Goal: Task Accomplishment & Management: Use online tool/utility

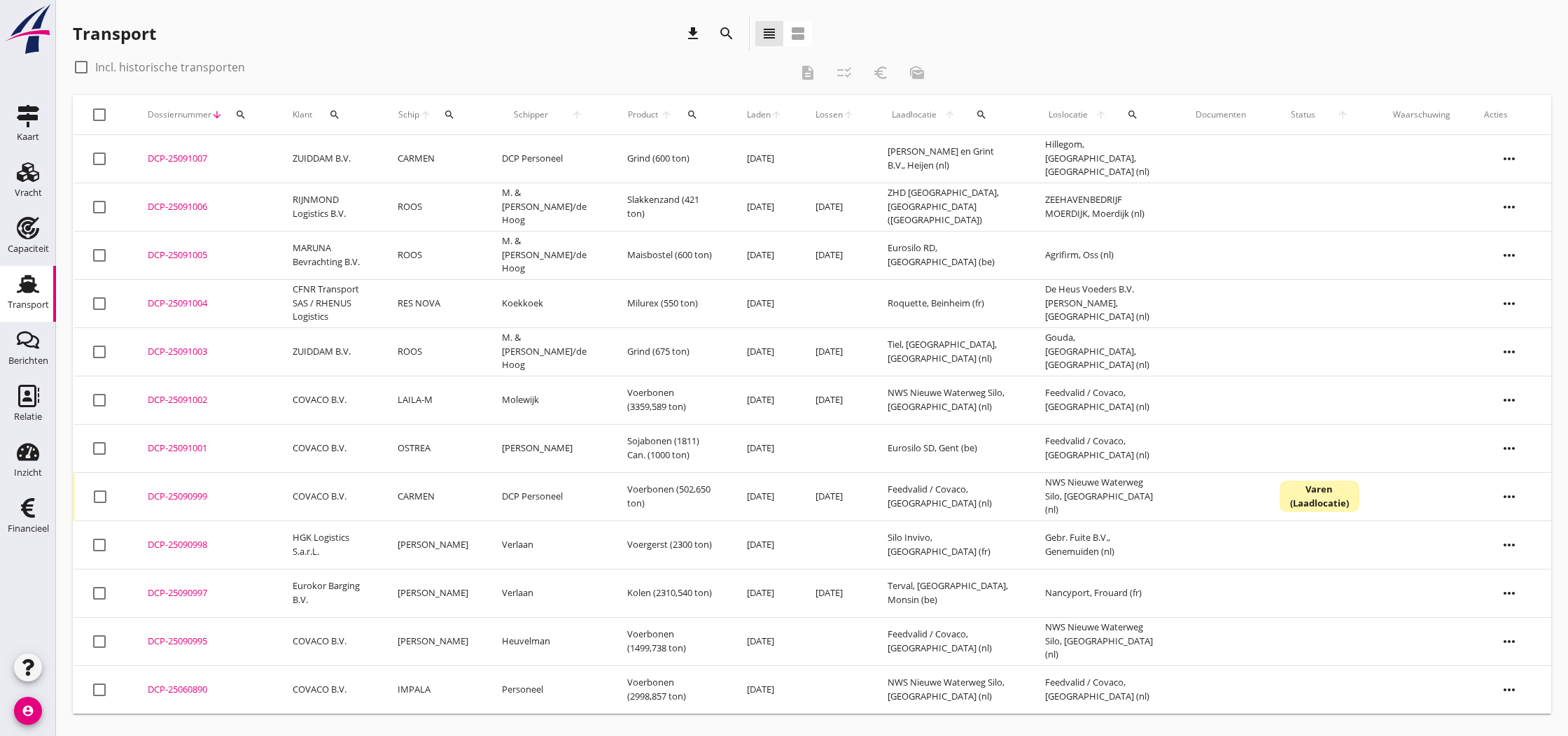
click at [175, 499] on div "DCP-25090999" at bounding box center [204, 497] width 112 height 14
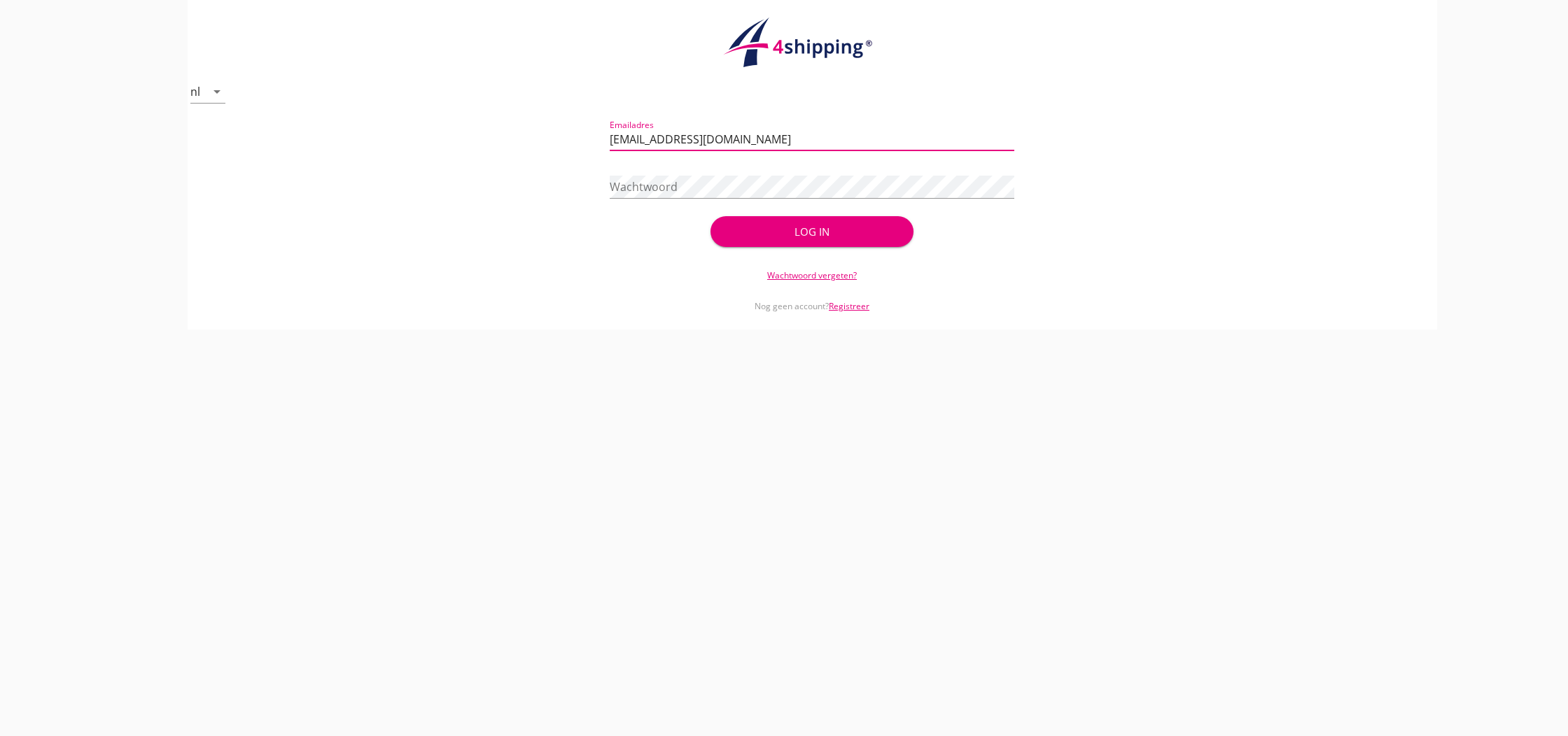
type input "[EMAIL_ADDRESS][DOMAIN_NAME]"
click at [812, 232] on button "Log in" at bounding box center [812, 232] width 202 height 31
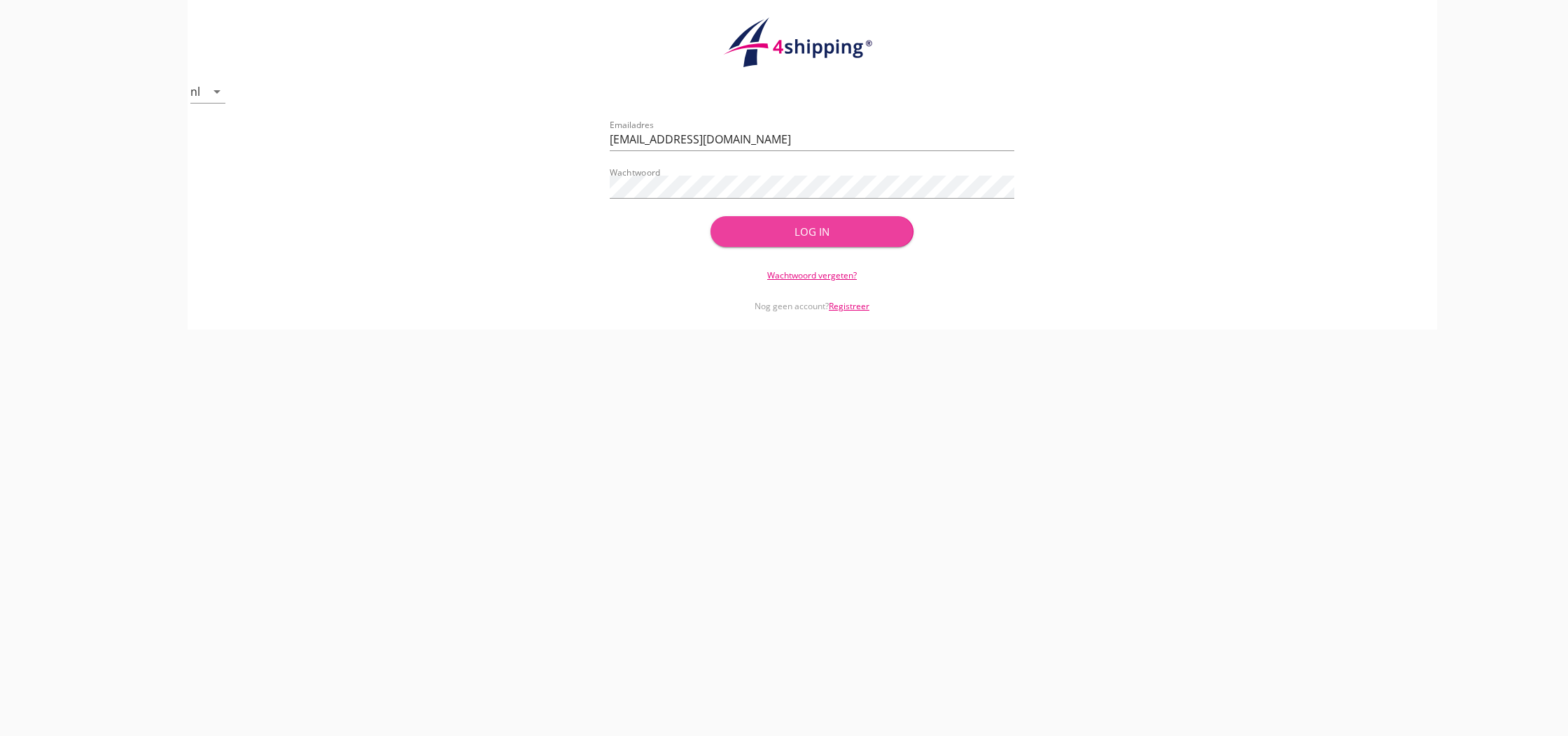
click at [805, 229] on div "Log in" at bounding box center [812, 232] width 157 height 16
click at [825, 232] on div "Log in" at bounding box center [812, 232] width 157 height 16
click at [819, 231] on div "Log in" at bounding box center [812, 232] width 157 height 16
click at [806, 236] on div "Log in" at bounding box center [812, 232] width 157 height 16
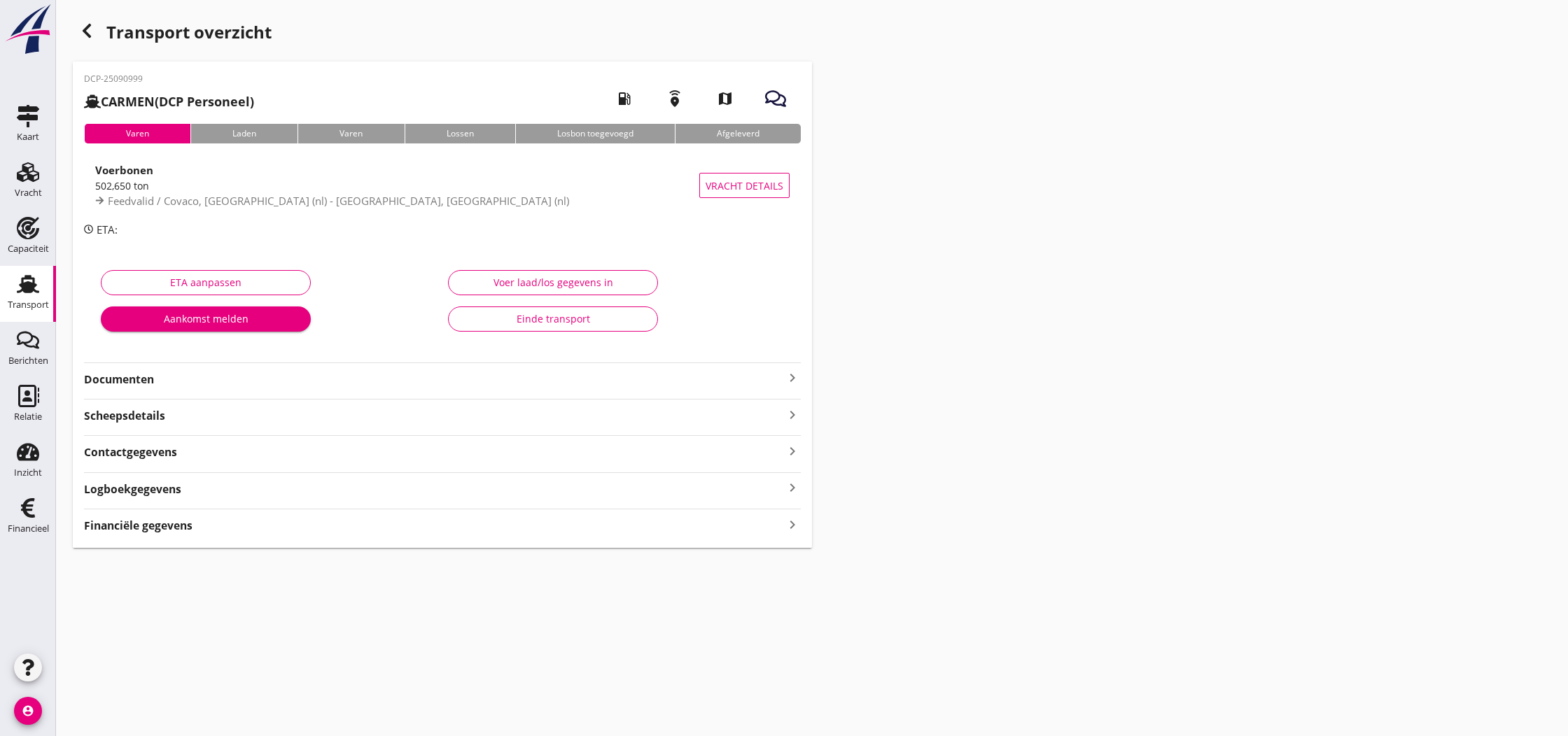
click at [538, 285] on div "Voer laad/los gegevens in" at bounding box center [553, 282] width 186 height 15
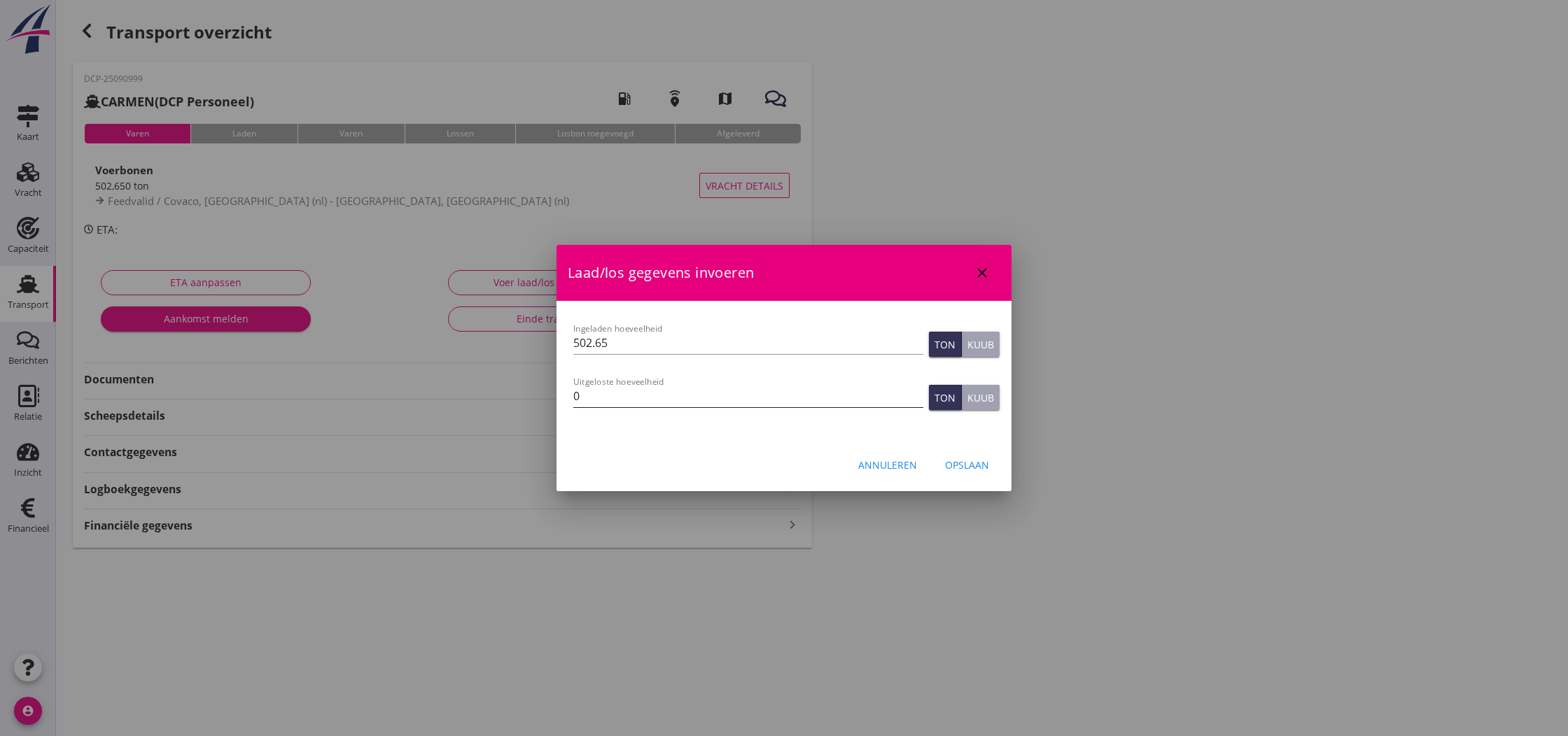
click at [606, 390] on input "0" at bounding box center [749, 396] width 350 height 22
type input "0"
type input "502.650"
click at [952, 461] on div "Opslaan" at bounding box center [967, 464] width 44 height 15
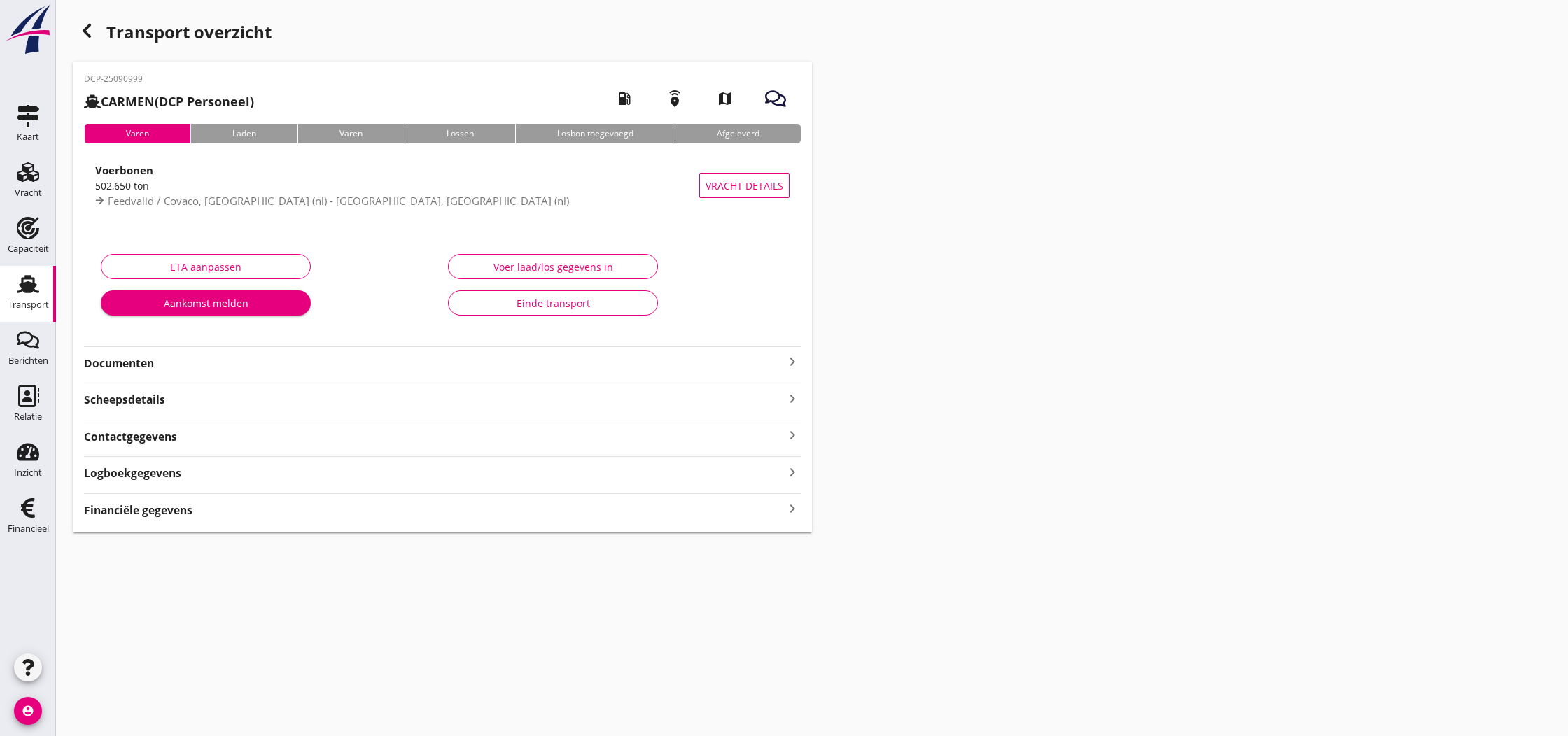
click at [176, 514] on strong "Financiële gegevens" at bounding box center [138, 510] width 109 height 16
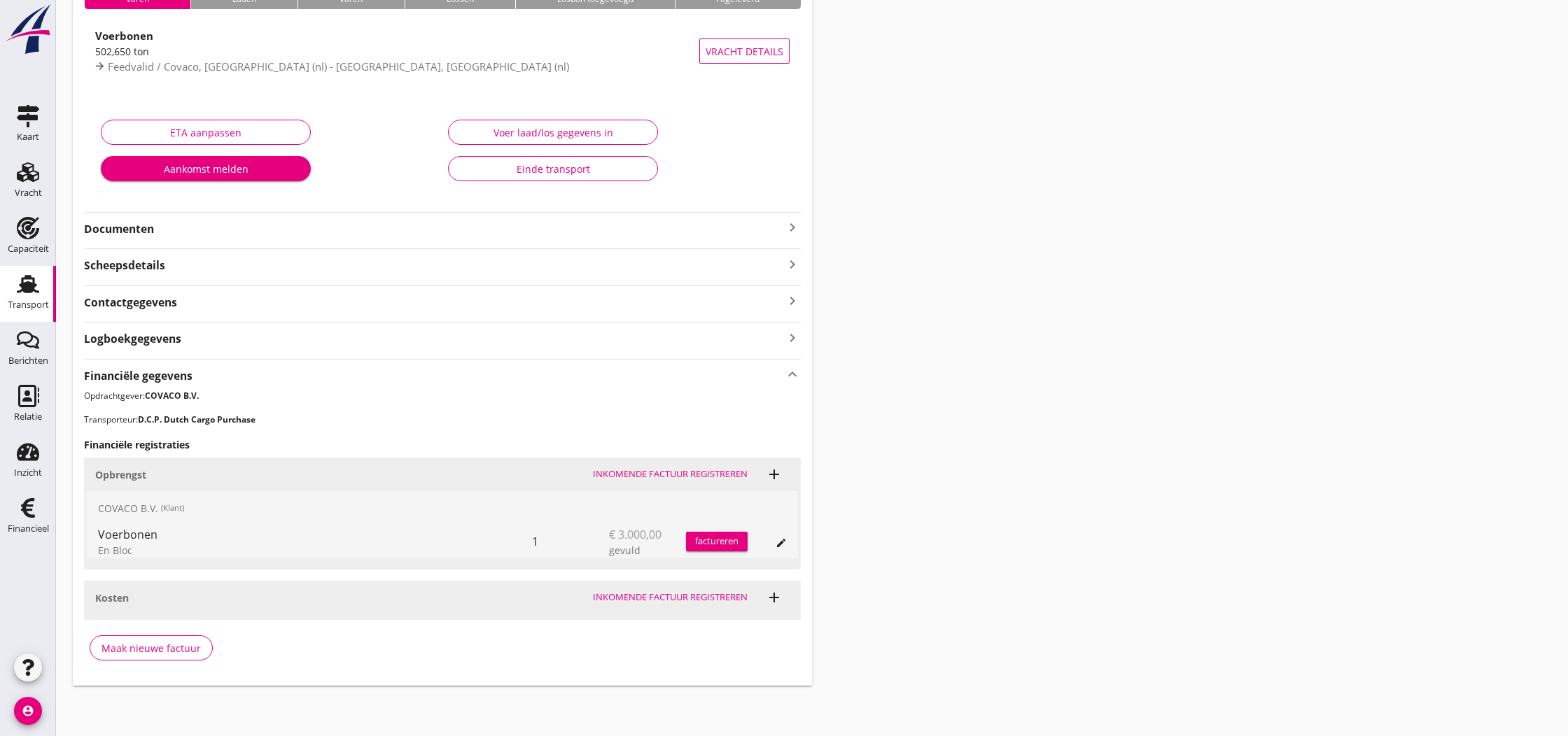
scroll to position [133, 0]
click at [151, 653] on div "Maak nieuwe factuur" at bounding box center [151, 650] width 99 height 15
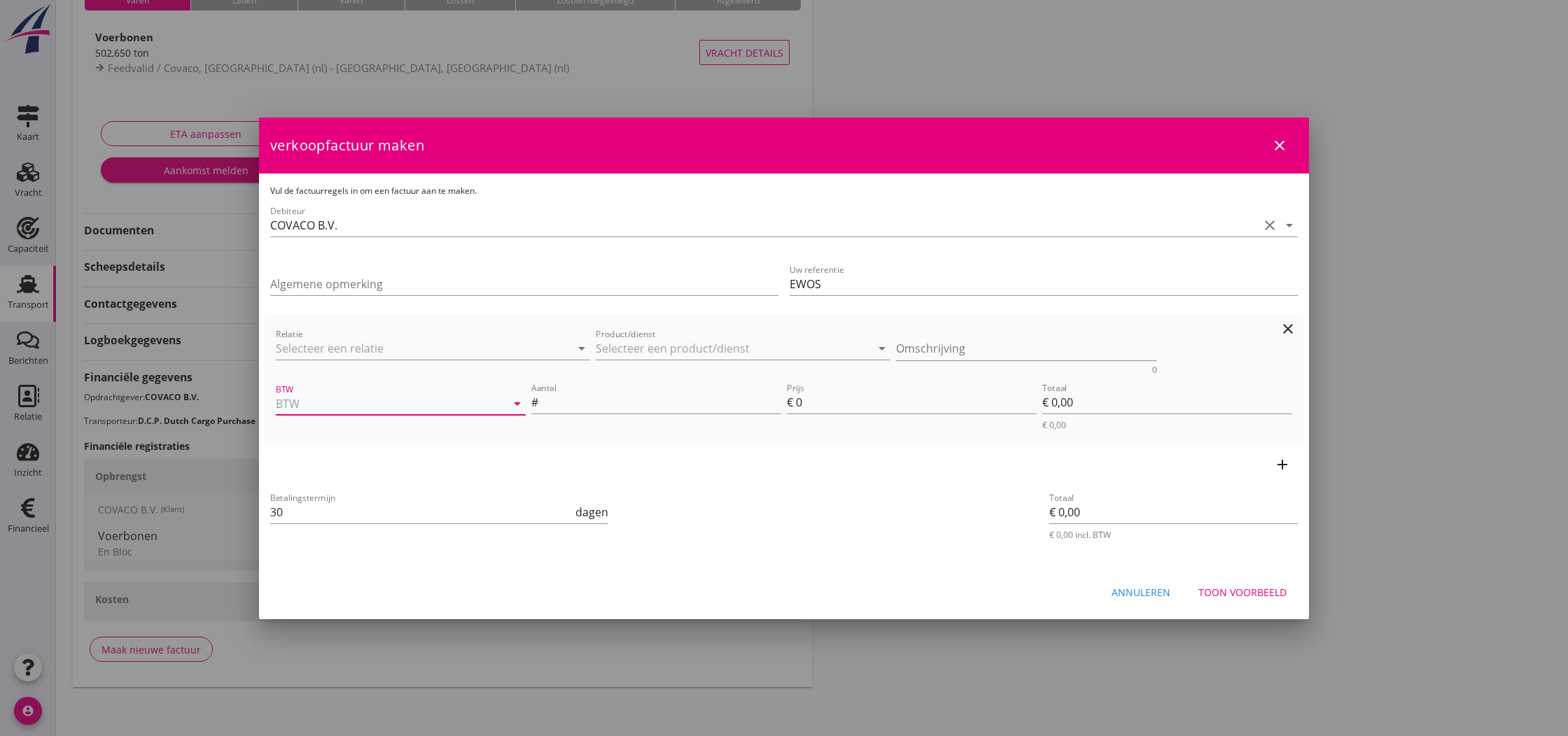
click at [330, 401] on input "BTW" at bounding box center [381, 403] width 211 height 22
click at [310, 442] on div "21% (Hoog BTW tarief)" at bounding box center [400, 437] width 227 height 16
type input "21% (Hoog BTW tarief)"
click at [954, 287] on input "EWOS" at bounding box center [1043, 284] width 508 height 22
drag, startPoint x: 1042, startPoint y: 284, endPoint x: 800, endPoint y: 283, distance: 242.0
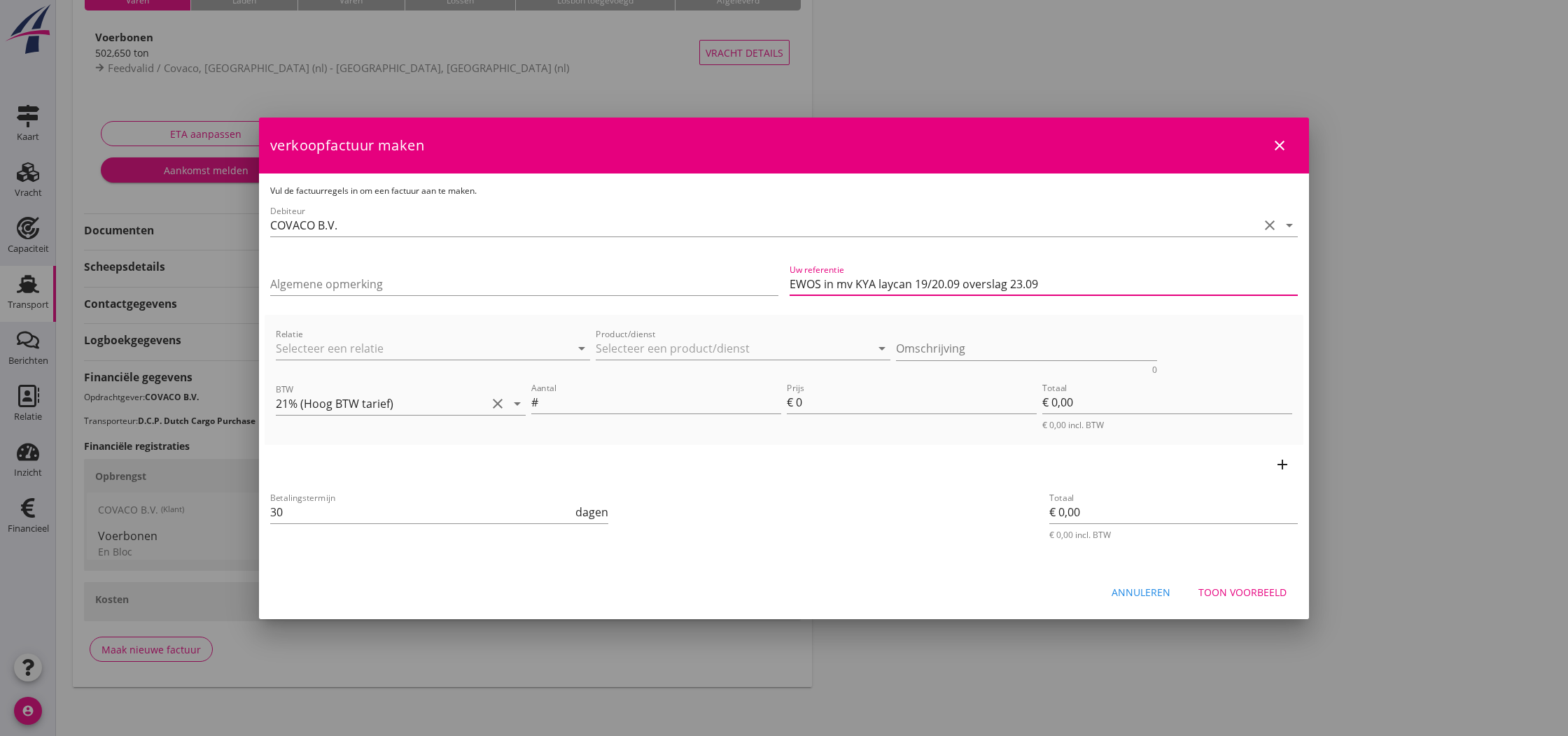
click at [797, 282] on input "EWOS in mv KYA laycan 19/20.09 overslag 23.09" at bounding box center [1043, 284] width 508 height 22
type input "EWOS in mv KYA laycan 19/20.09 overslag 23.09"
click at [799, 311] on div "Uw referentie EWOS in mv KYA laycan 19/20.09 overslag 23.09" at bounding box center [1044, 285] width 519 height 59
click at [639, 344] on input "Product/dienst" at bounding box center [733, 348] width 275 height 22
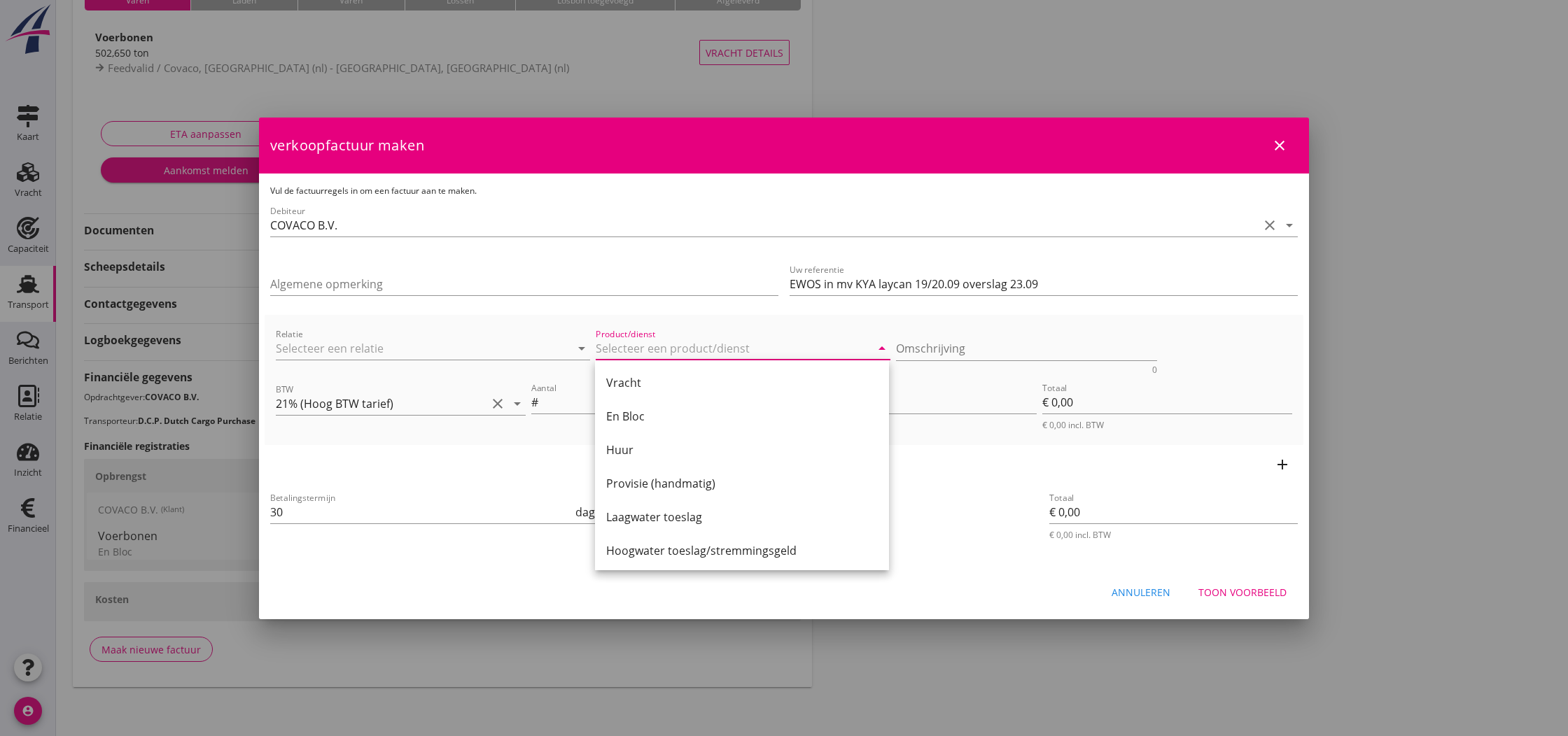
drag, startPoint x: 630, startPoint y: 411, endPoint x: 687, endPoint y: 389, distance: 61.1
click at [631, 411] on div "En Bloc" at bounding box center [742, 416] width 272 height 16
type input "En Bloc"
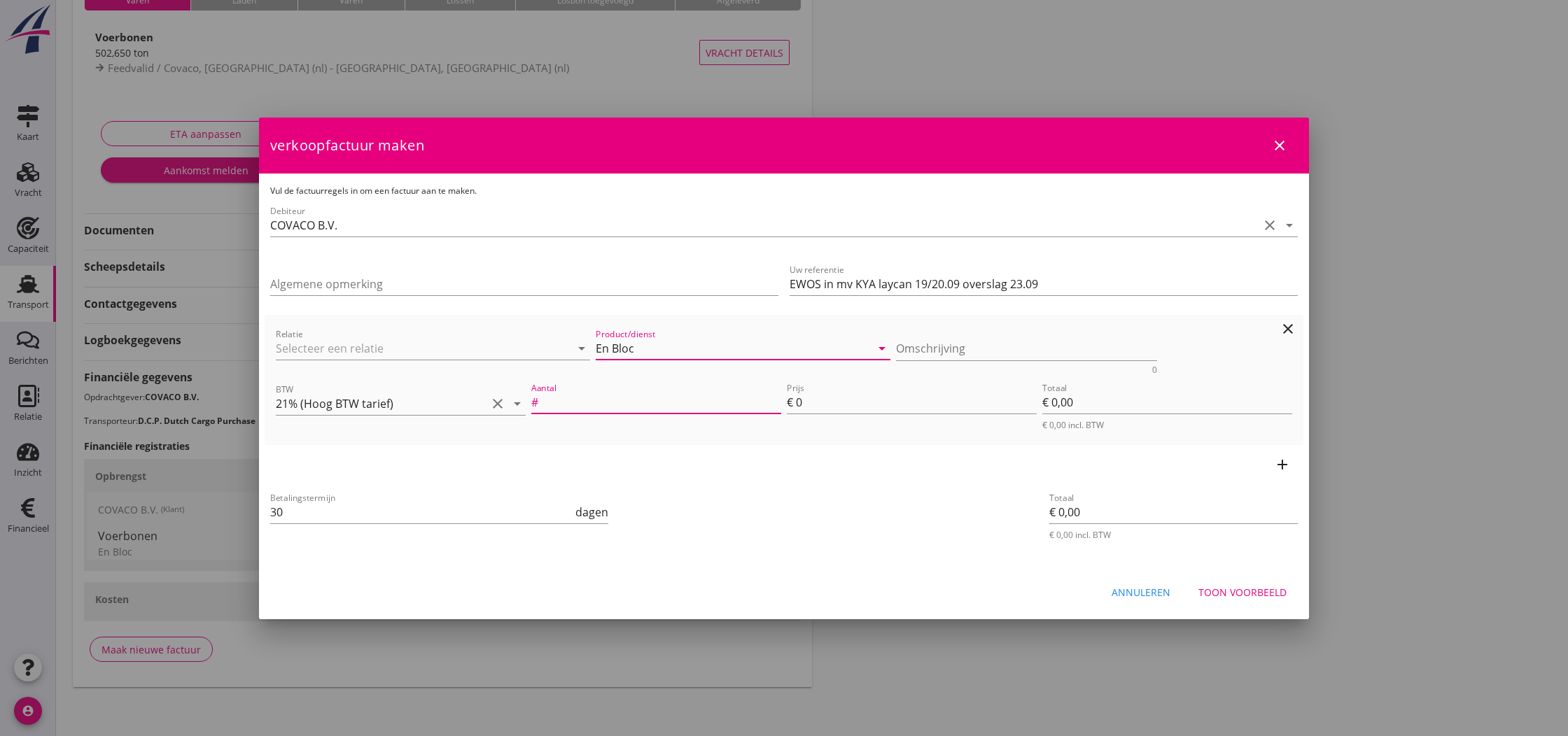
click at [589, 399] on input "Aantal" at bounding box center [661, 402] width 240 height 22
type input "1"
click at [811, 407] on input "0" at bounding box center [916, 402] width 241 height 22
drag, startPoint x: 802, startPoint y: 407, endPoint x: 795, endPoint y: 406, distance: 7.1
click at [795, 406] on div "Prijs € 0" at bounding box center [912, 402] width 250 height 22
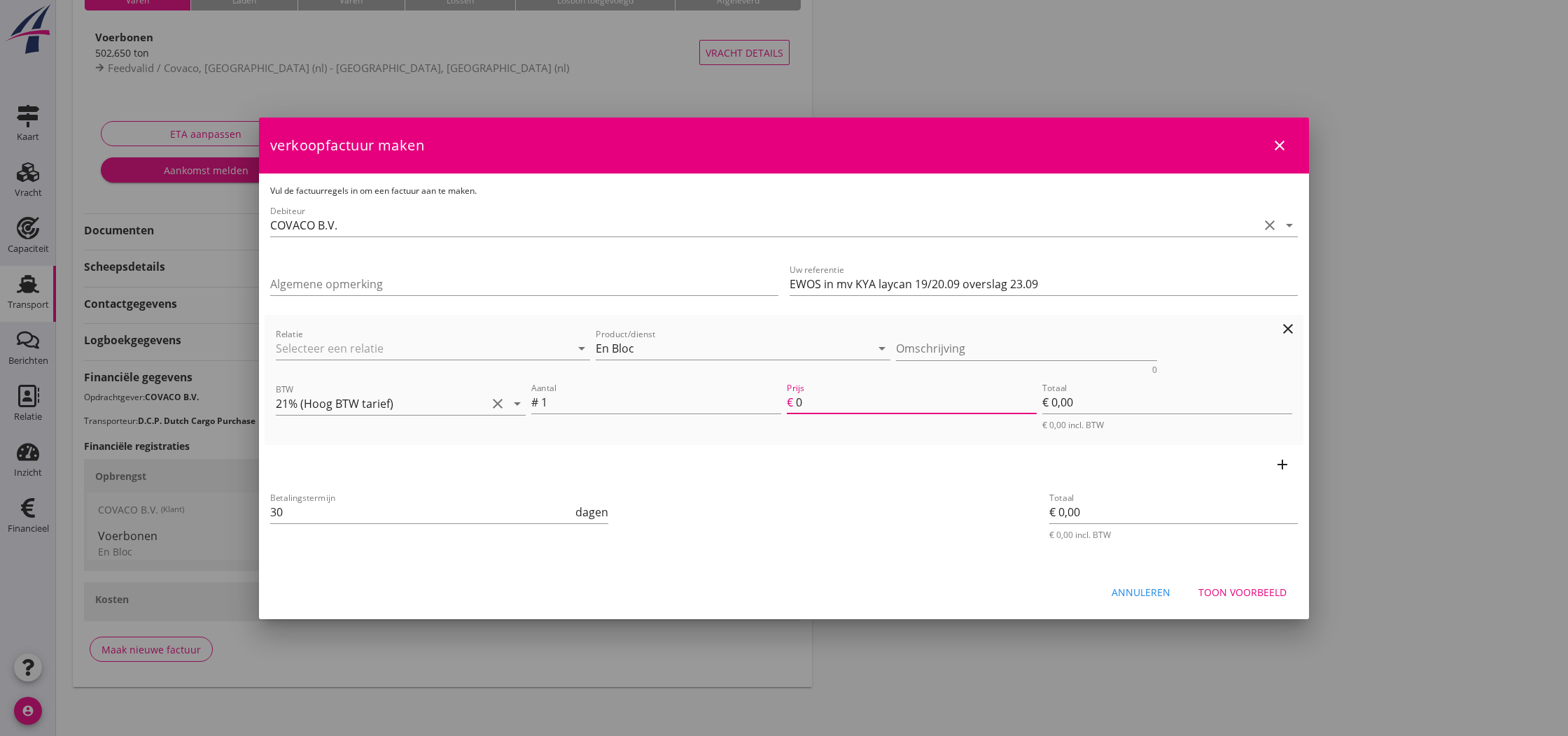
type input "3"
type input "€ 3,00"
type input "30"
type input "€ 30,00"
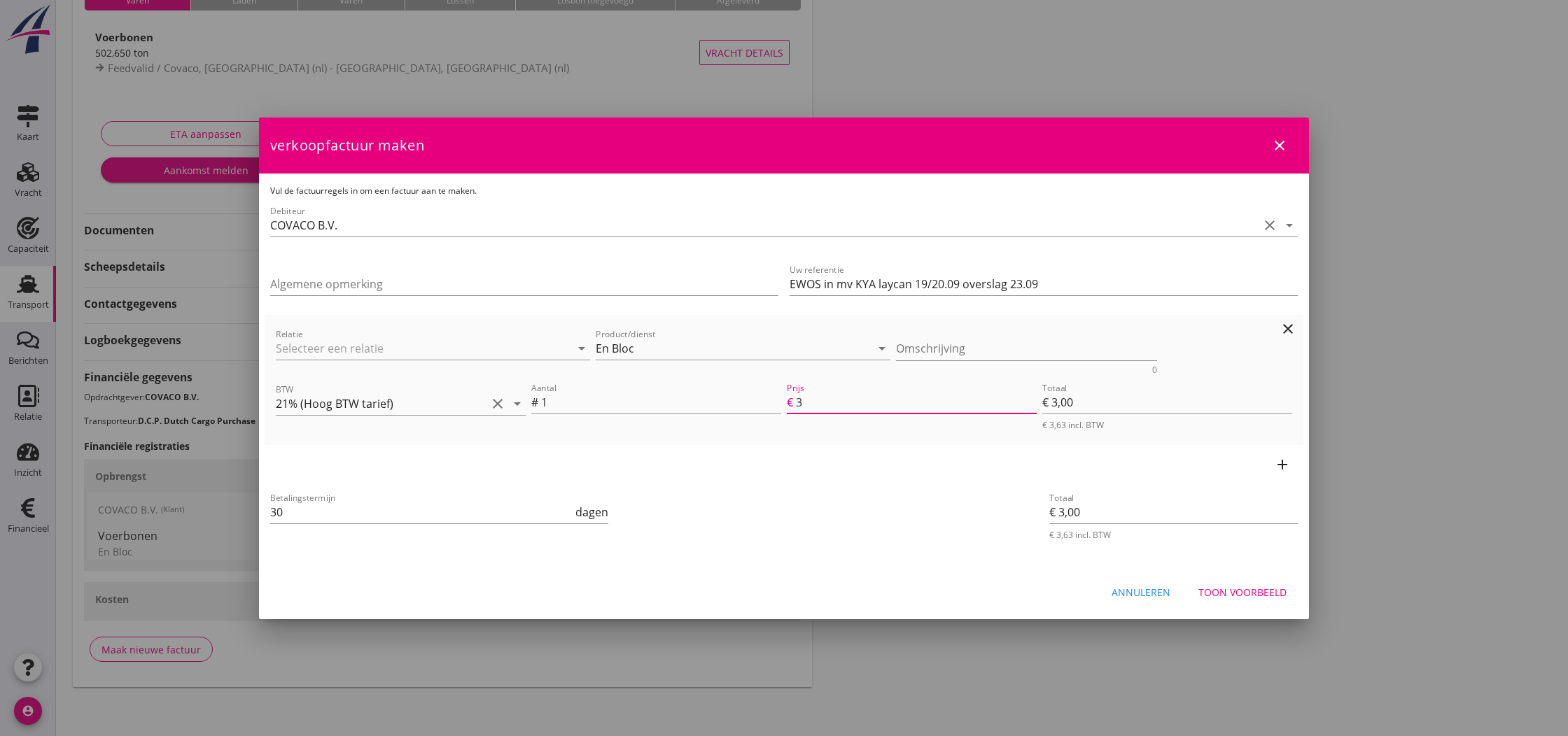
type input "€ 30,00"
type input "300"
type input "€ 300,00"
type input "3000"
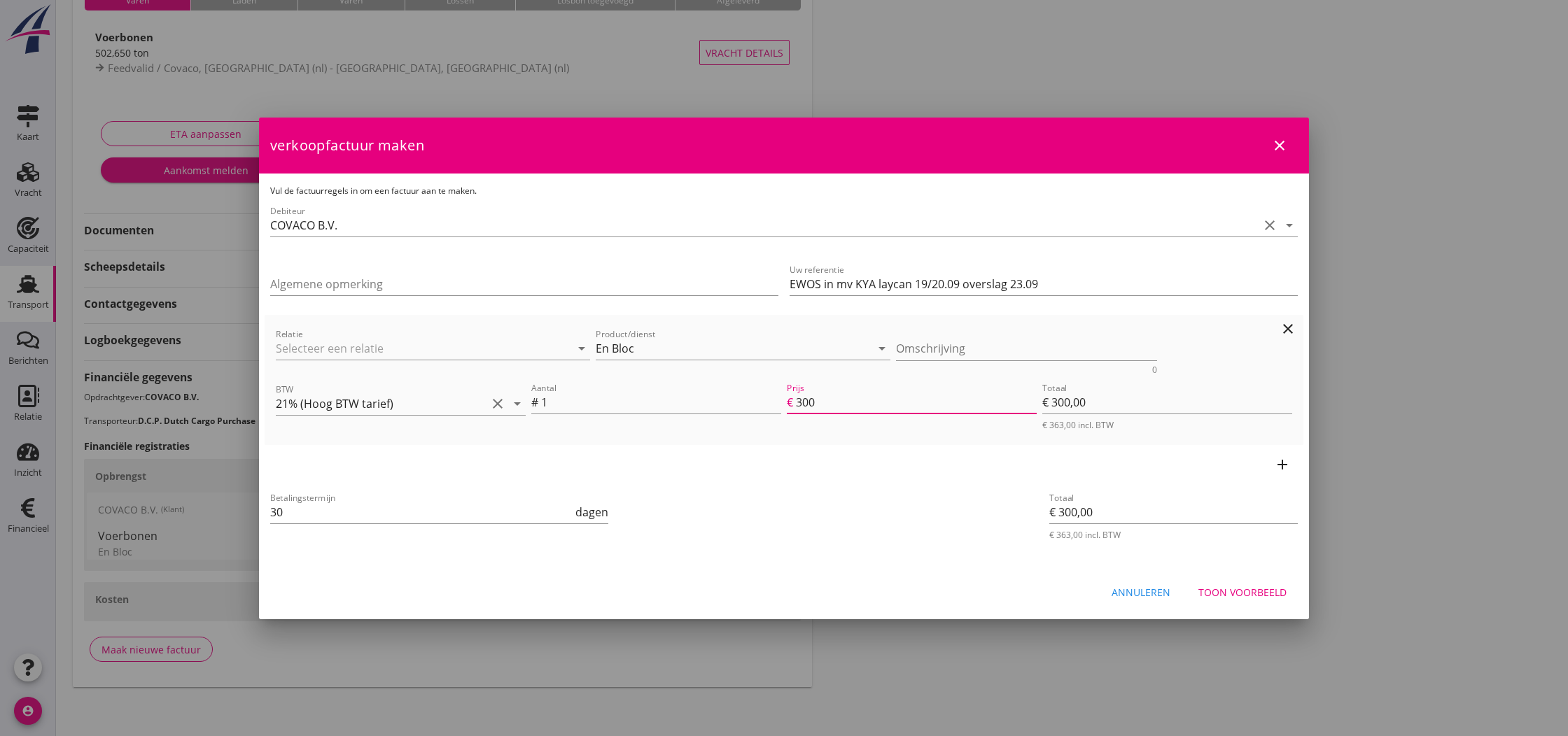
type input "€ 3.000,00"
type input "3000"
click at [1282, 464] on icon "add" at bounding box center [1282, 464] width 16 height 16
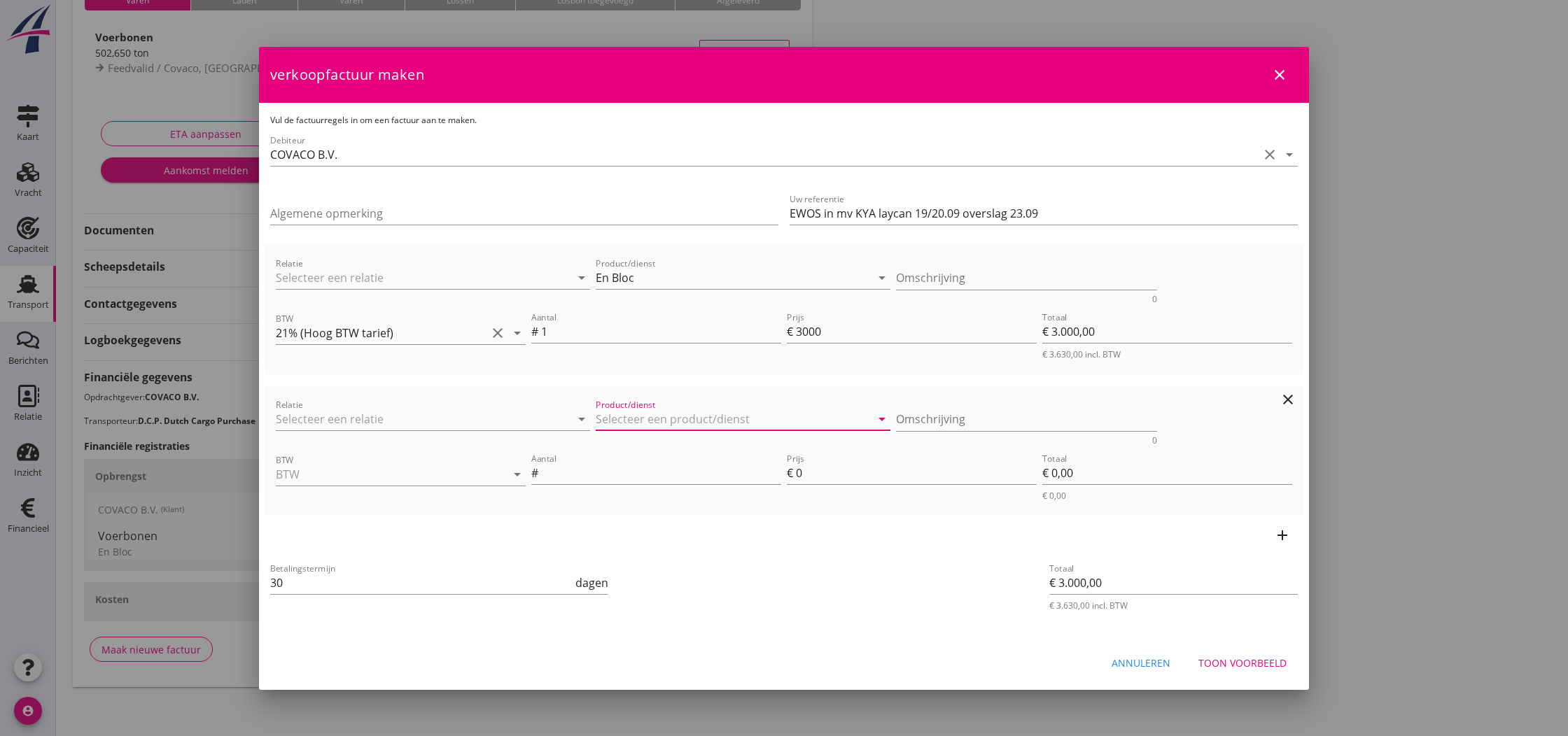
click at [675, 422] on input "Product/dienst" at bounding box center [733, 419] width 275 height 22
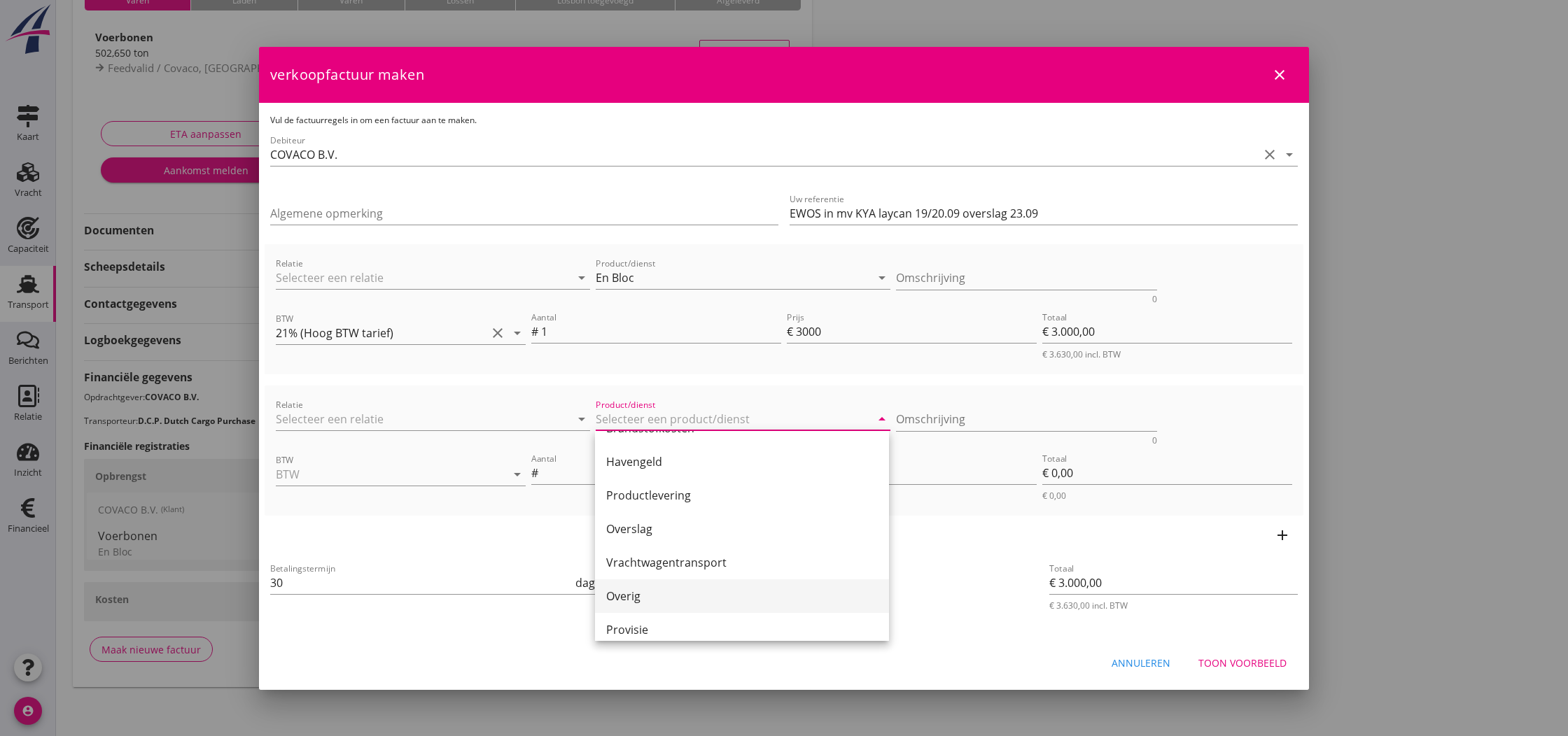
scroll to position [329, 0]
click at [638, 624] on div "Provisie" at bounding box center [742, 627] width 272 height 16
type input "Provisie"
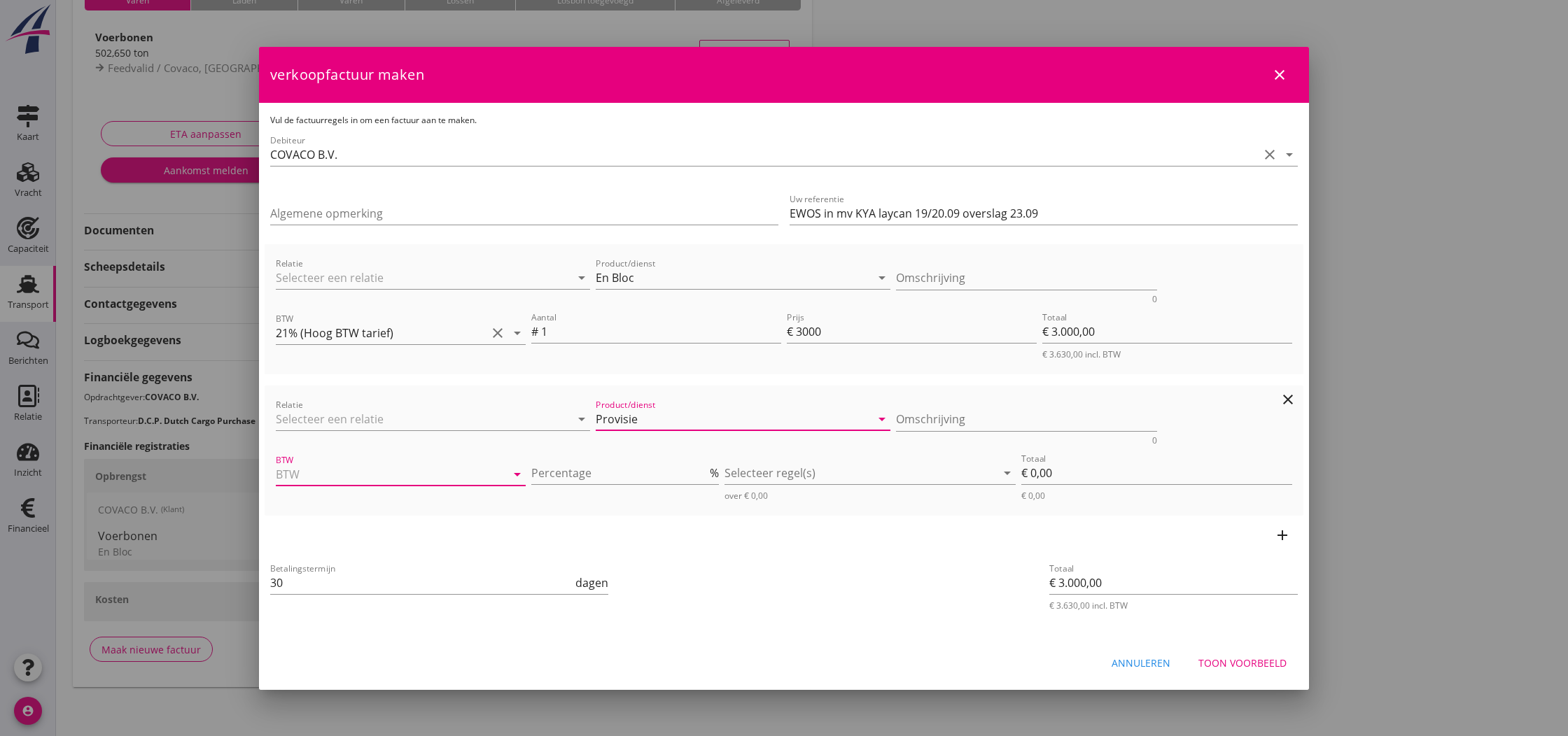
click at [395, 477] on input "BTW" at bounding box center [381, 474] width 211 height 22
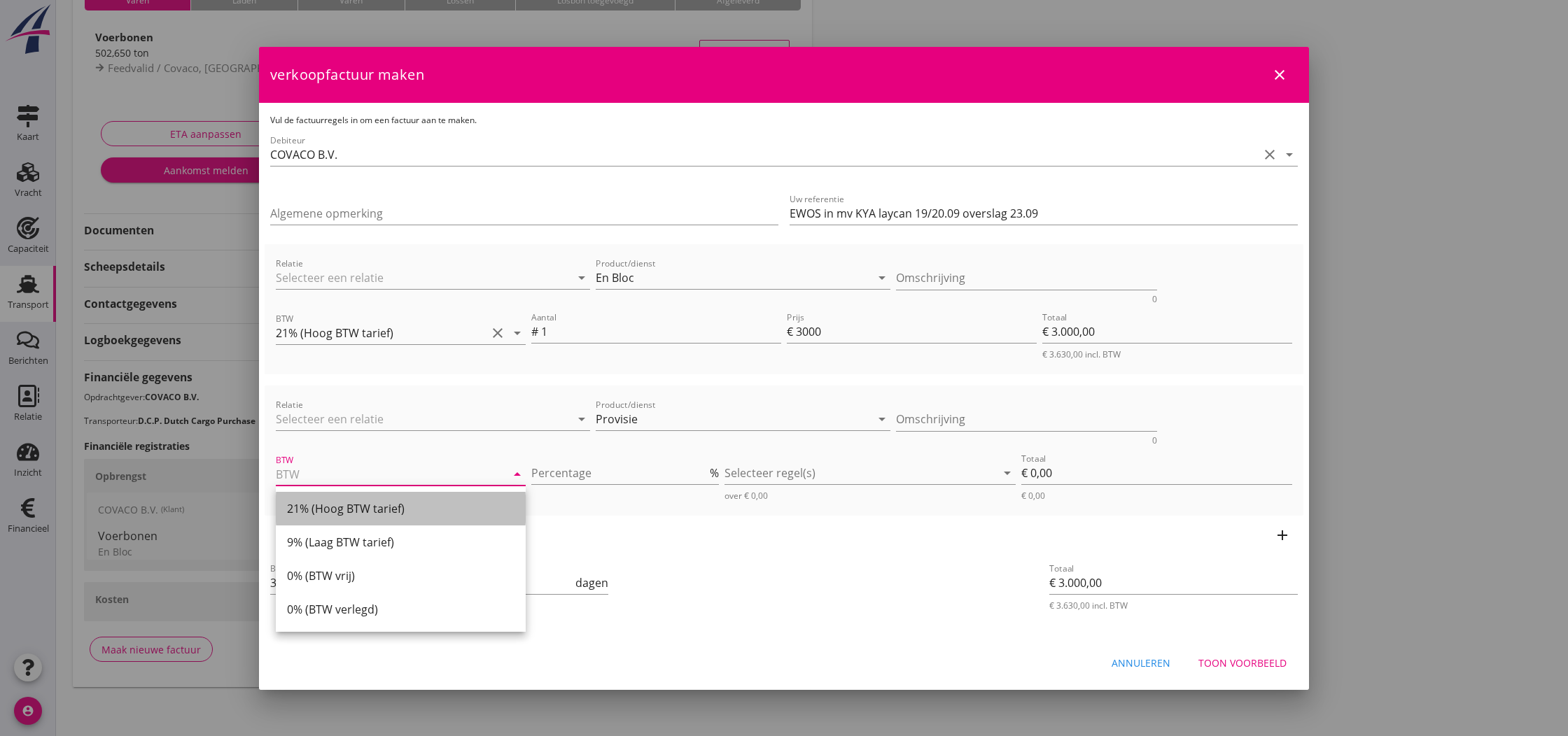
click at [373, 507] on div "21% (Hoog BTW tarief)" at bounding box center [400, 508] width 227 height 16
type input "21% (Hoog BTW tarief)"
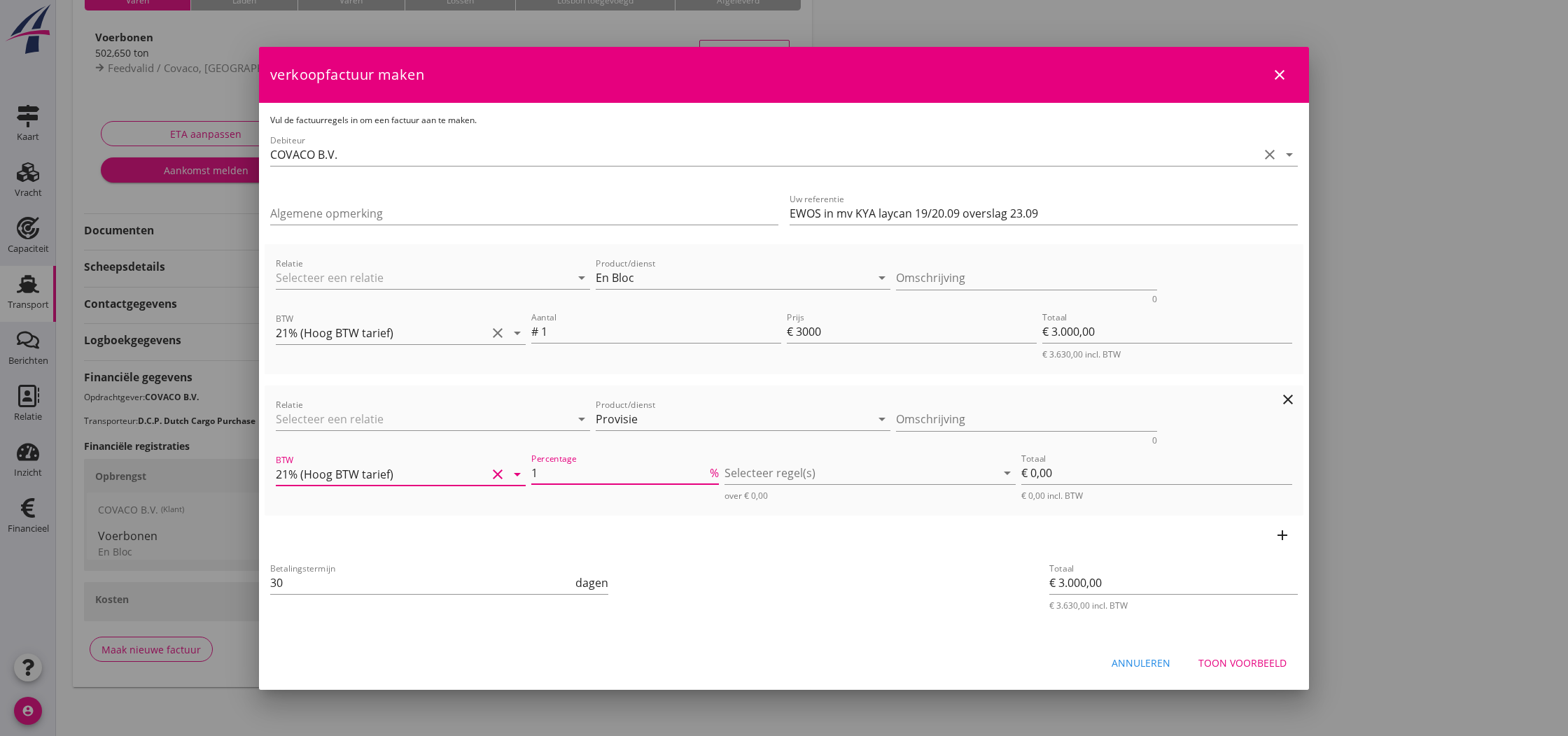
click at [706, 471] on input "1" at bounding box center [619, 472] width 176 height 22
click at [706, 471] on input "2" at bounding box center [619, 472] width 176 height 22
click at [706, 471] on input "3" at bounding box center [619, 472] width 176 height 22
click at [706, 471] on input "4" at bounding box center [619, 472] width 176 height 22
click at [706, 471] on input "5" at bounding box center [619, 472] width 176 height 22
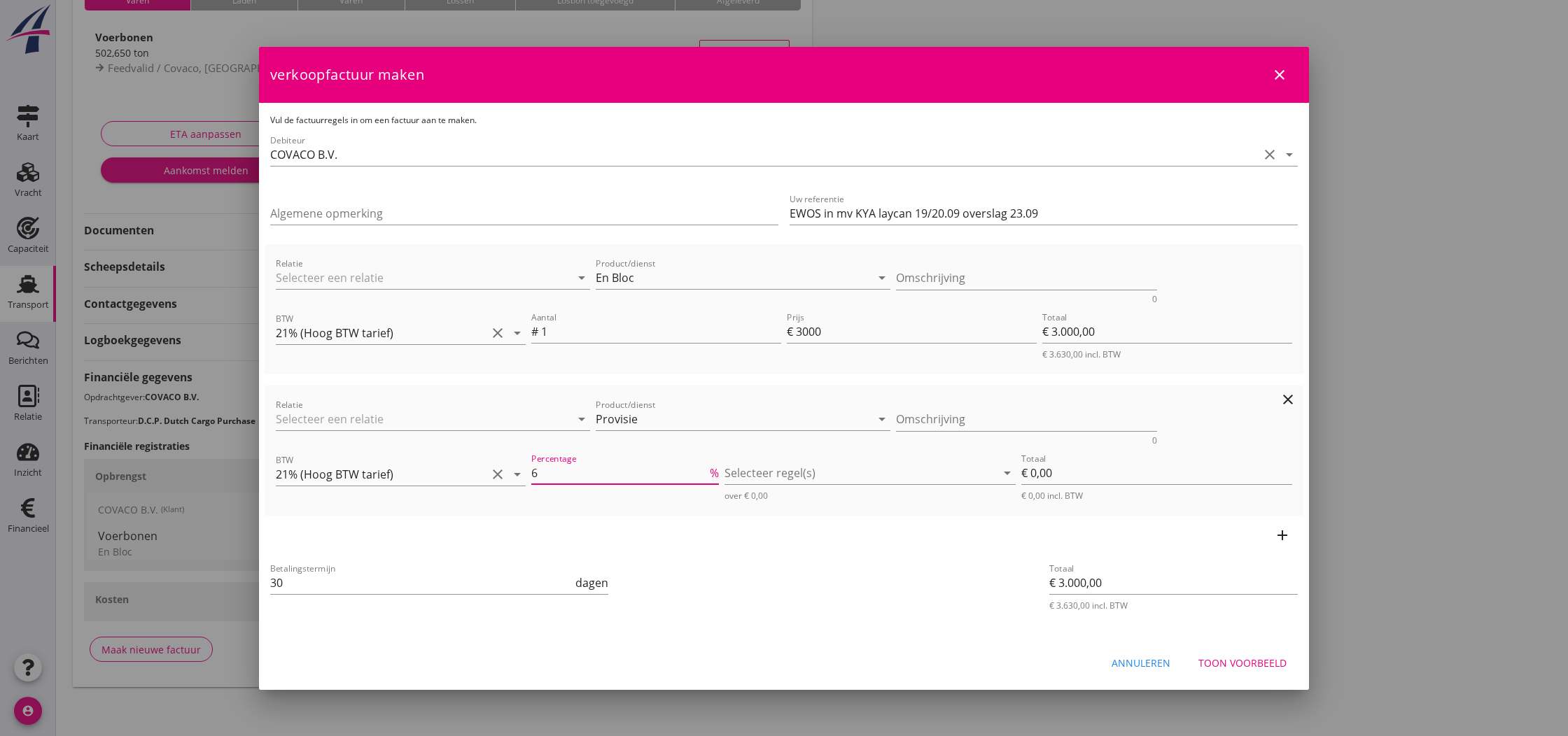
click at [706, 471] on input "6" at bounding box center [619, 472] width 176 height 22
click at [706, 471] on input "7" at bounding box center [619, 472] width 176 height 22
type input "8"
click at [706, 471] on input "8" at bounding box center [619, 472] width 176 height 22
click at [754, 471] on div at bounding box center [859, 472] width 271 height 22
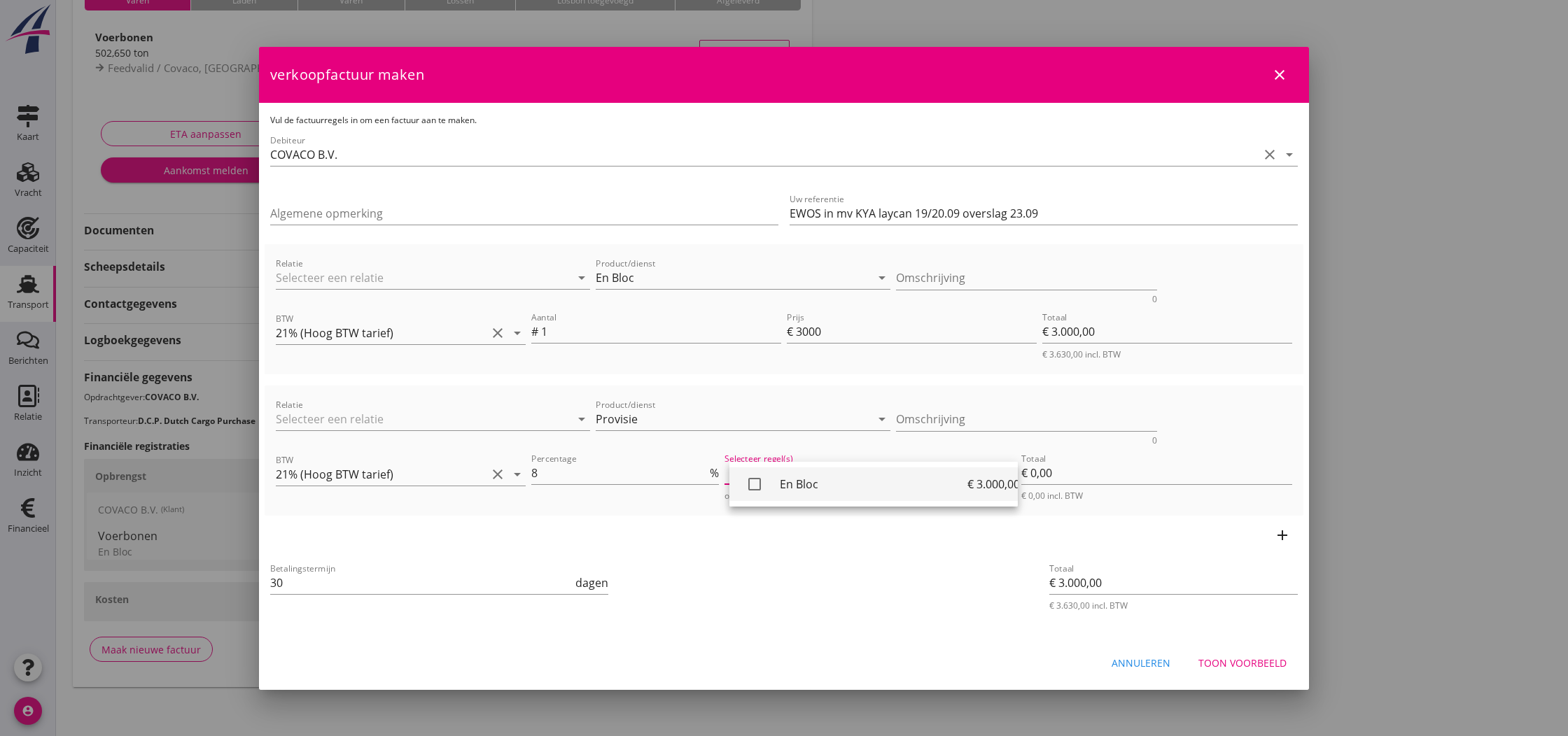
click at [756, 482] on icon "check_box_outline_blank" at bounding box center [754, 484] width 28 height 28
type input "€ 240,00"
click at [1016, 419] on textarea "Omschrijving" at bounding box center [1027, 419] width 262 height 23
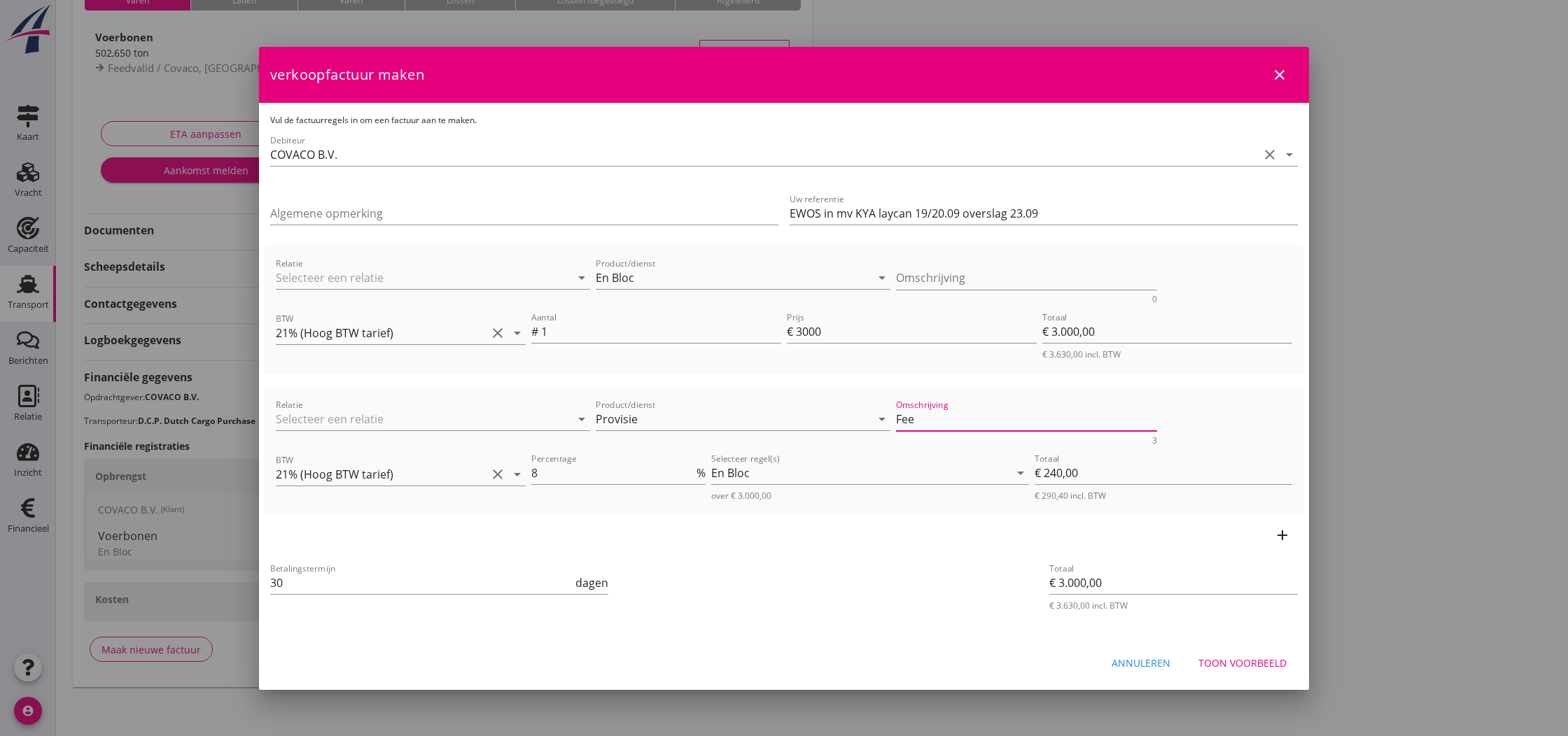
type textarea "Fee"
click at [1239, 665] on div "Toon voorbeeld" at bounding box center [1242, 662] width 88 height 15
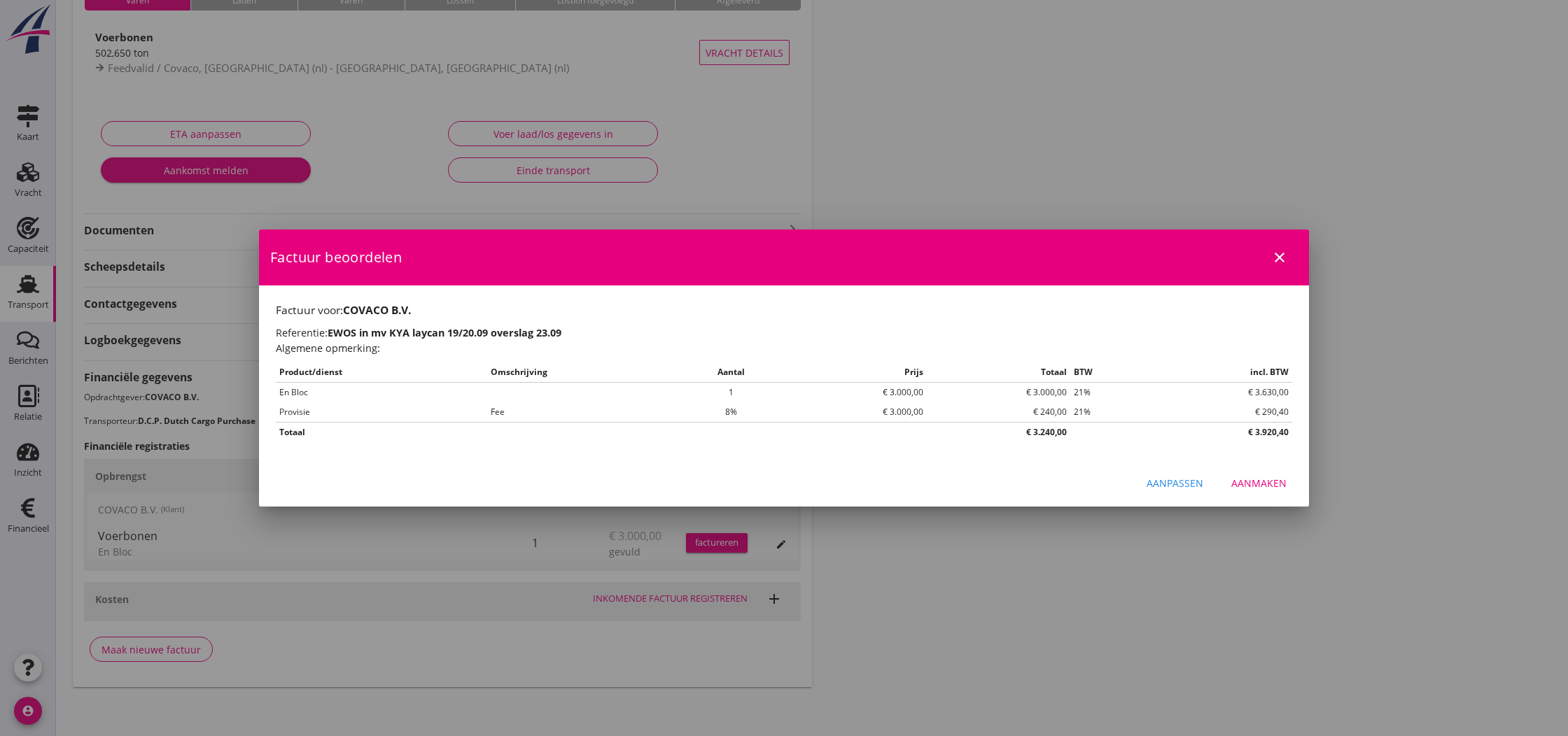
click at [1271, 483] on div "Aanmaken" at bounding box center [1258, 483] width 55 height 15
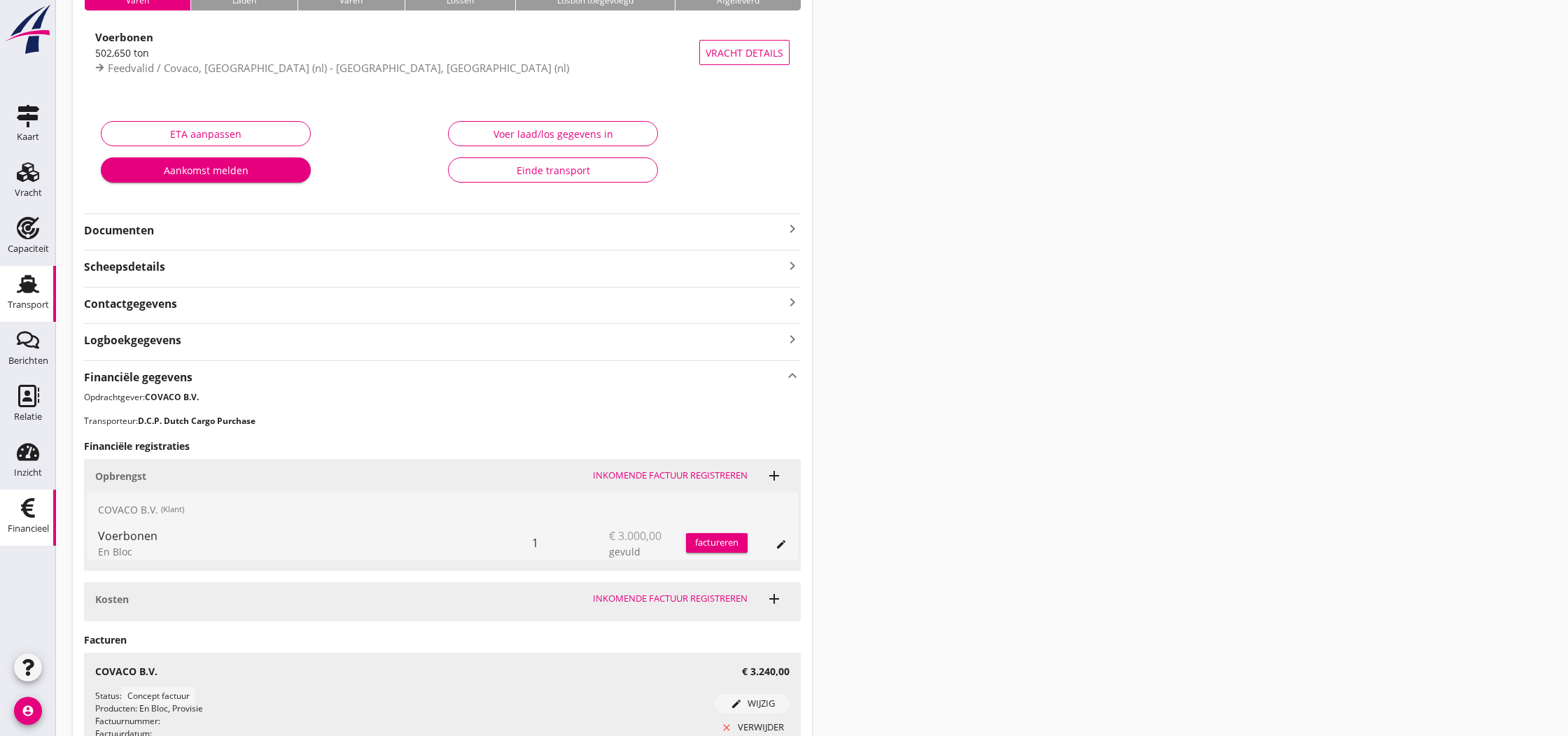
click at [22, 508] on icon "Financieel" at bounding box center [27, 507] width 22 height 22
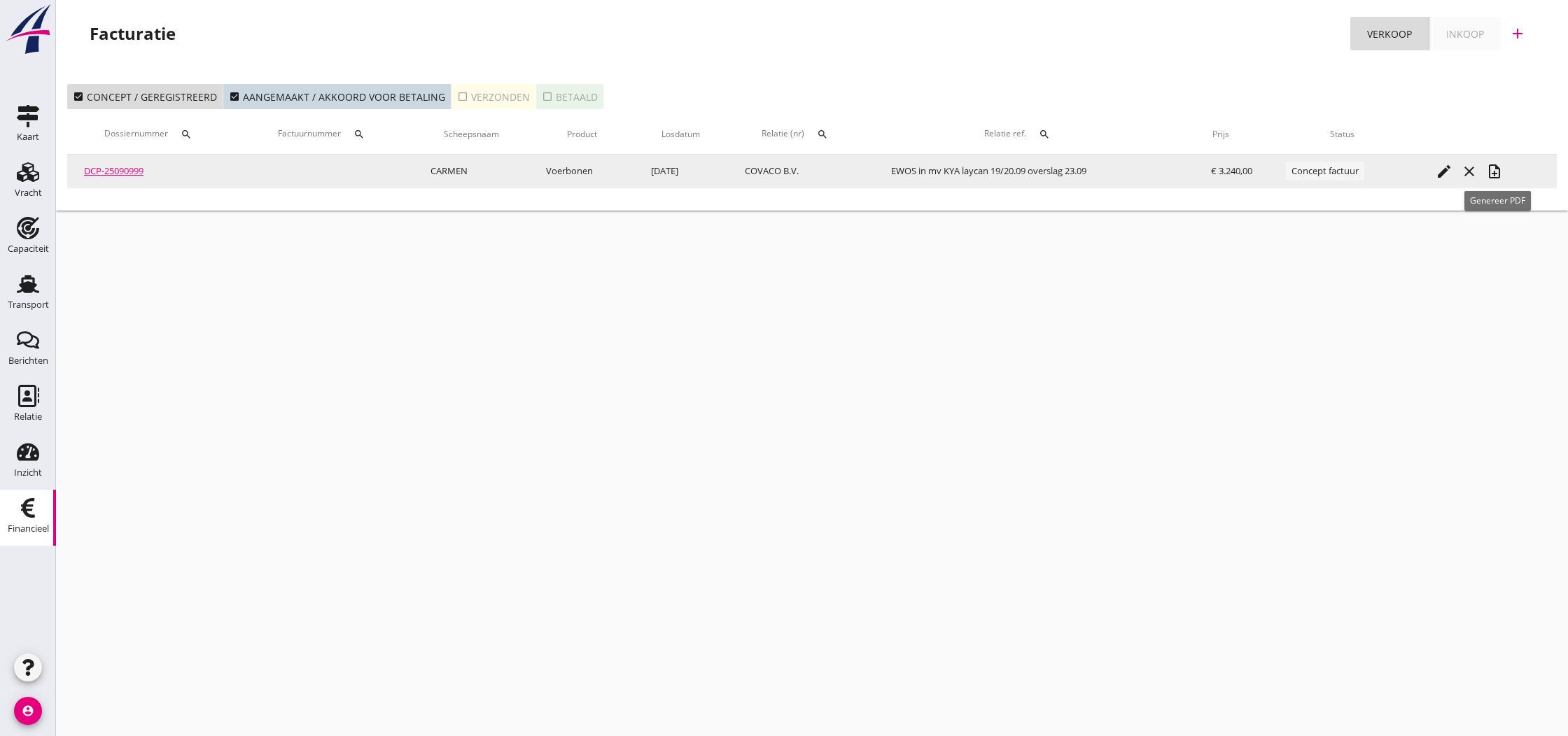
click at [1495, 177] on icon "note_add" at bounding box center [1494, 171] width 16 height 16
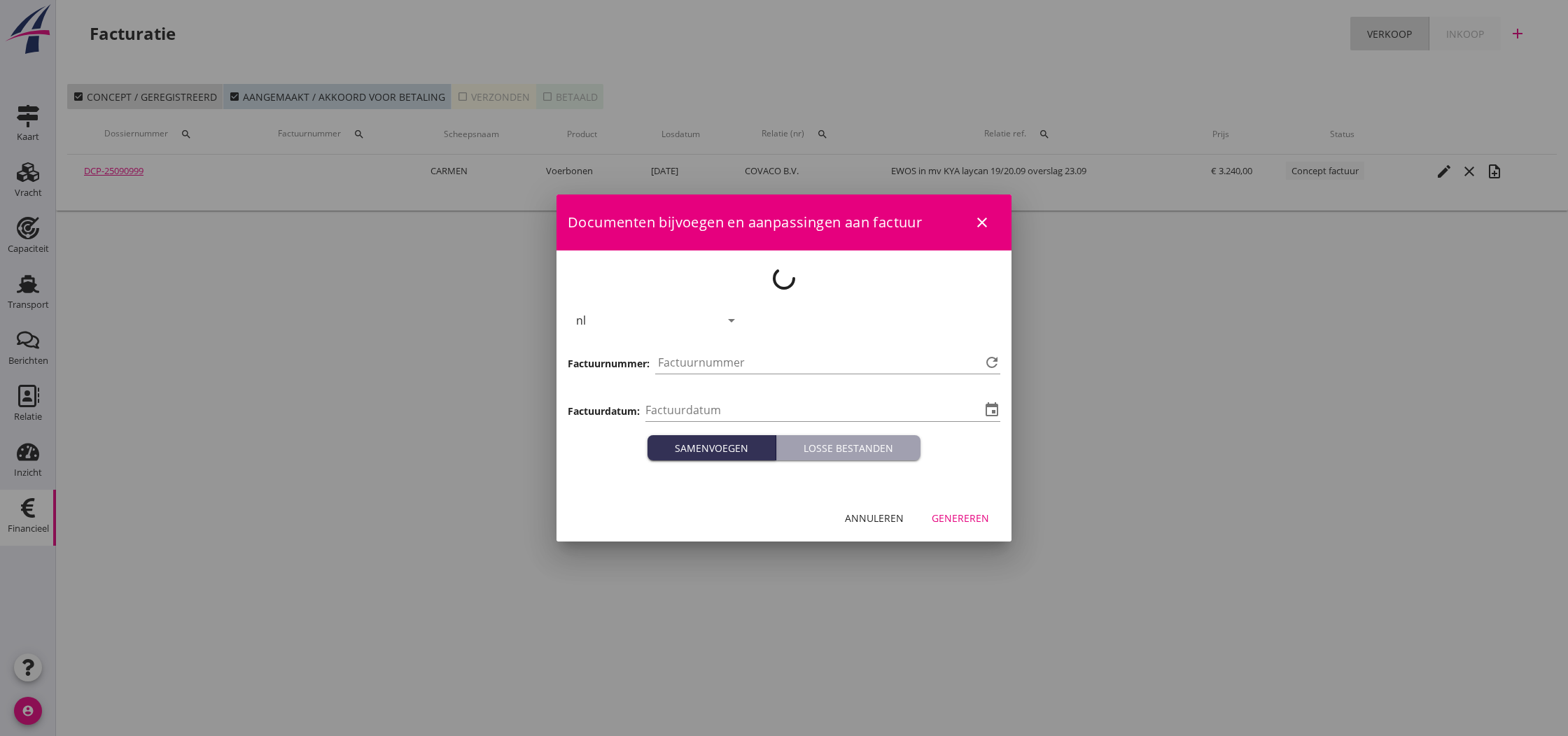
type input "[DATE]"
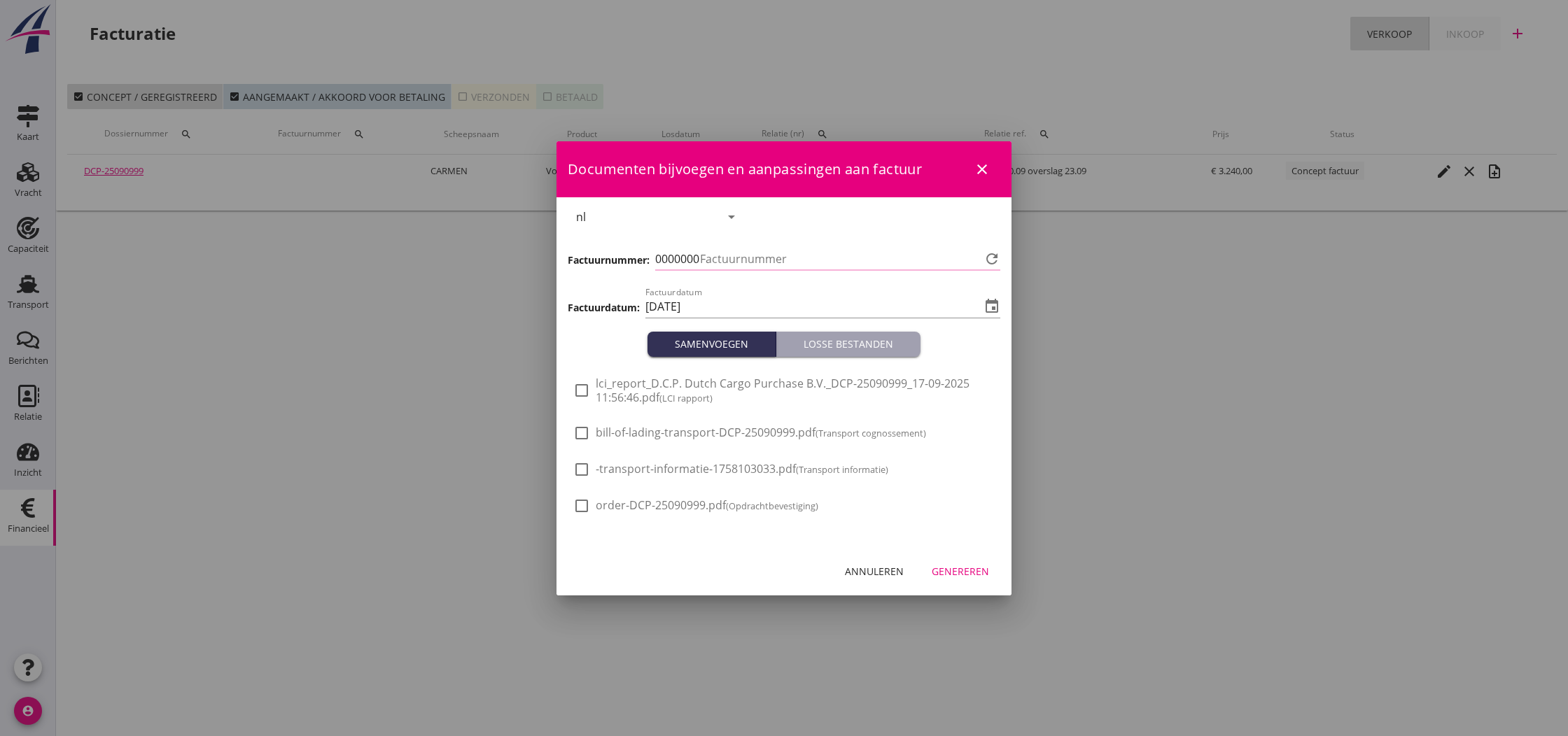
type input "799"
click at [957, 574] on div "Genereren" at bounding box center [960, 571] width 57 height 15
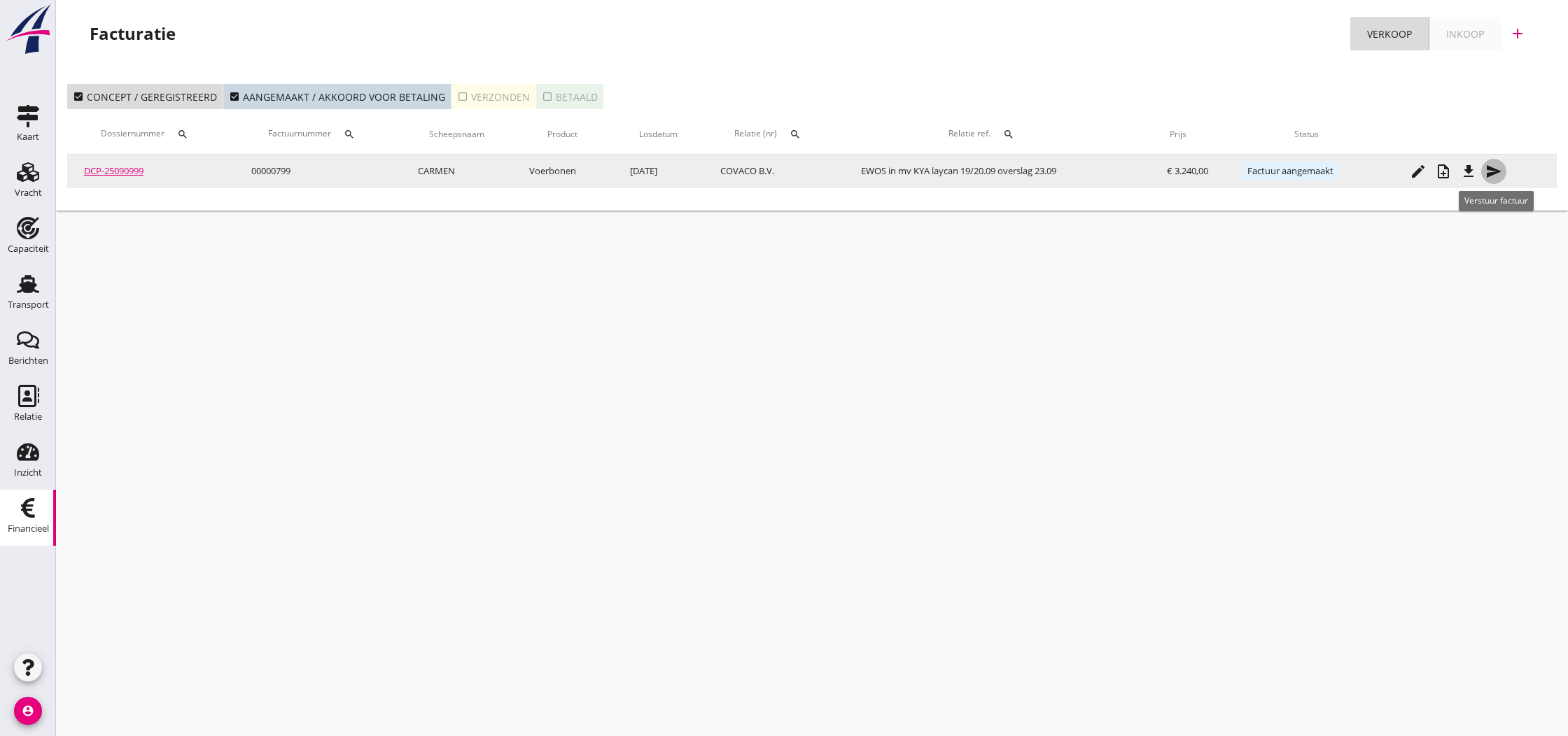
click at [1497, 170] on icon "send" at bounding box center [1494, 171] width 16 height 16
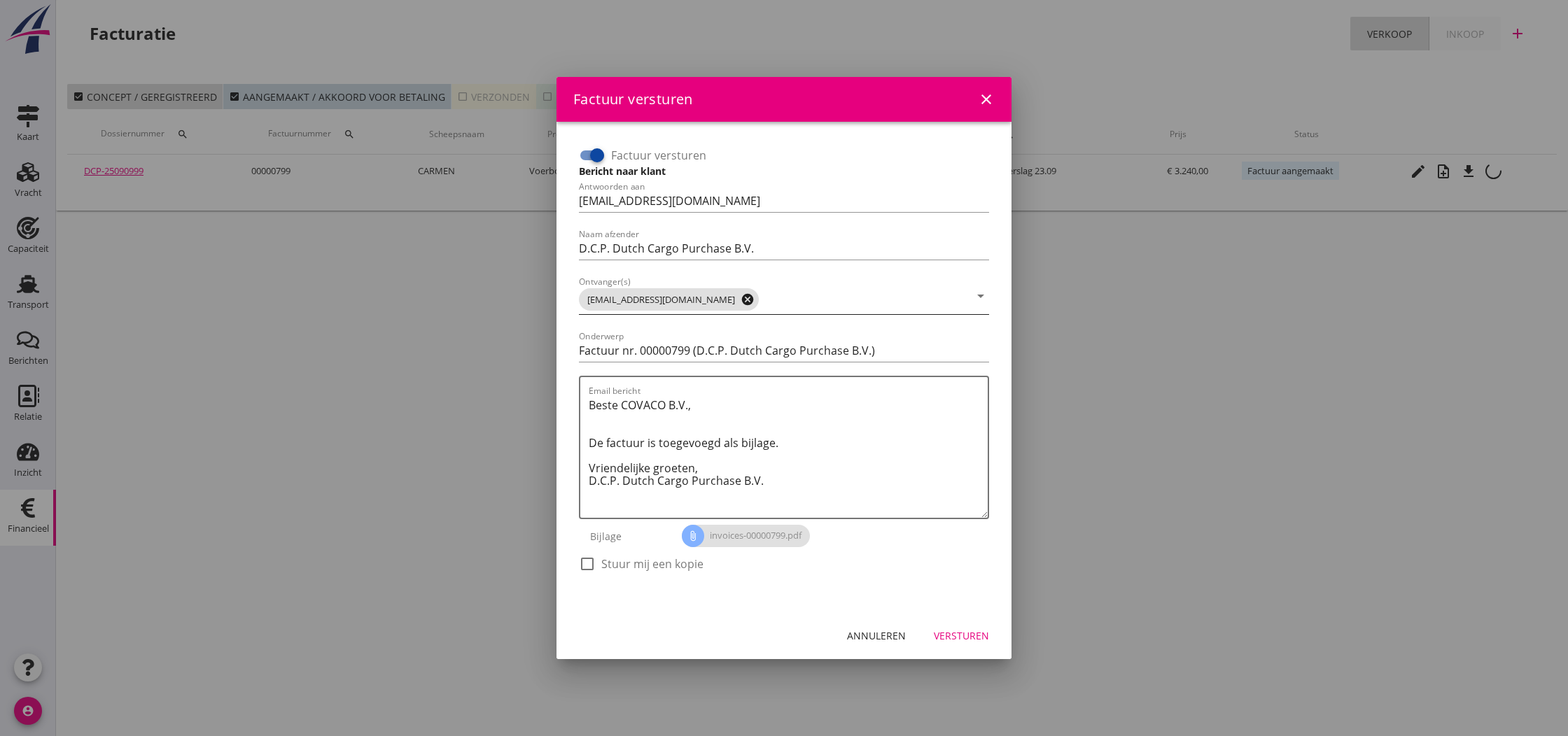
click at [741, 301] on icon "cancel" at bounding box center [748, 299] width 14 height 14
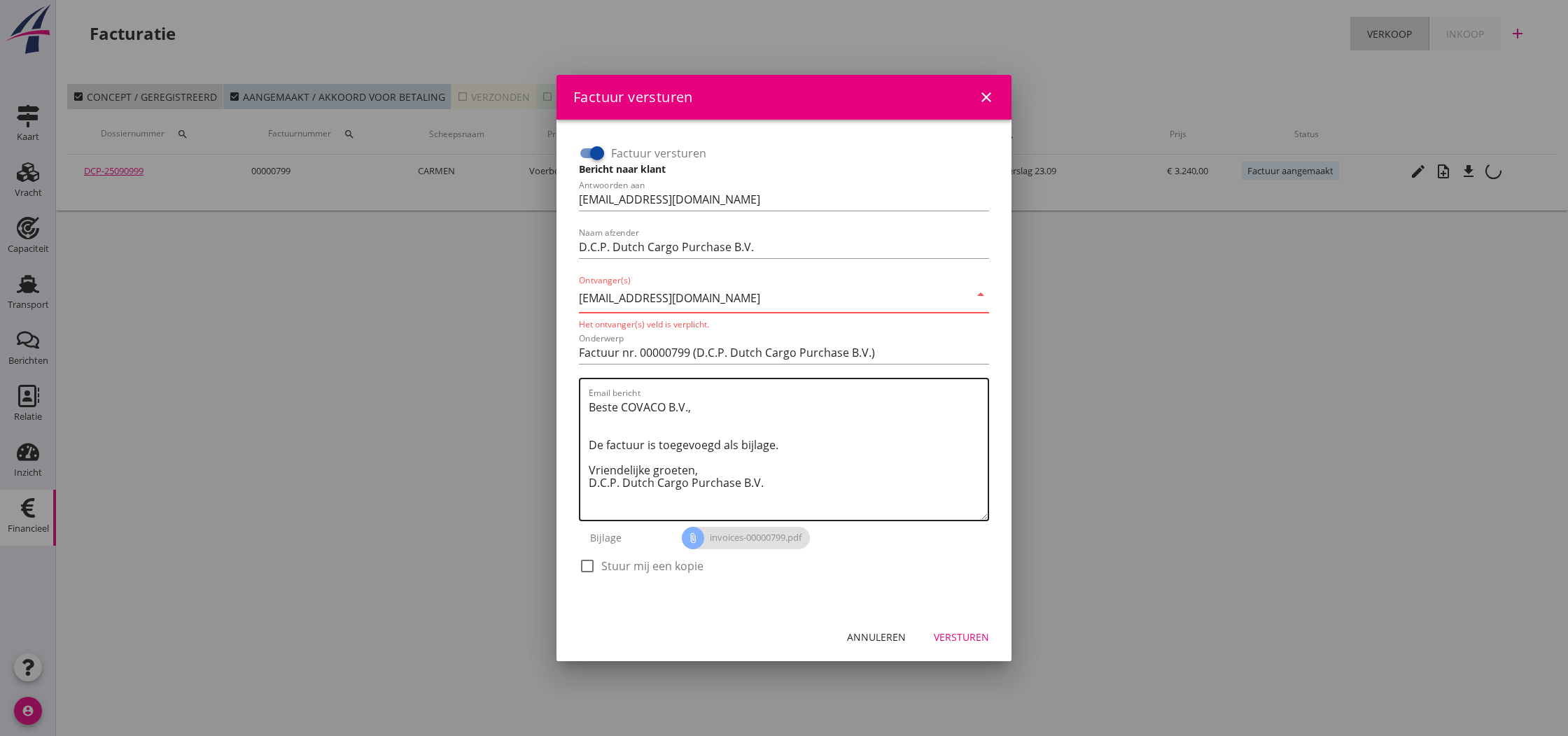
type input "[EMAIL_ADDRESS][DOMAIN_NAME]"
click at [743, 407] on textarea "Beste COVACO B.V., De factuur is toegevoegd als bijlage. Vriendelijke groeten, …" at bounding box center [788, 457] width 399 height 124
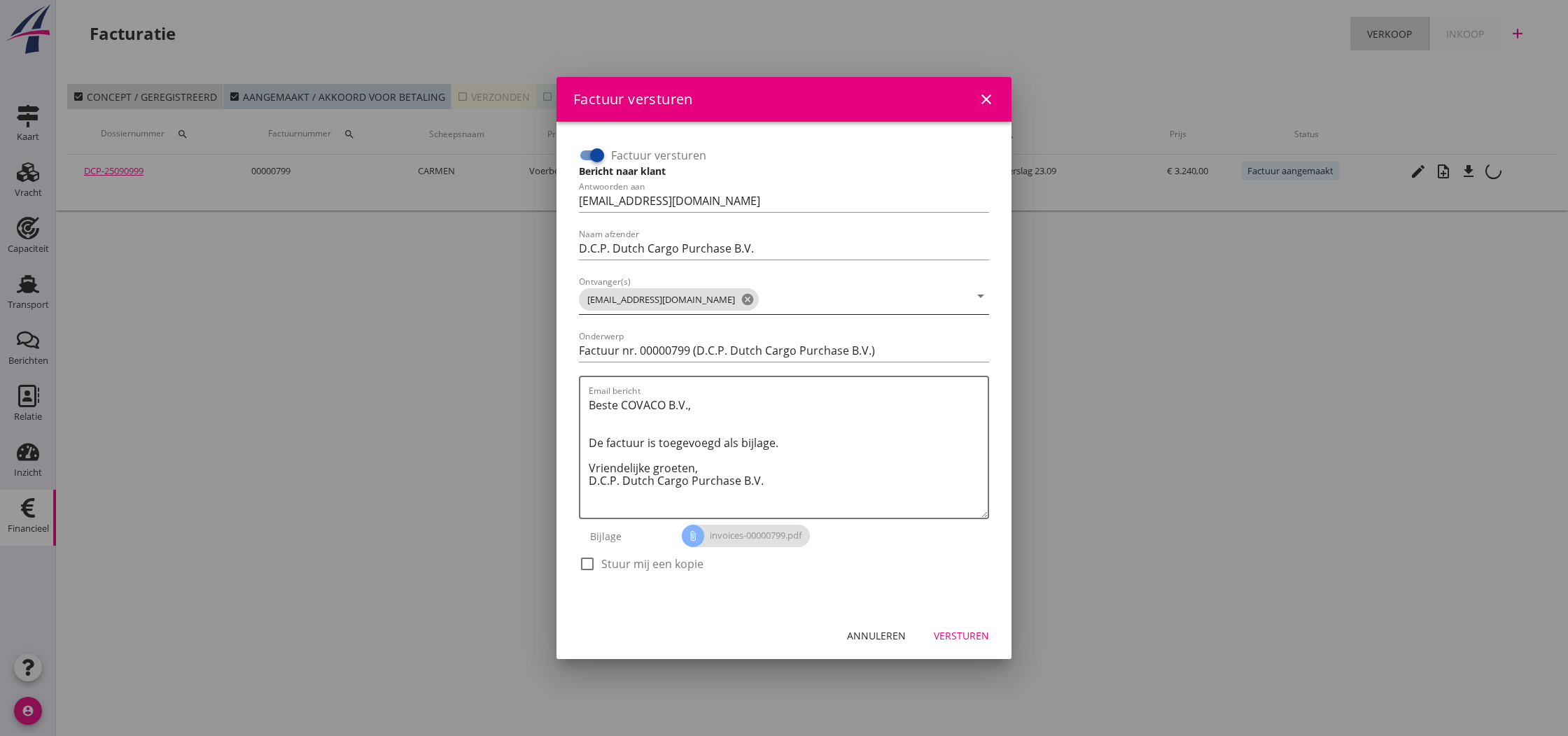
click at [970, 636] on div "Versturen" at bounding box center [961, 635] width 55 height 15
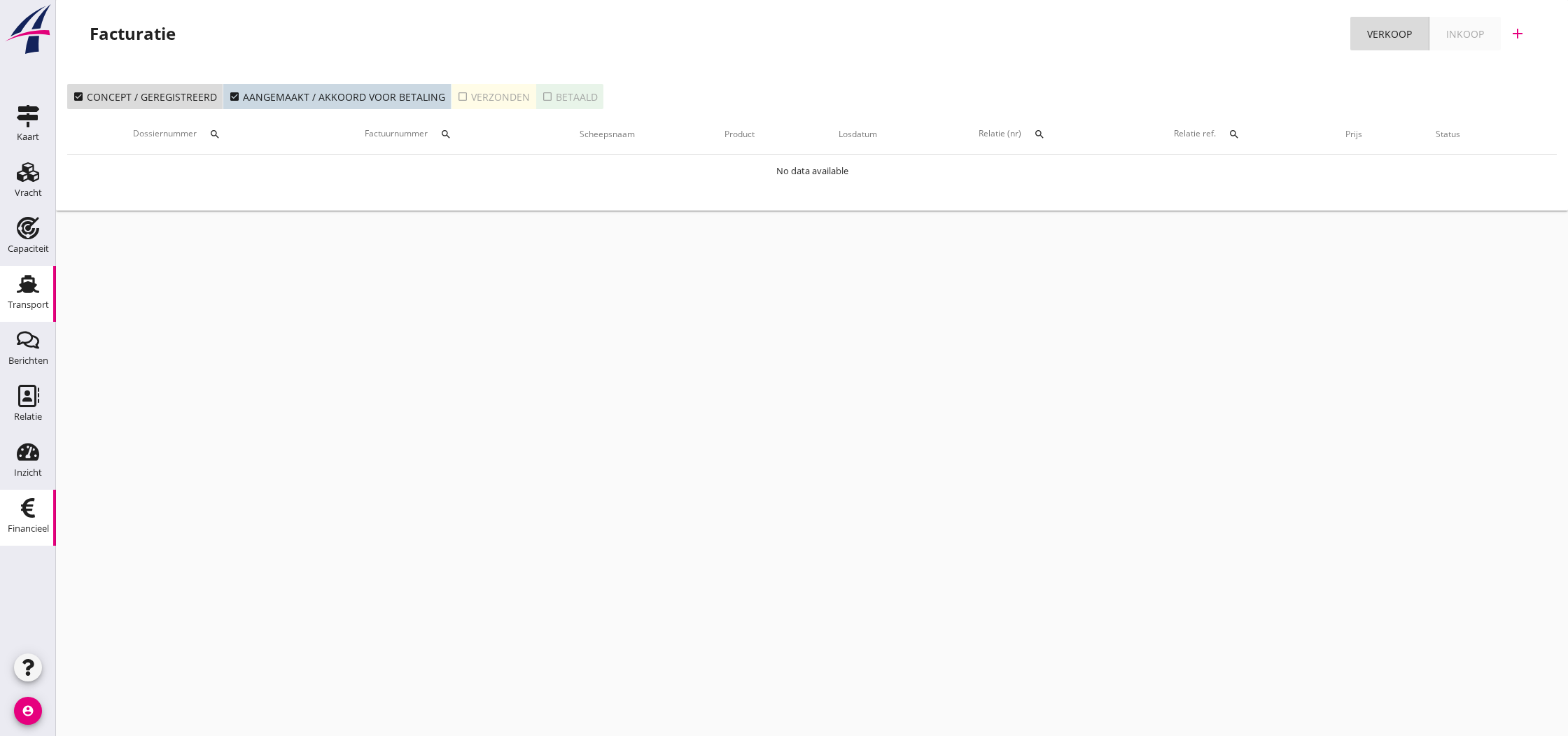
click at [29, 287] on use at bounding box center [27, 284] width 22 height 18
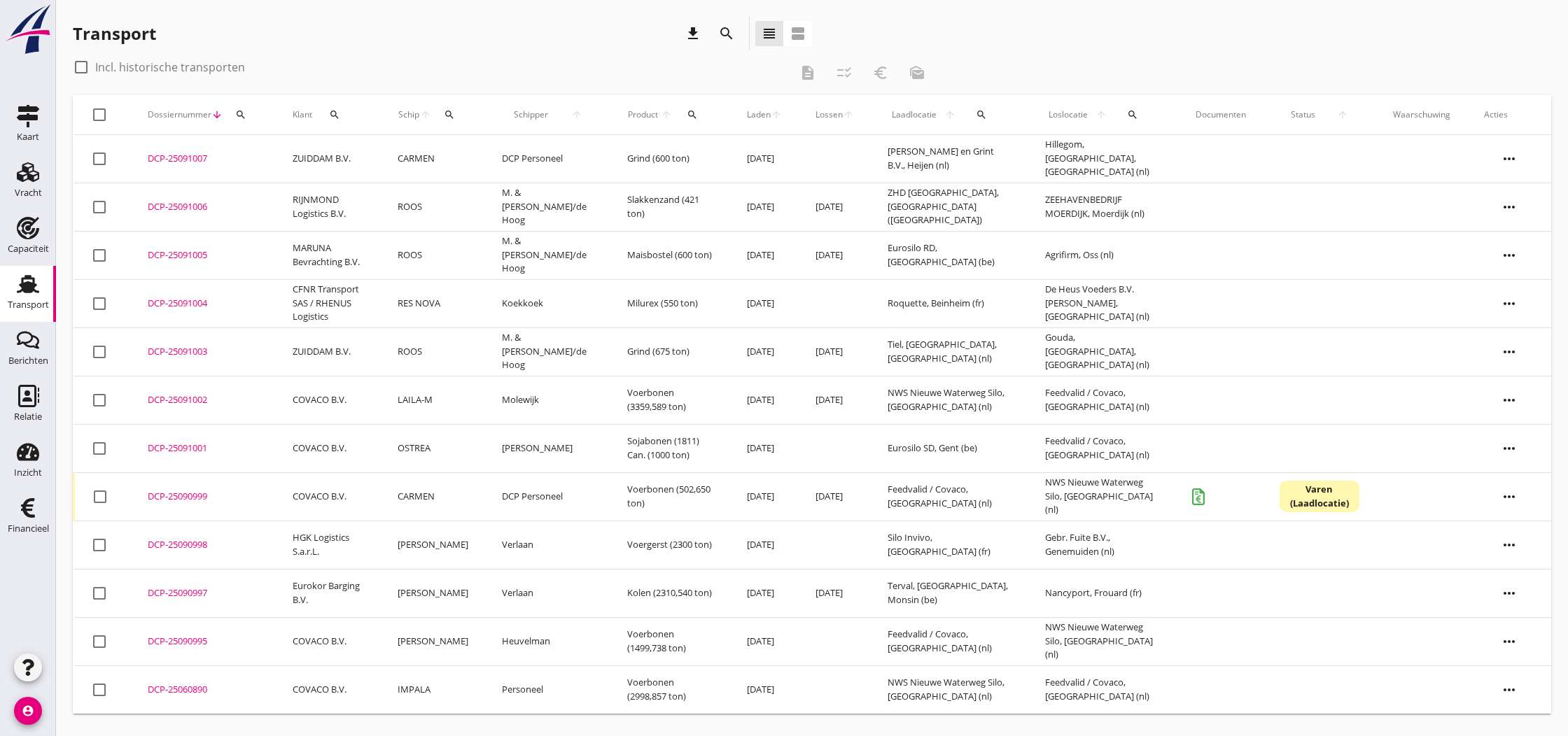
click at [177, 499] on div "DCP-25090999" at bounding box center [204, 497] width 112 height 14
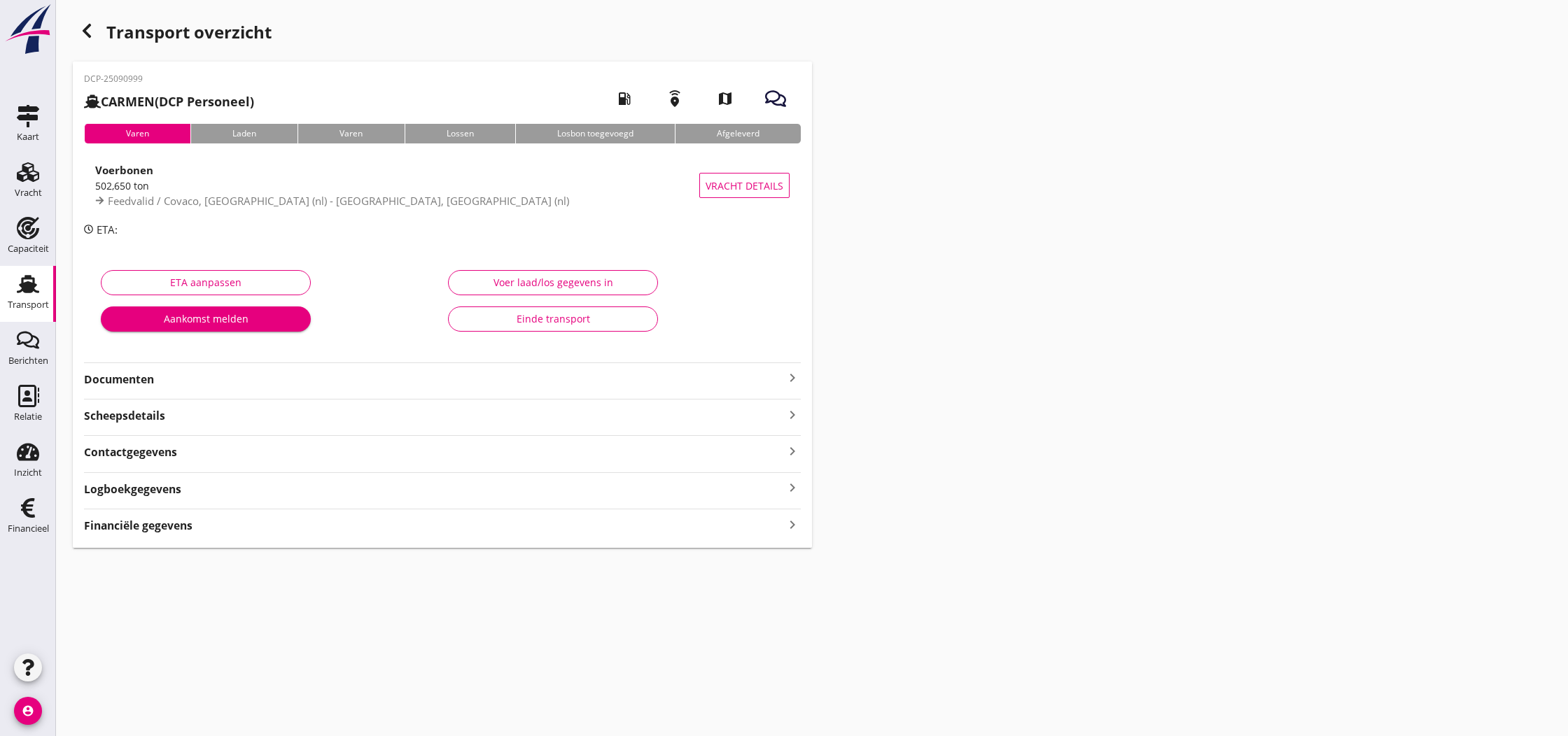
click at [791, 374] on icon "keyboard_arrow_right" at bounding box center [792, 377] width 16 height 16
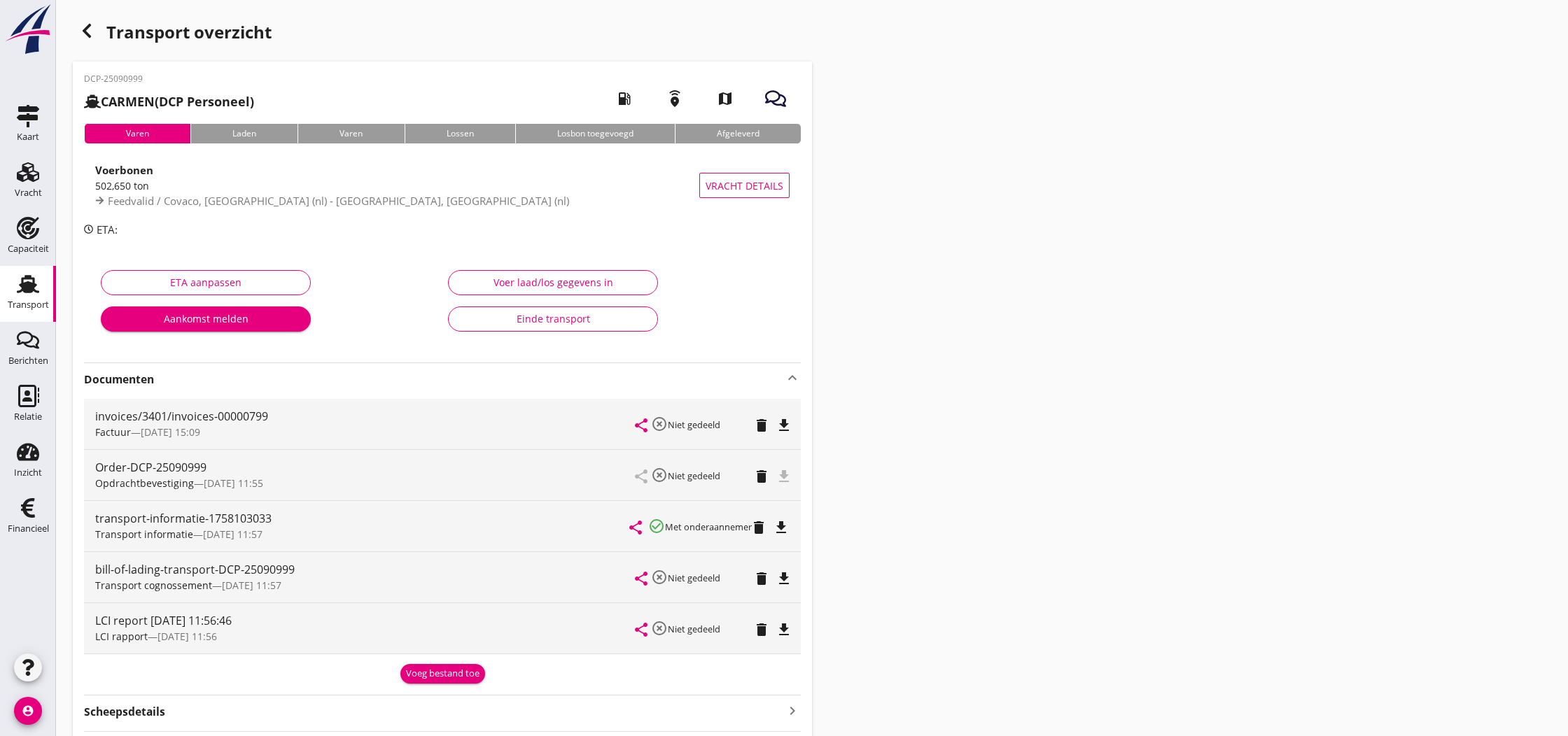
click at [442, 674] on div "Voeg bestand toe" at bounding box center [443, 674] width 74 height 14
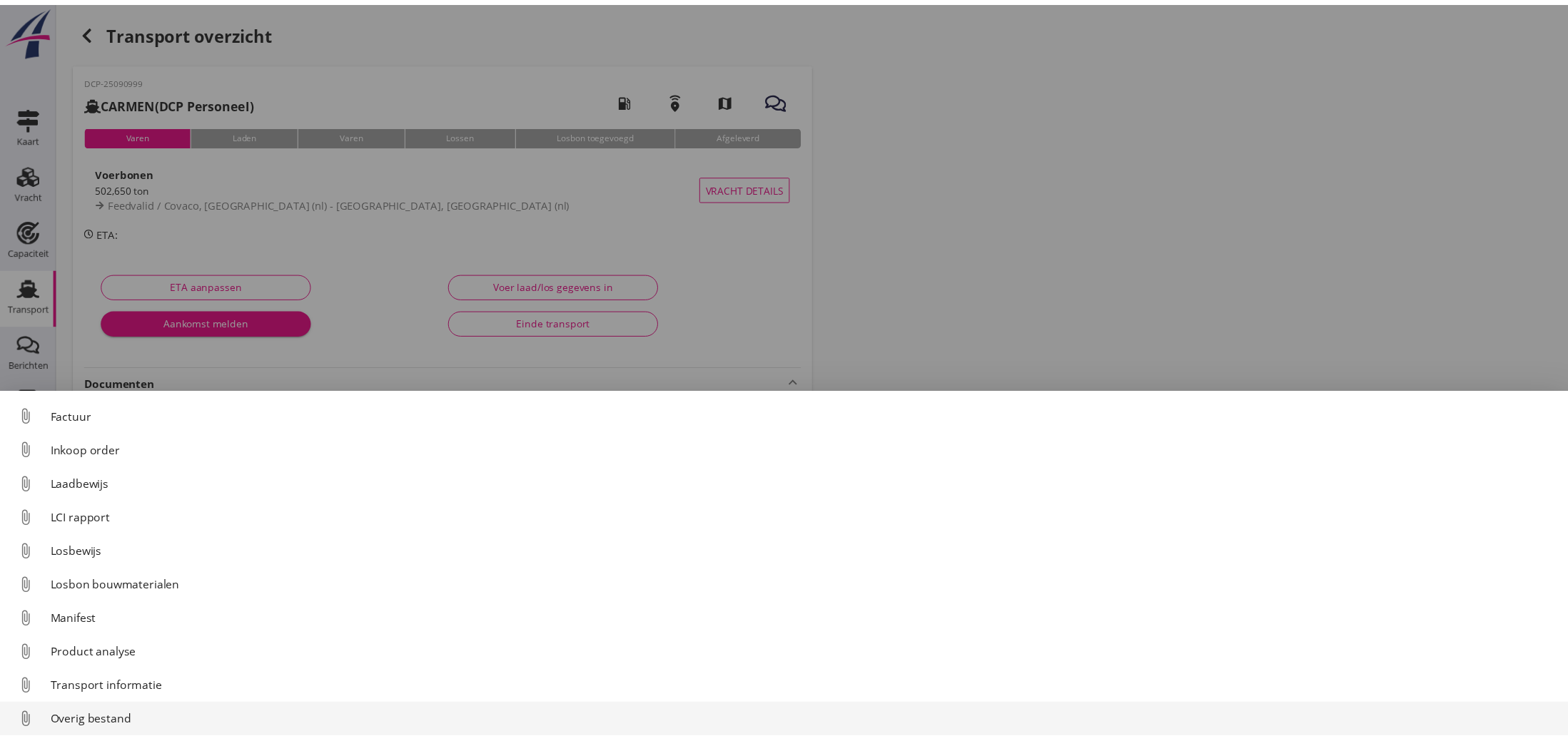
scroll to position [100, 0]
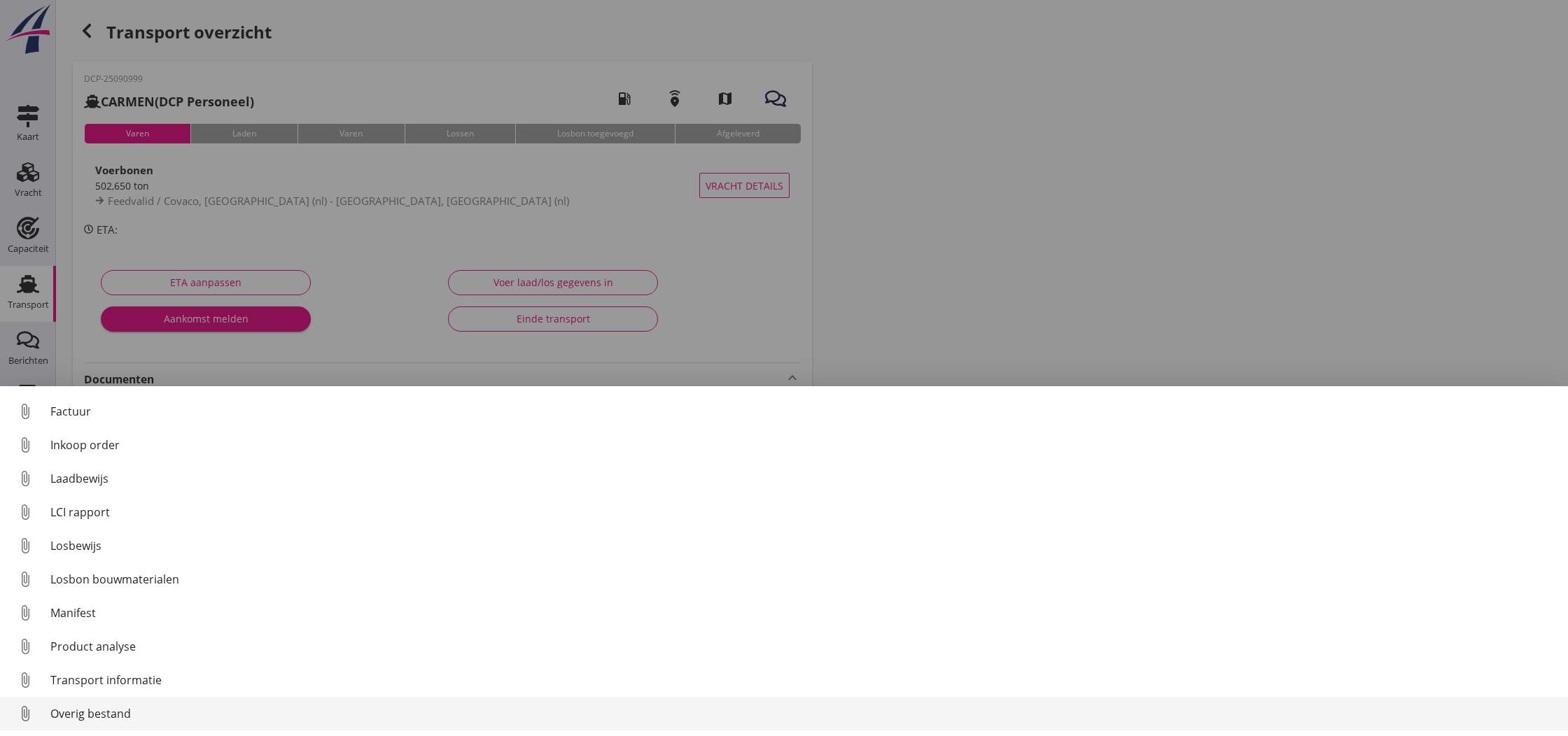
click at [87, 716] on div "Overig bestand" at bounding box center [803, 713] width 1507 height 16
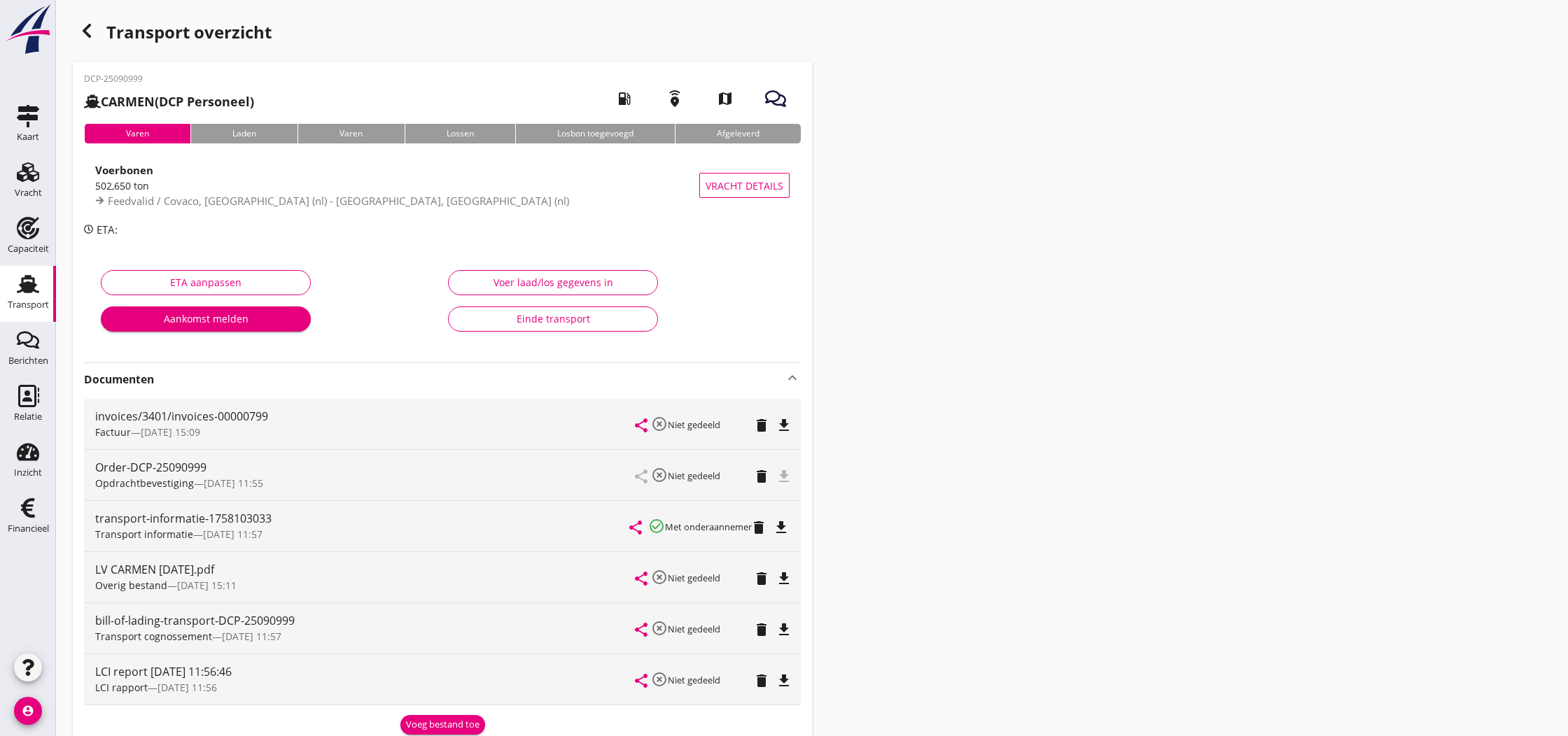
click at [560, 320] on div "Einde transport" at bounding box center [553, 319] width 186 height 15
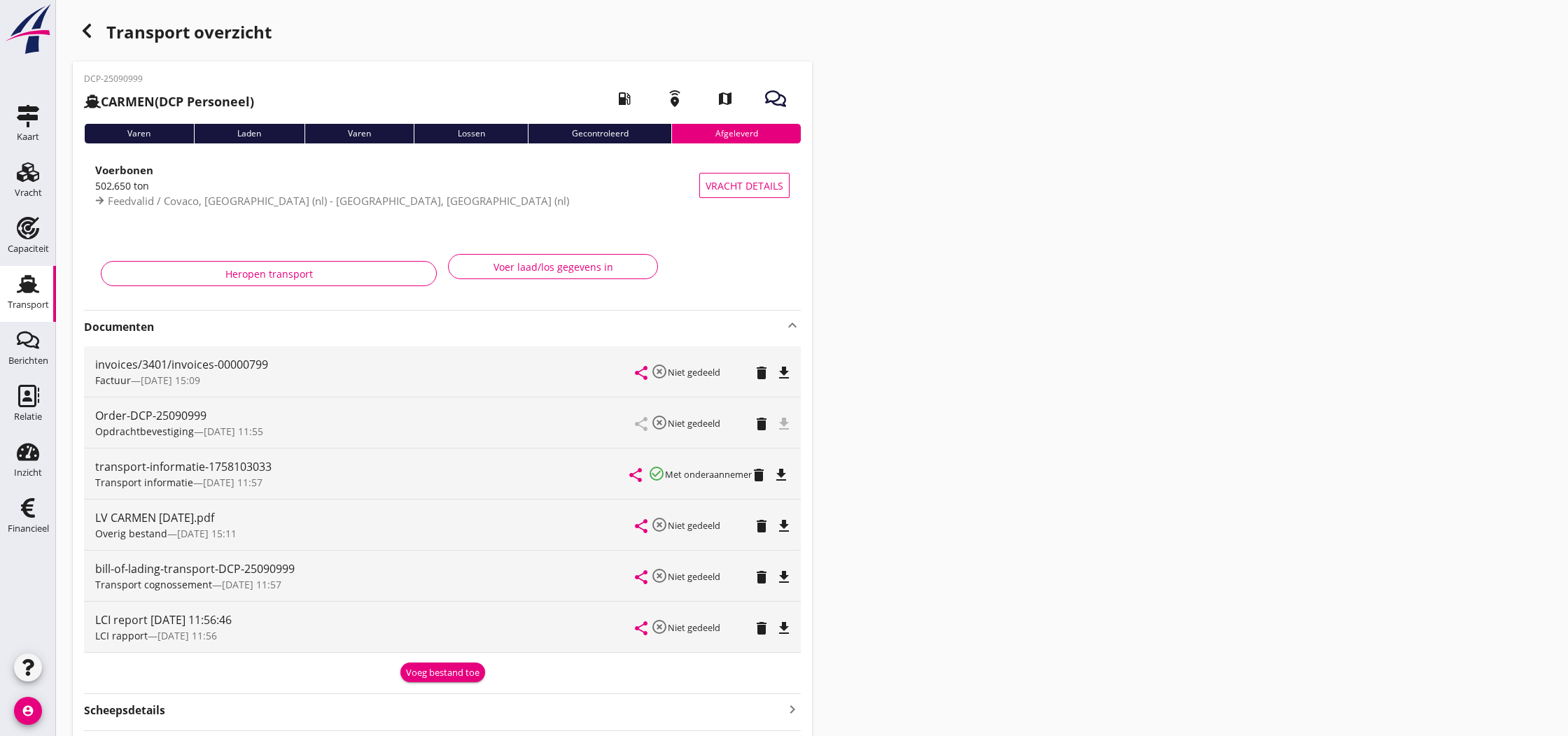
click at [87, 31] on icon "button" at bounding box center [87, 30] width 16 height 16
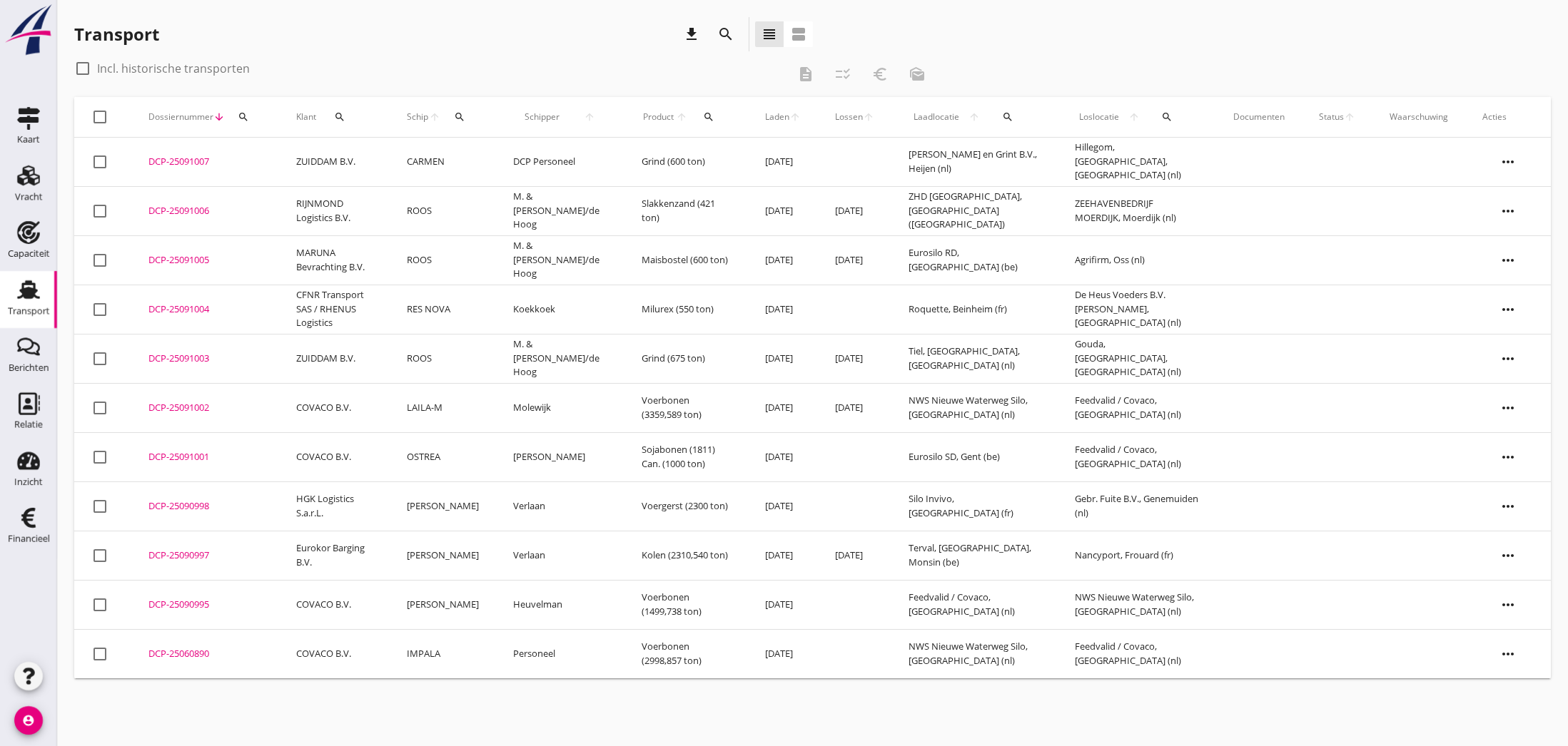
click at [172, 607] on div "DCP-25090995" at bounding box center [206, 605] width 114 height 15
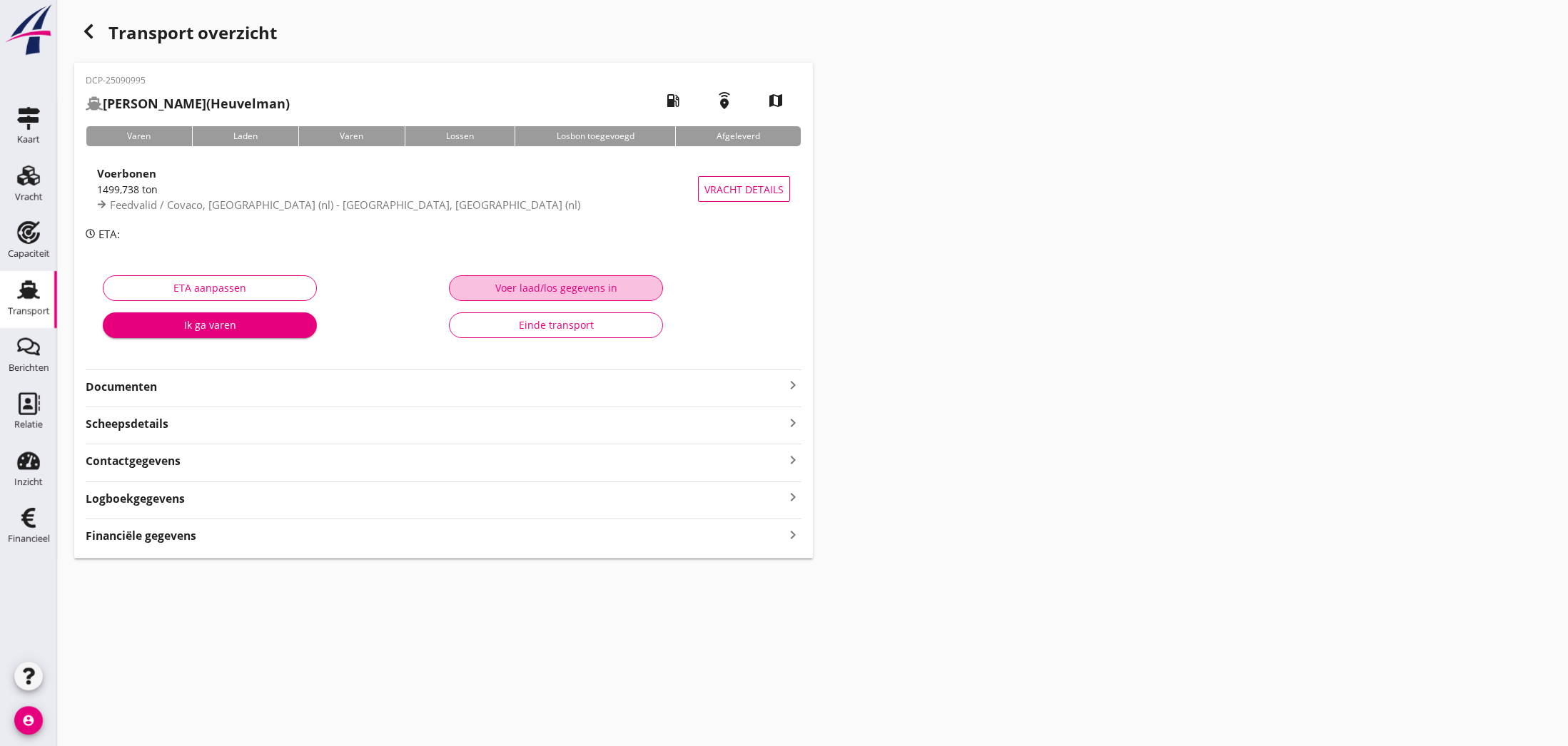
click at [585, 290] on div "Voer laad/los gegevens in" at bounding box center [556, 288] width 190 height 15
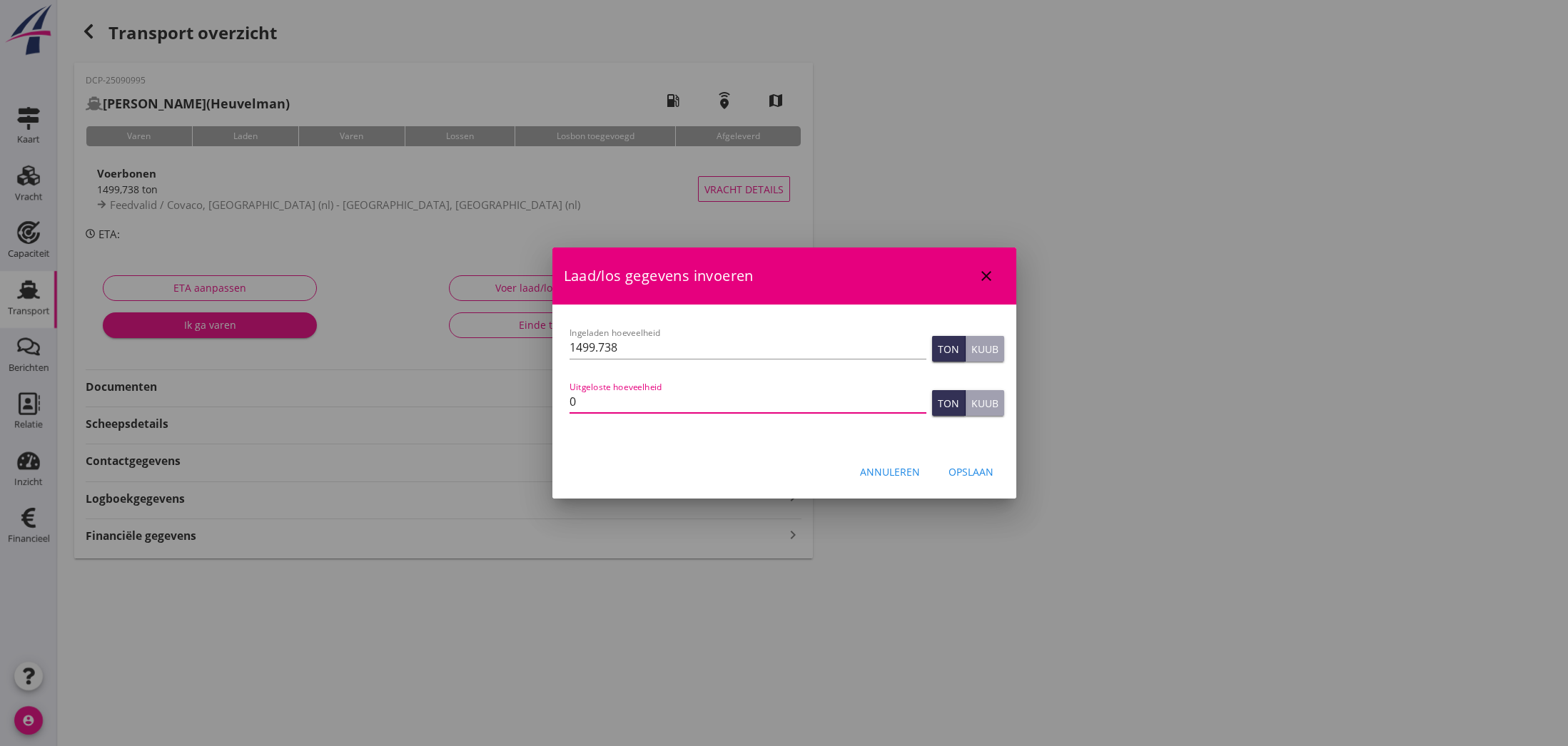
click at [594, 404] on input "0" at bounding box center [748, 401] width 357 height 23
type input "1499.738"
click at [960, 475] on div "Opslaan" at bounding box center [971, 471] width 45 height 15
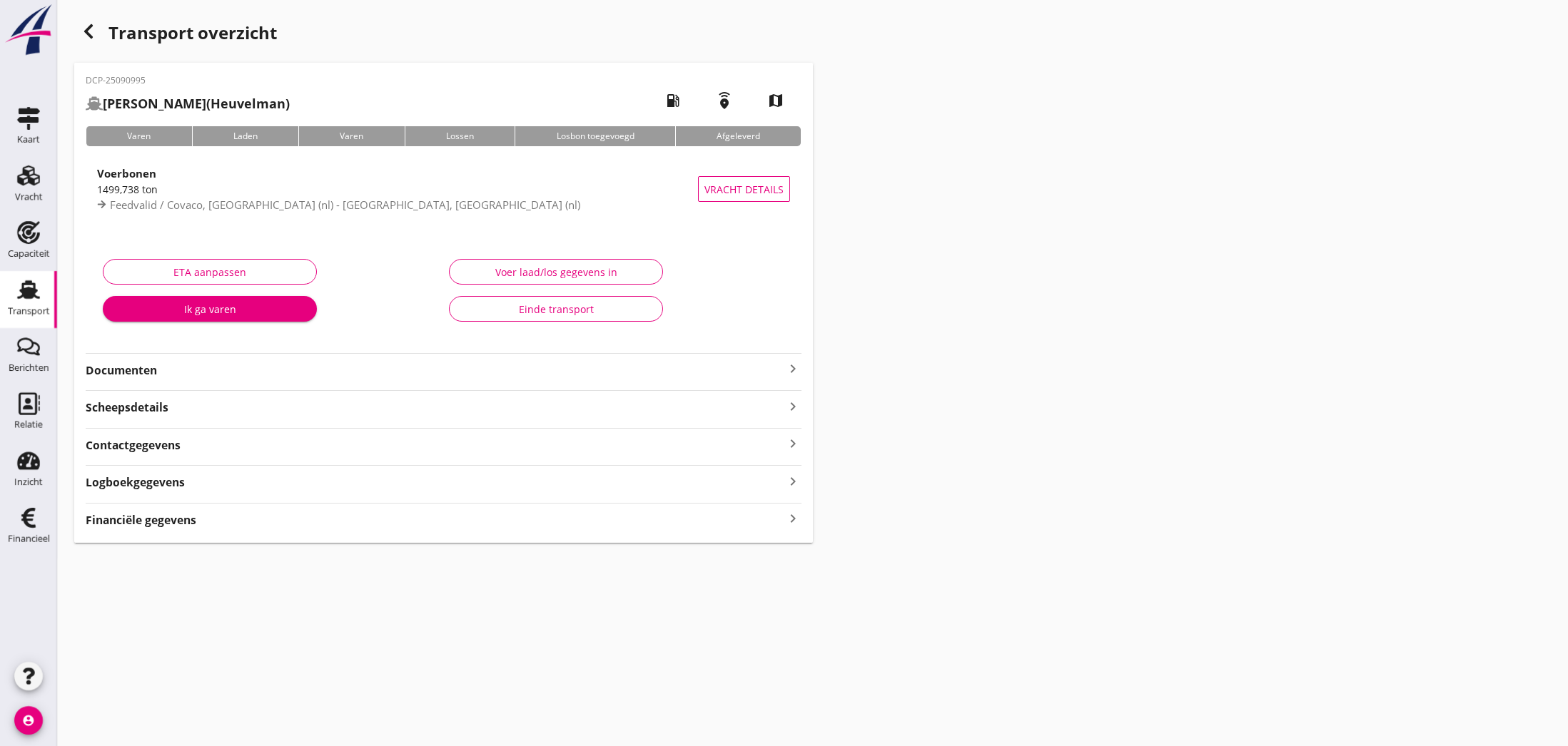
click at [168, 515] on strong "Financiële gegevens" at bounding box center [141, 520] width 111 height 17
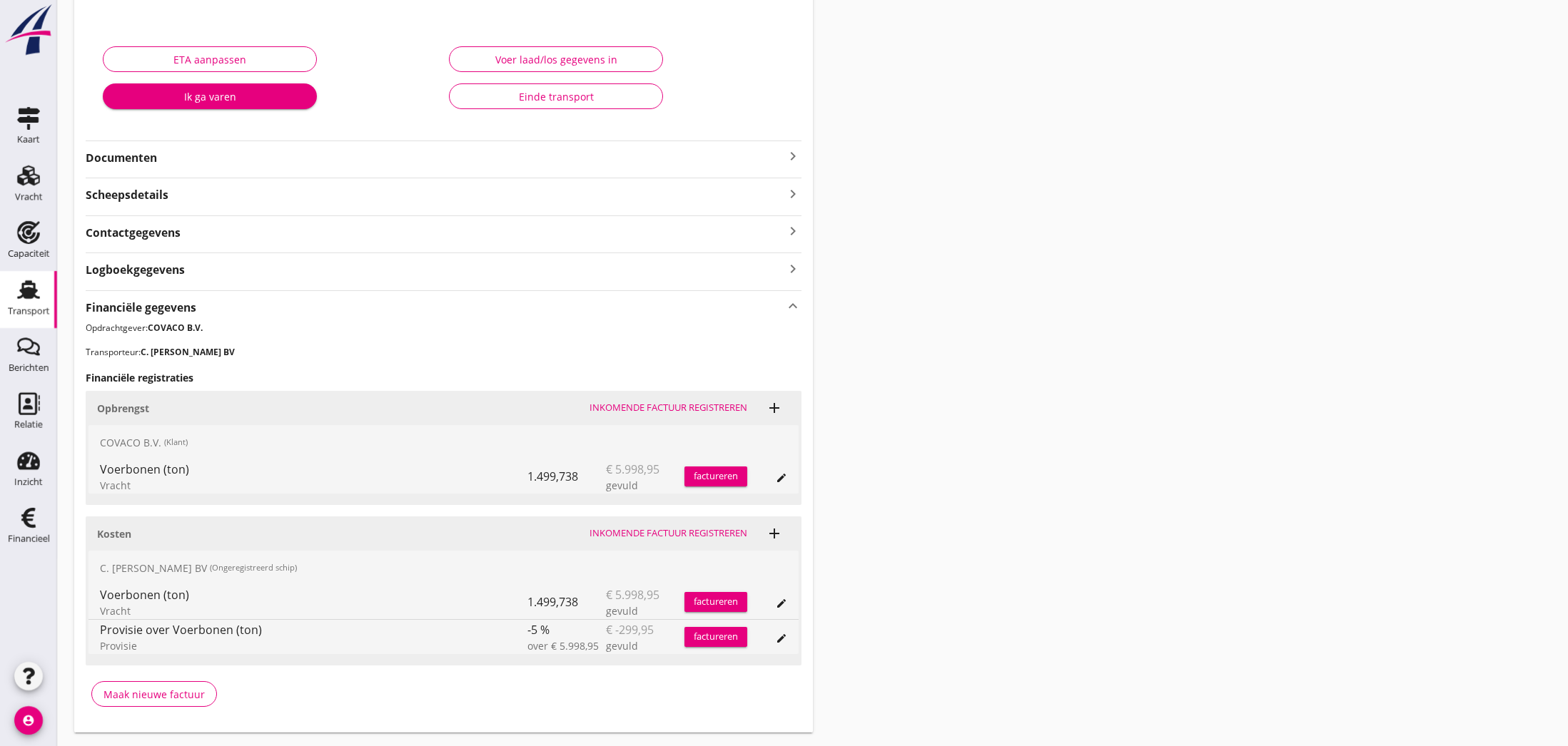
scroll to position [213, 0]
click at [154, 693] on div "Maak nieuwe factuur" at bounding box center [154, 694] width 101 height 15
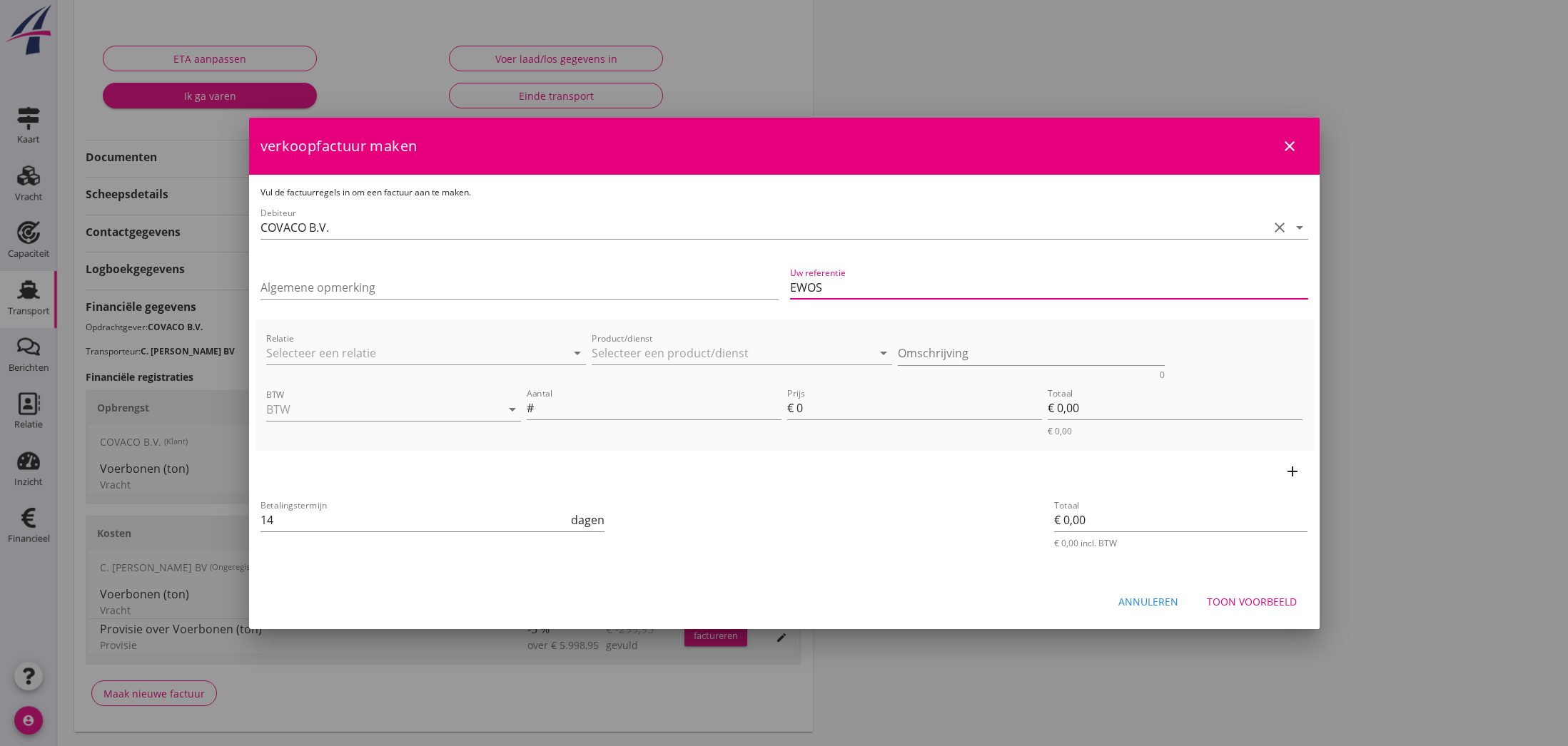
drag, startPoint x: 843, startPoint y: 290, endPoint x: 797, endPoint y: 289, distance: 46.0
click at [797, 289] on input "EWOS" at bounding box center [1049, 287] width 518 height 23
paste input "in mv KYA laycan 19/20.09 overslag 23.09"
type input "EWOS in mv KYA laycan 19/20.09 overslag 23.09"
click at [351, 356] on input "Relatie" at bounding box center [406, 353] width 281 height 23
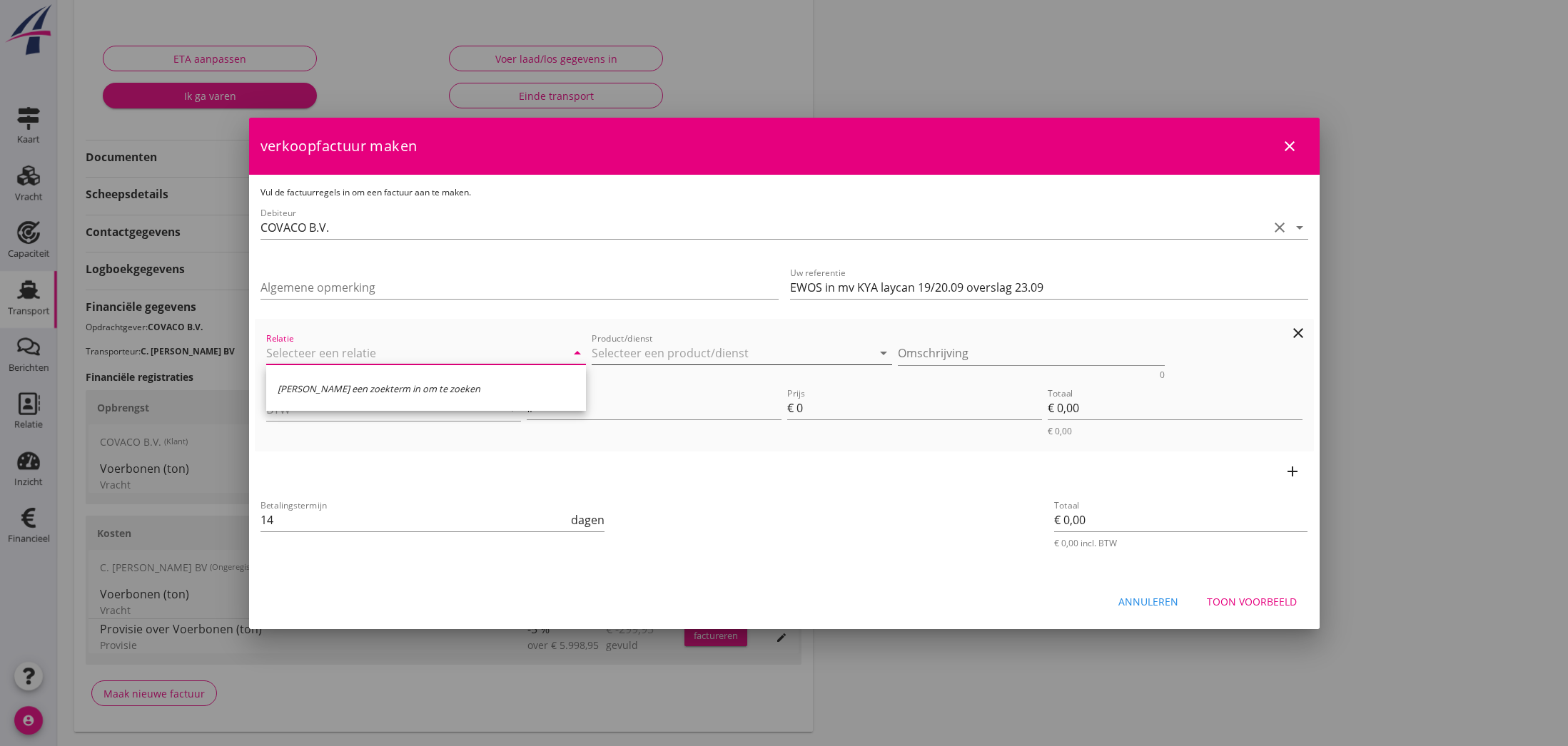
click at [630, 349] on input "Product/dienst" at bounding box center [732, 353] width 281 height 23
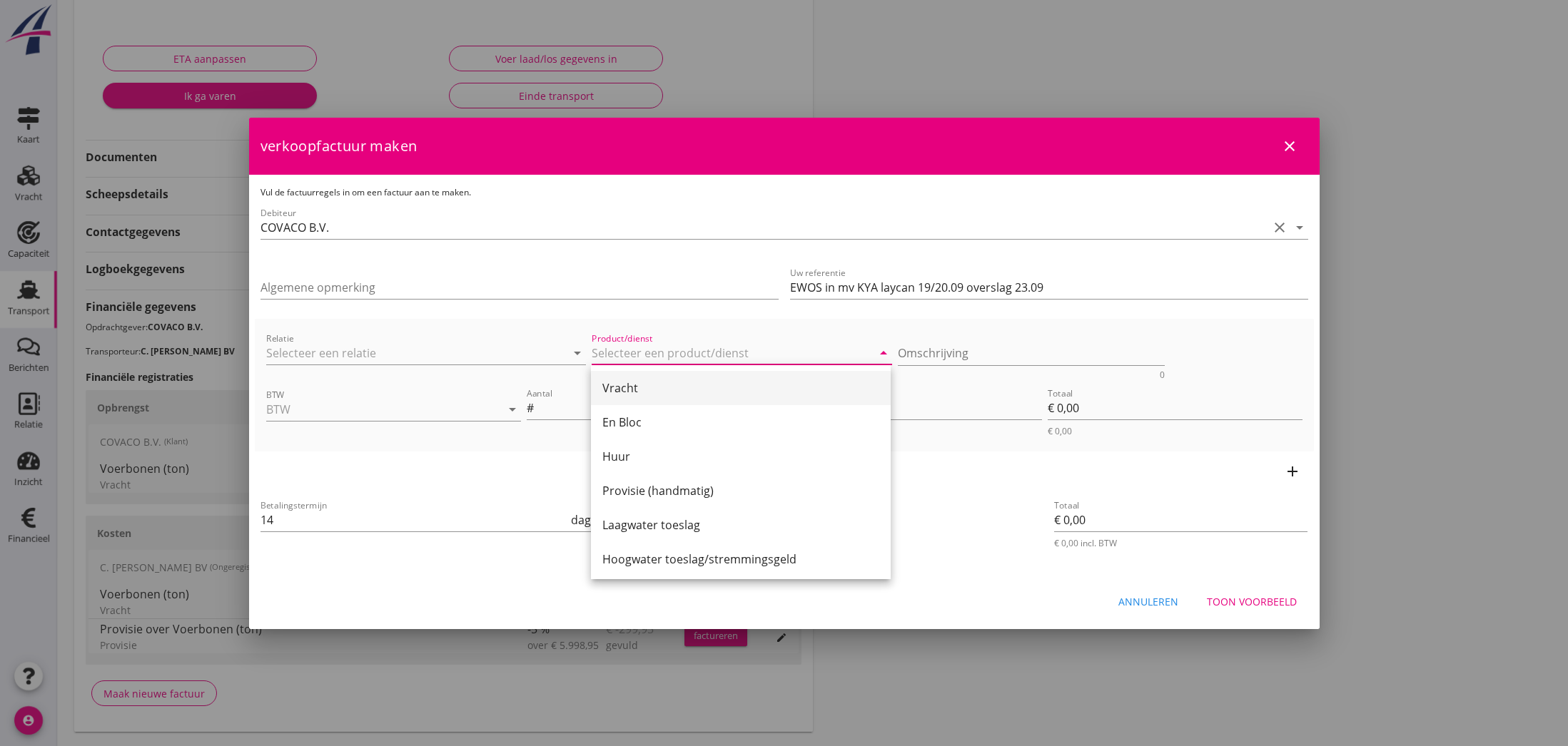
click at [642, 394] on div "Vracht" at bounding box center [741, 388] width 277 height 17
type input "Vracht"
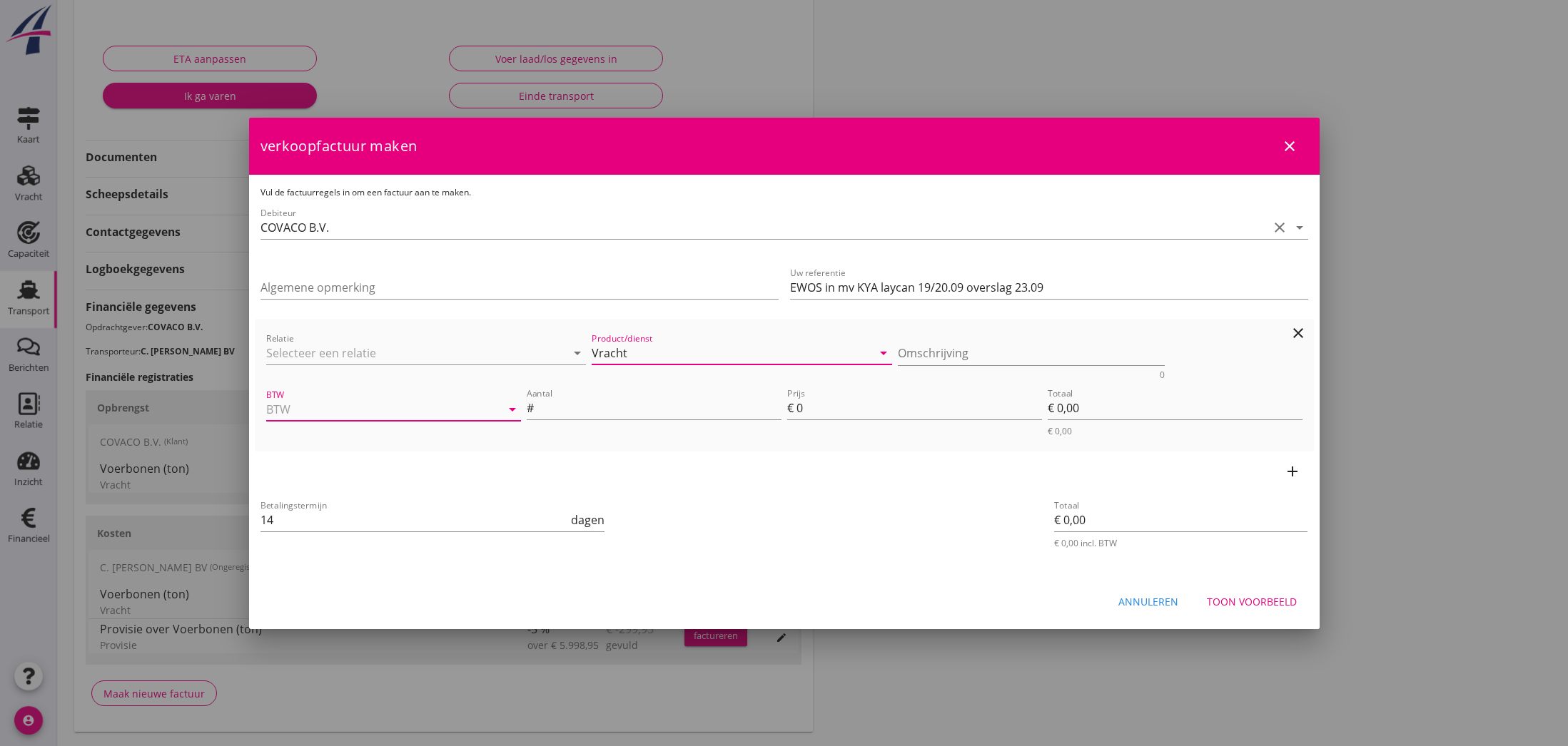
click at [327, 413] on input "BTW" at bounding box center [373, 409] width 215 height 23
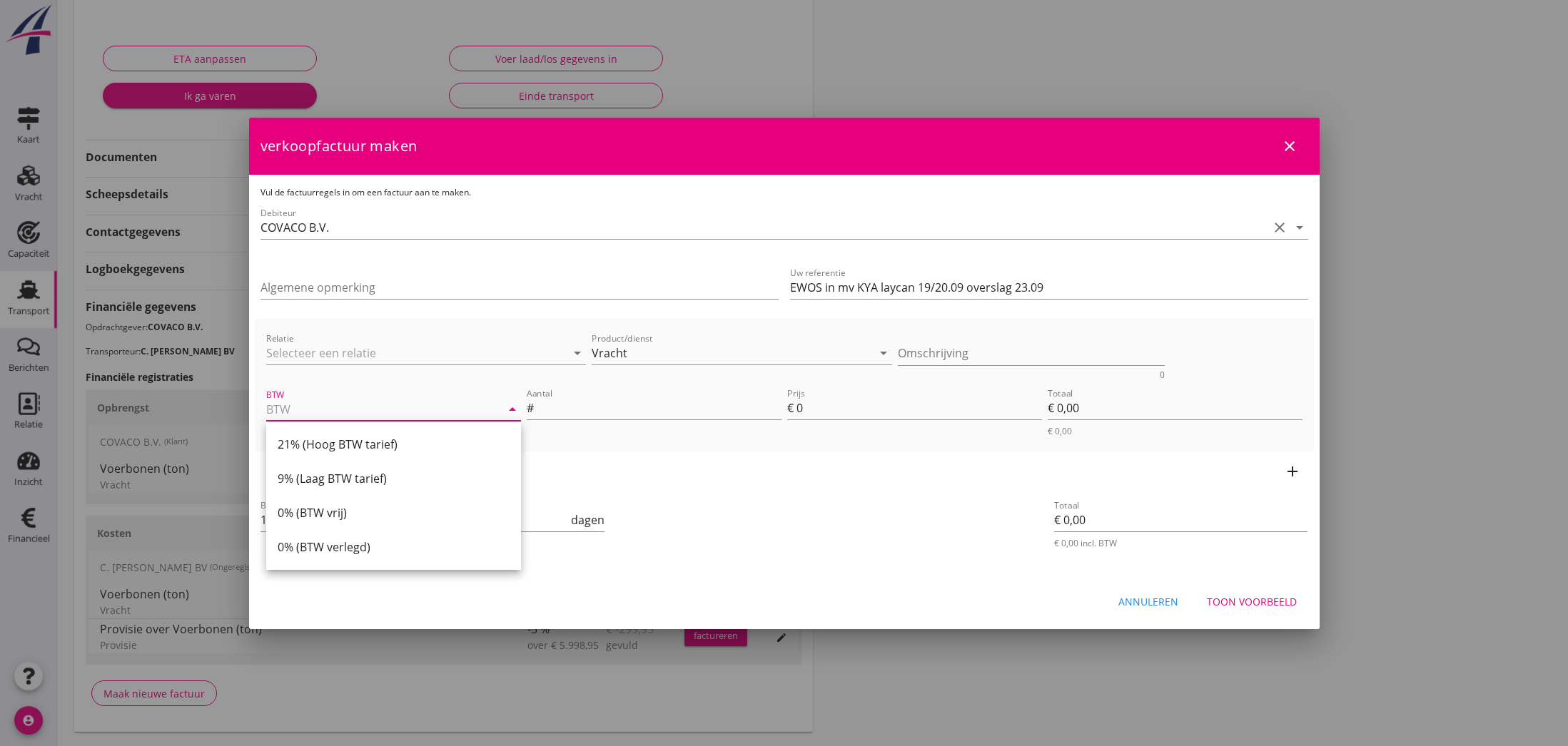
drag, startPoint x: 338, startPoint y: 446, endPoint x: 372, endPoint y: 441, distance: 34.4
click at [339, 446] on div "21% (Hoog BTW tarief)" at bounding box center [394, 444] width 232 height 17
type input "21% (Hoog BTW tarief)"
click at [556, 409] on input "Aantal" at bounding box center [659, 407] width 245 height 23
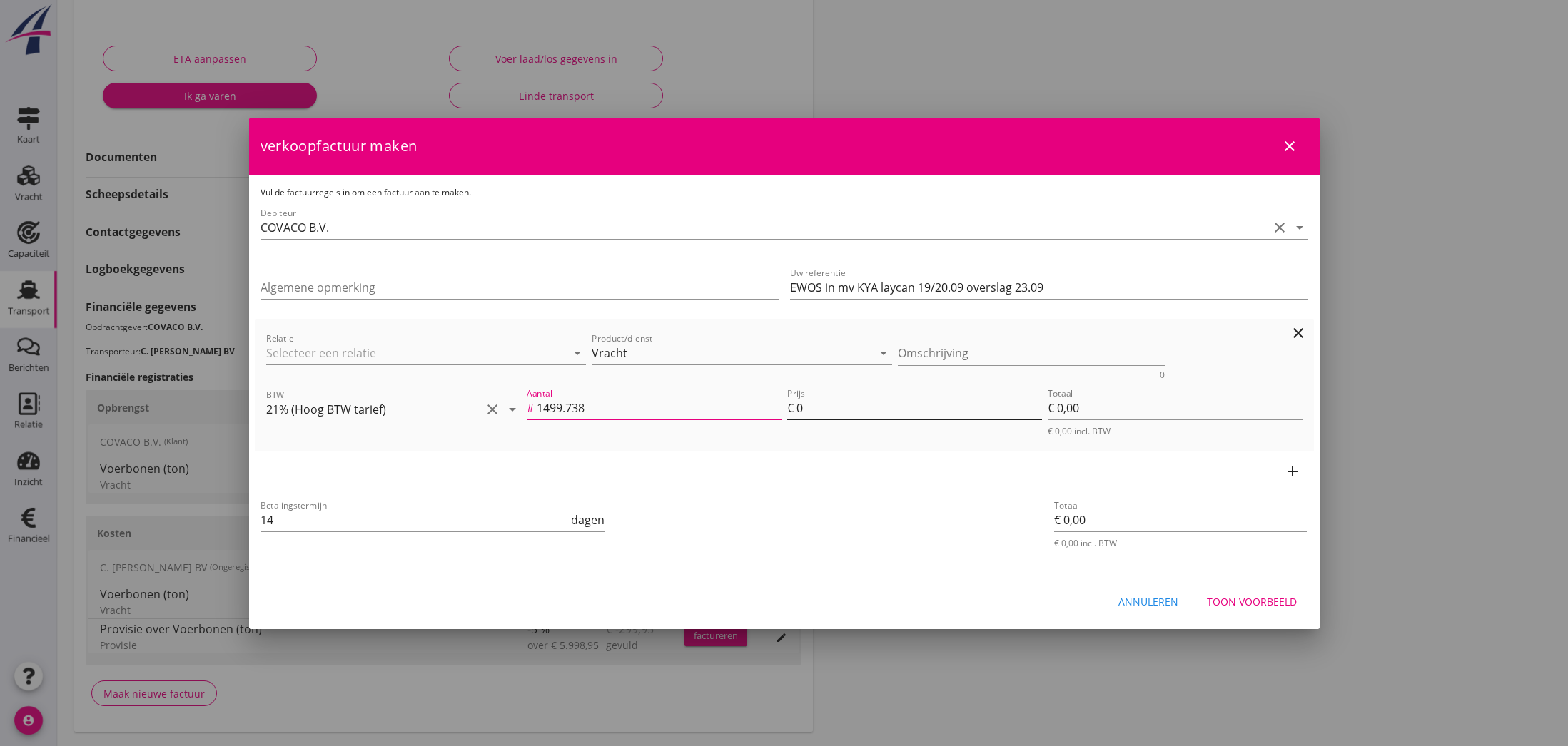
type input "1499.738"
click at [803, 412] on input "0" at bounding box center [919, 407] width 246 height 23
type input "4"
type input "€ 5.998,95"
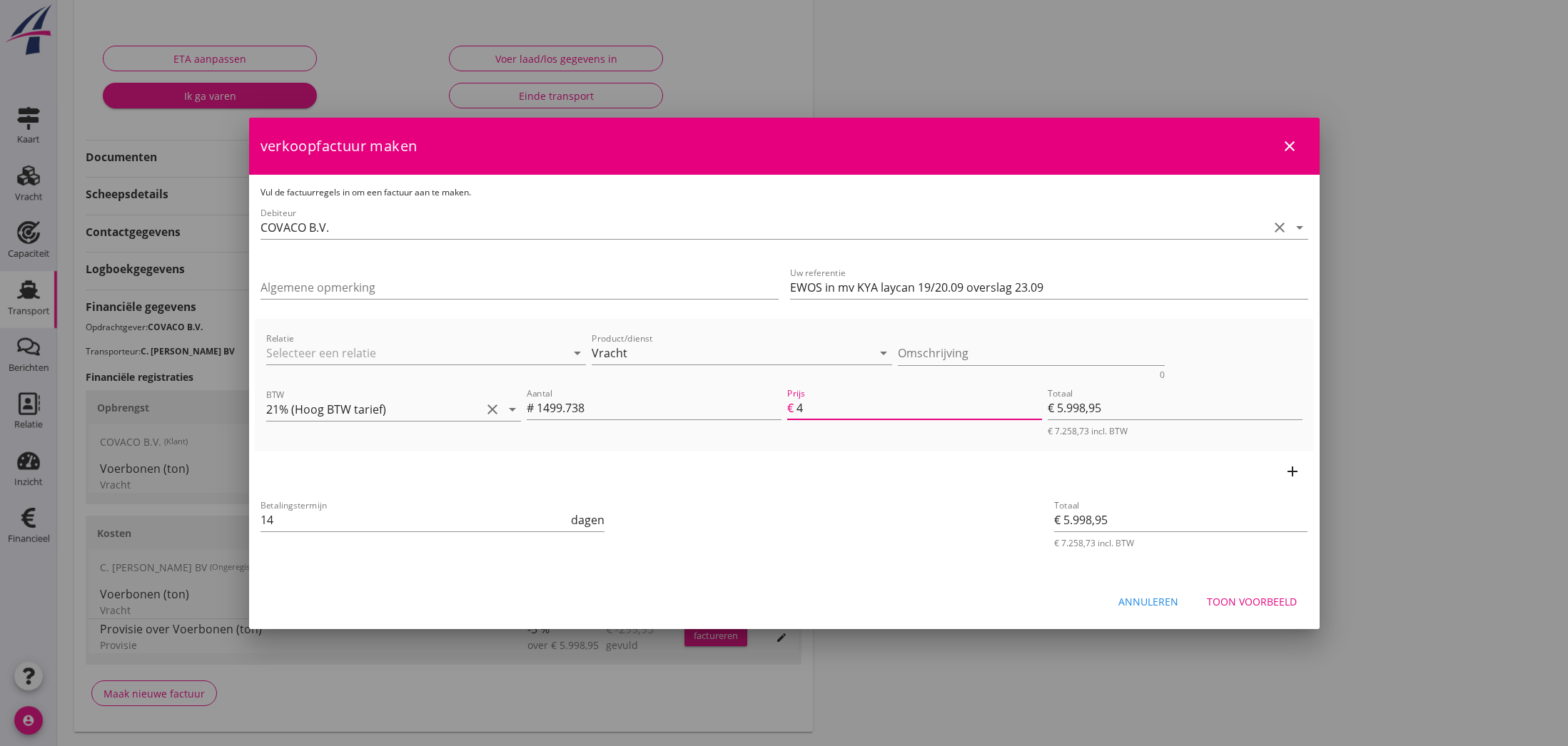
type input "4"
click at [1292, 471] on icon "add" at bounding box center [1292, 471] width 17 height 17
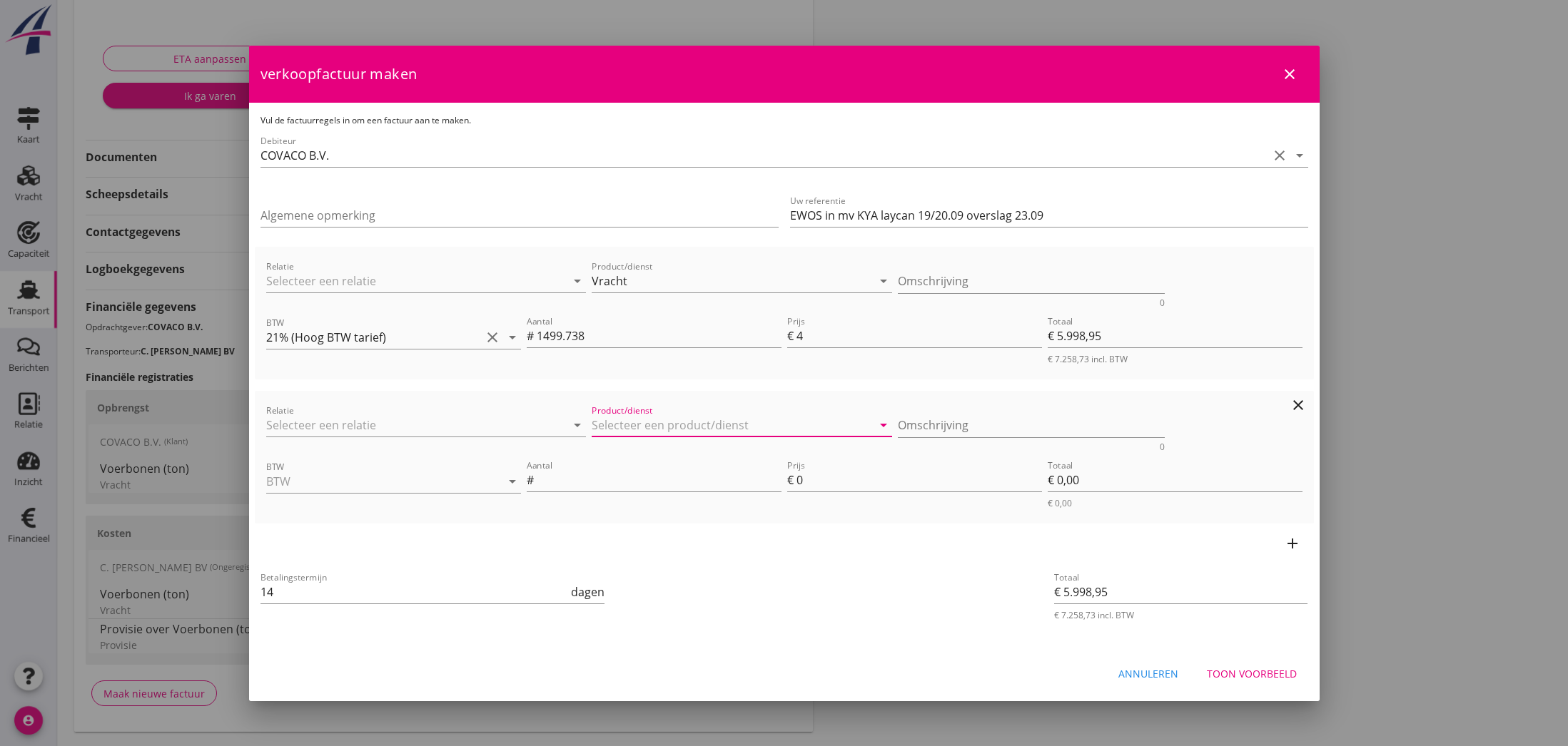
click at [662, 425] on input "Product/dienst" at bounding box center [732, 425] width 281 height 23
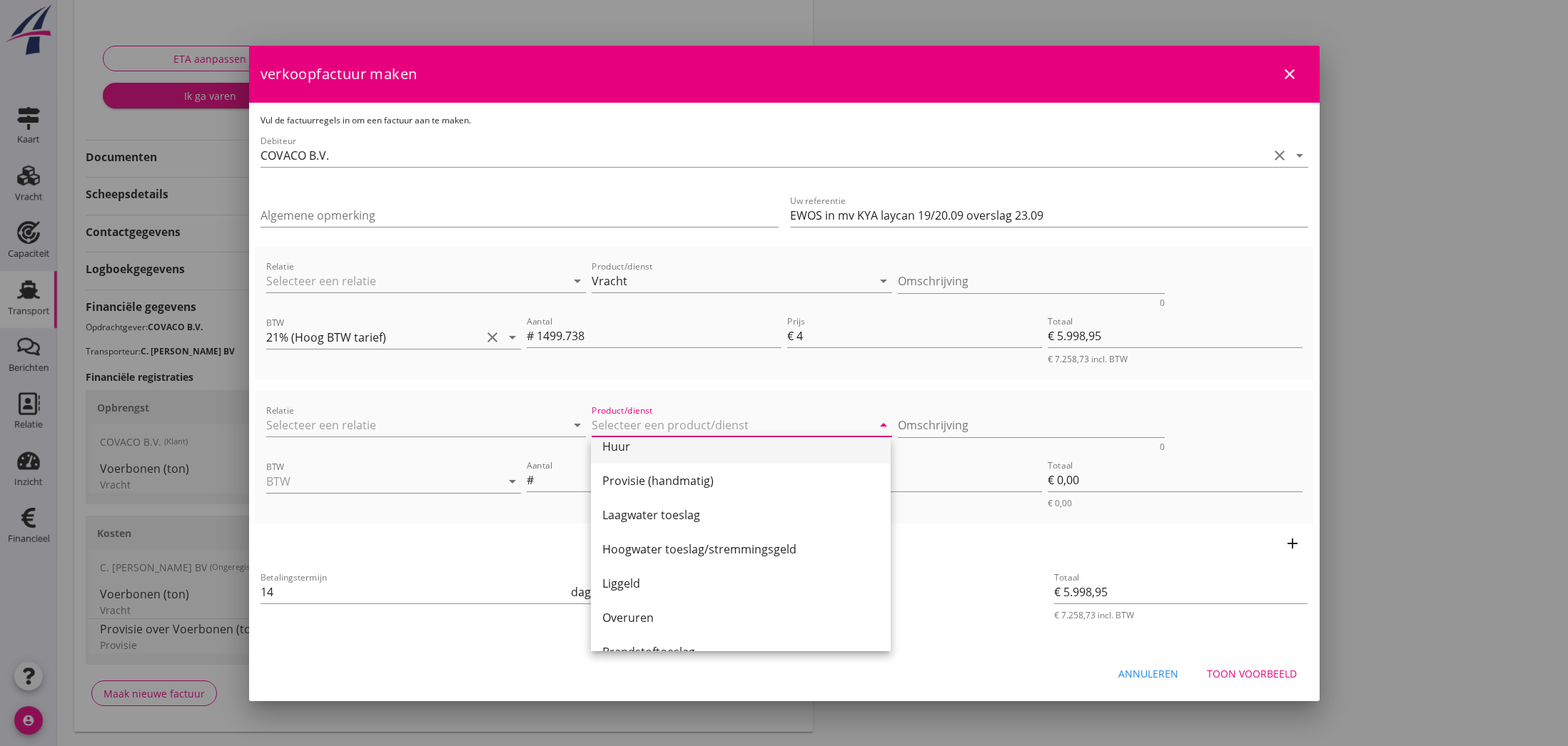
scroll to position [86, 0]
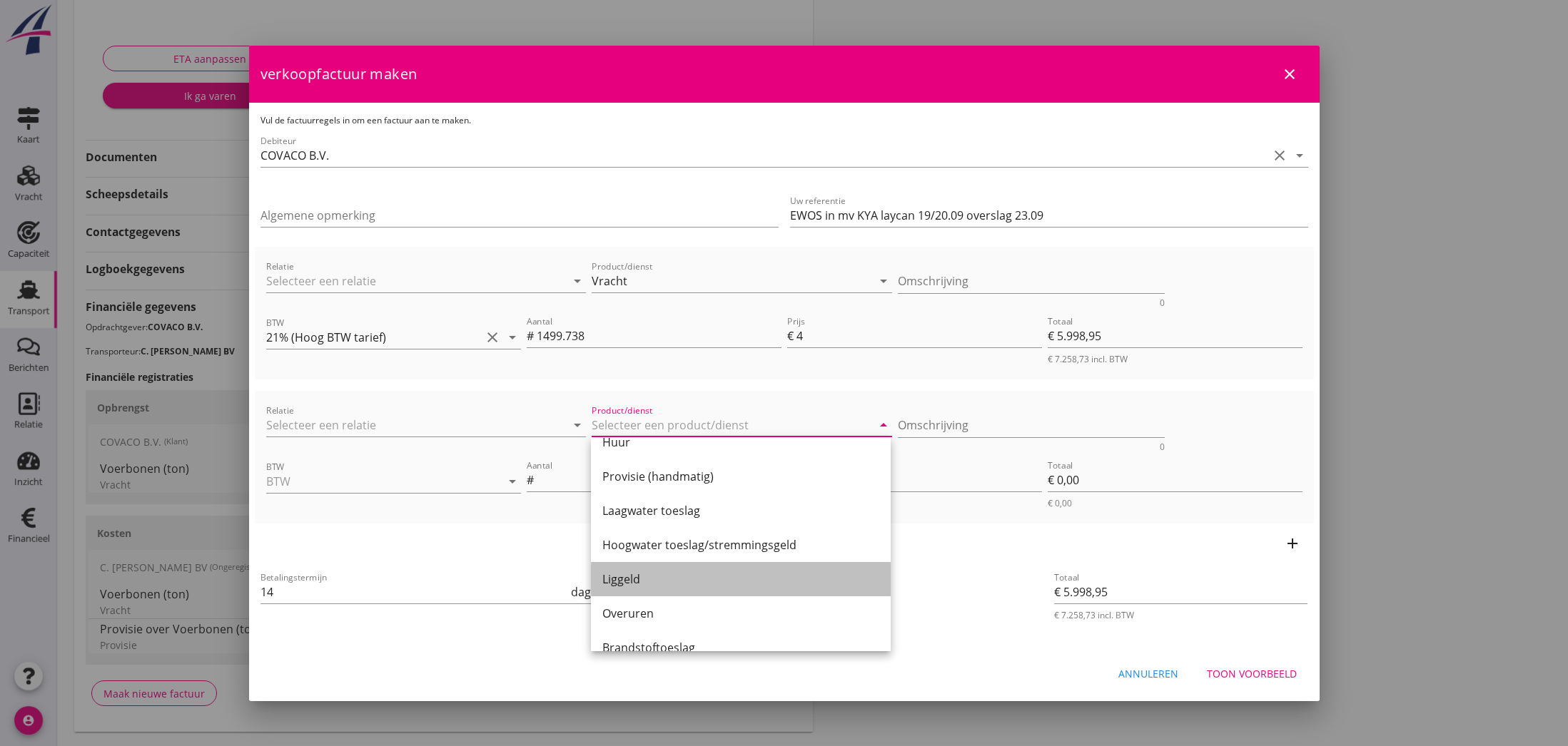
click at [634, 578] on div "Liggeld" at bounding box center [741, 578] width 277 height 17
type input "Liggeld"
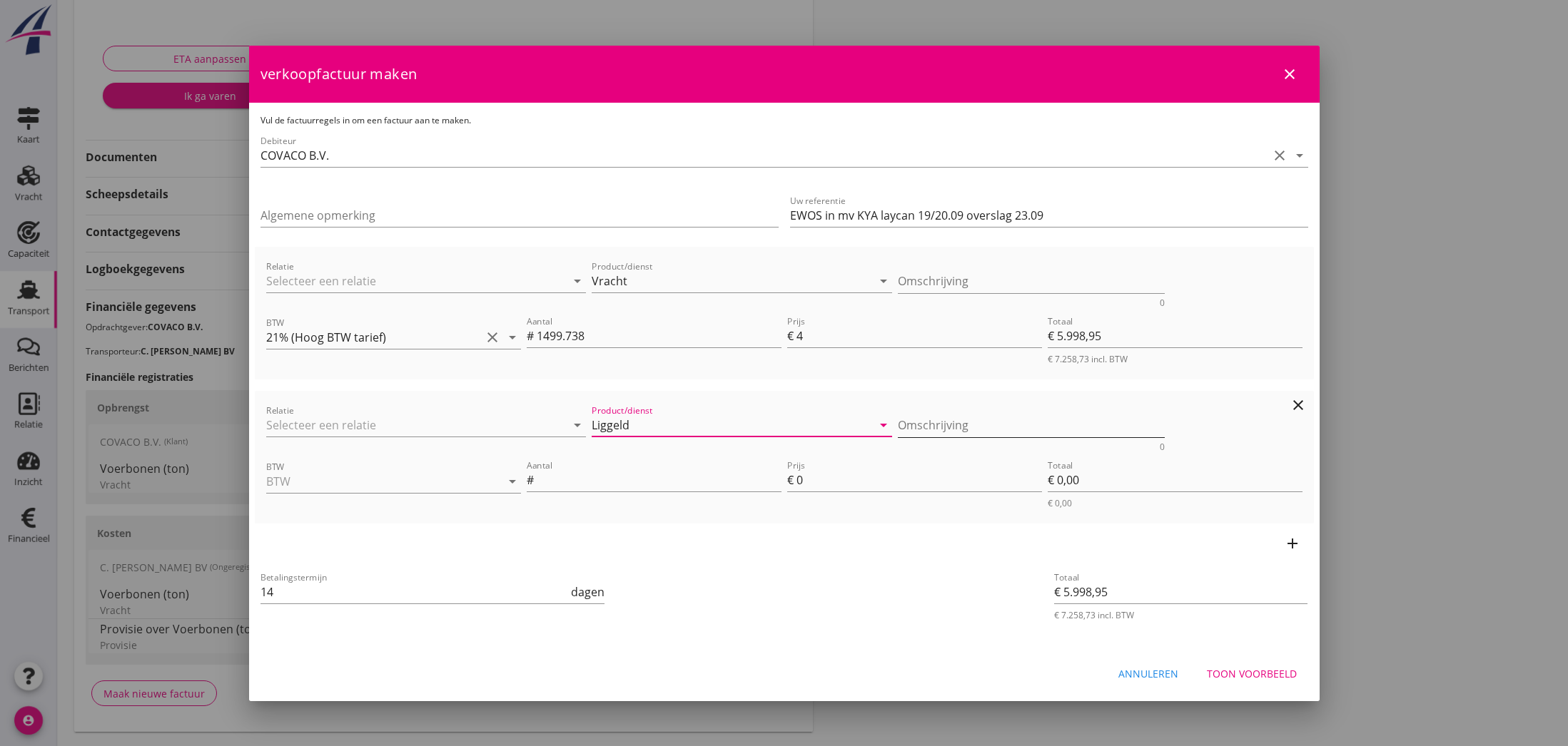
click at [929, 425] on textarea "Omschrijving" at bounding box center [1031, 425] width 267 height 23
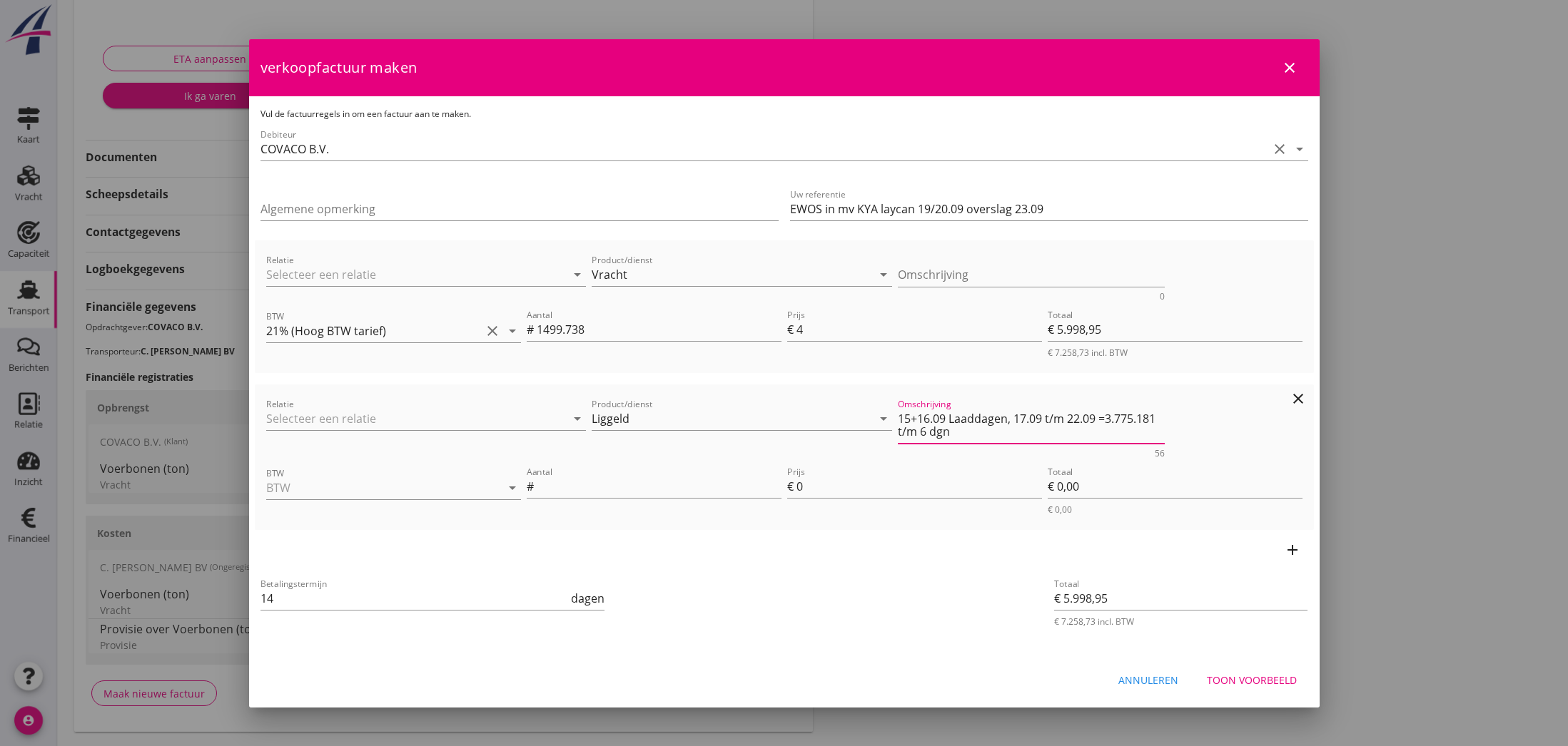
click at [1109, 419] on textarea "15+16.09 Laaddagen, 17.09 t/m 22.09 =3.775.181 t/m 6 dgn" at bounding box center [1031, 425] width 267 height 36
click at [1109, 419] on textarea "15+16.09 Laaddagen, 17.09 t/m 22.09 =3.775.181 t/m 6 dgn" at bounding box center [1031, 425] width 267 height 36
click at [1109, 419] on textarea "15+16.09 Laaddagen, 17.09 t/m 22.09 =3.775.181 t/m 6 dgn" at bounding box center [1031, 425] width 267 height 36
click at [1106, 419] on textarea "15+16.09 Laaddagen, 17.09 t/m 22.09 =3.775.181 t/m 6 dgn" at bounding box center [1031, 425] width 267 height 36
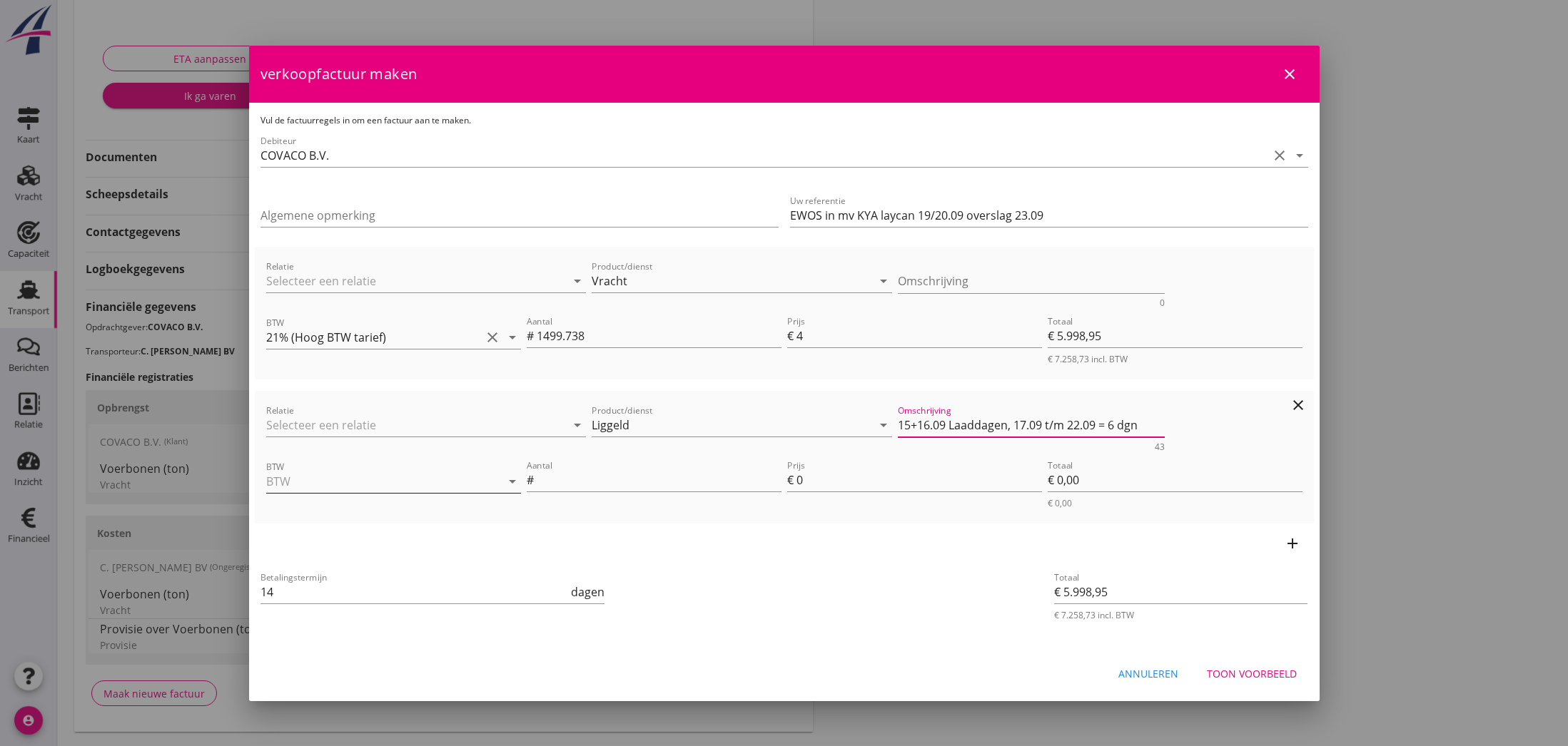
type textarea "15+16.09 Laaddagen, 17.09 t/m 22.09 = 6 dgn"
click at [483, 479] on div at bounding box center [491, 481] width 20 height 17
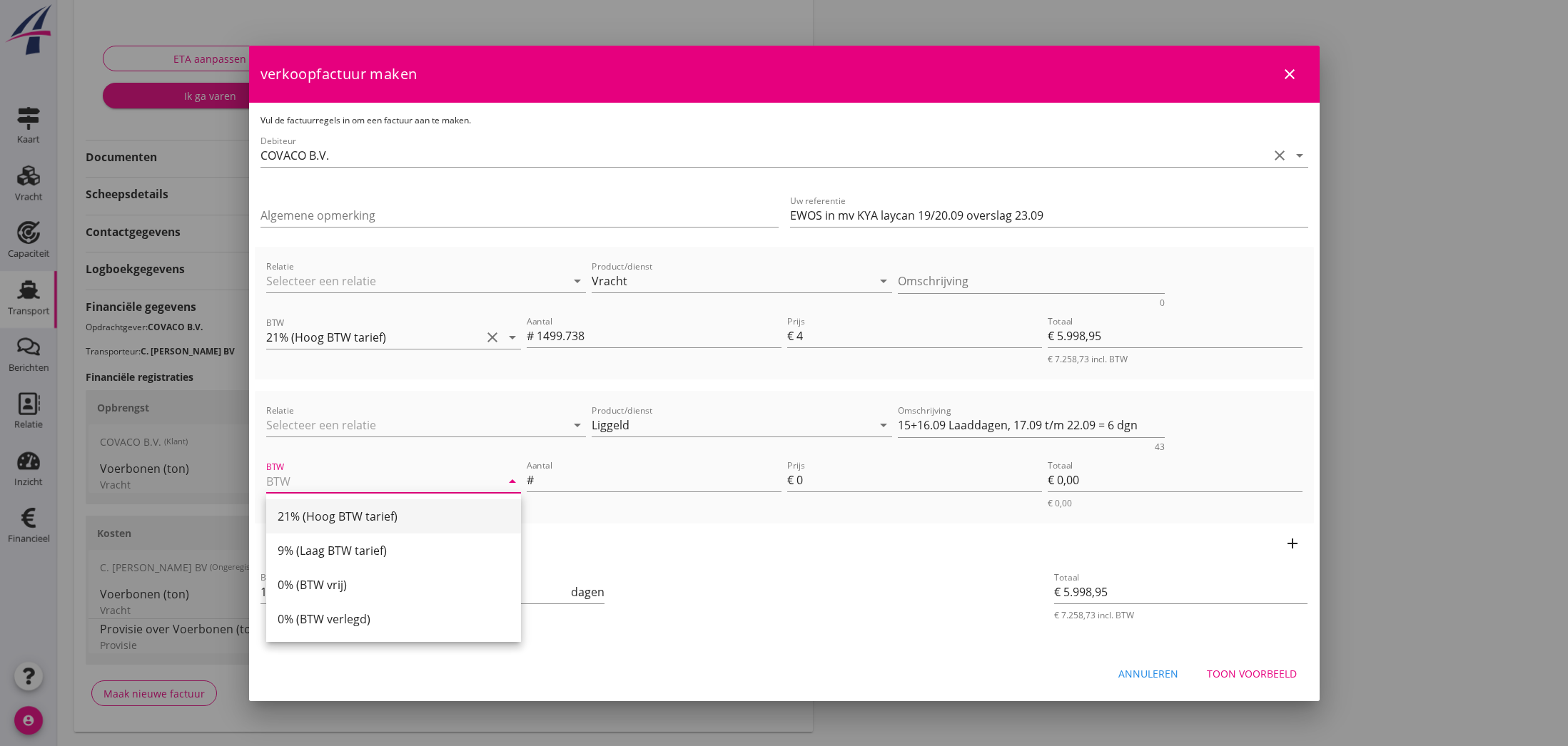
click at [414, 517] on div "21% (Hoog BTW tarief)" at bounding box center [394, 516] width 232 height 17
type input "21% (Hoog BTW tarief)"
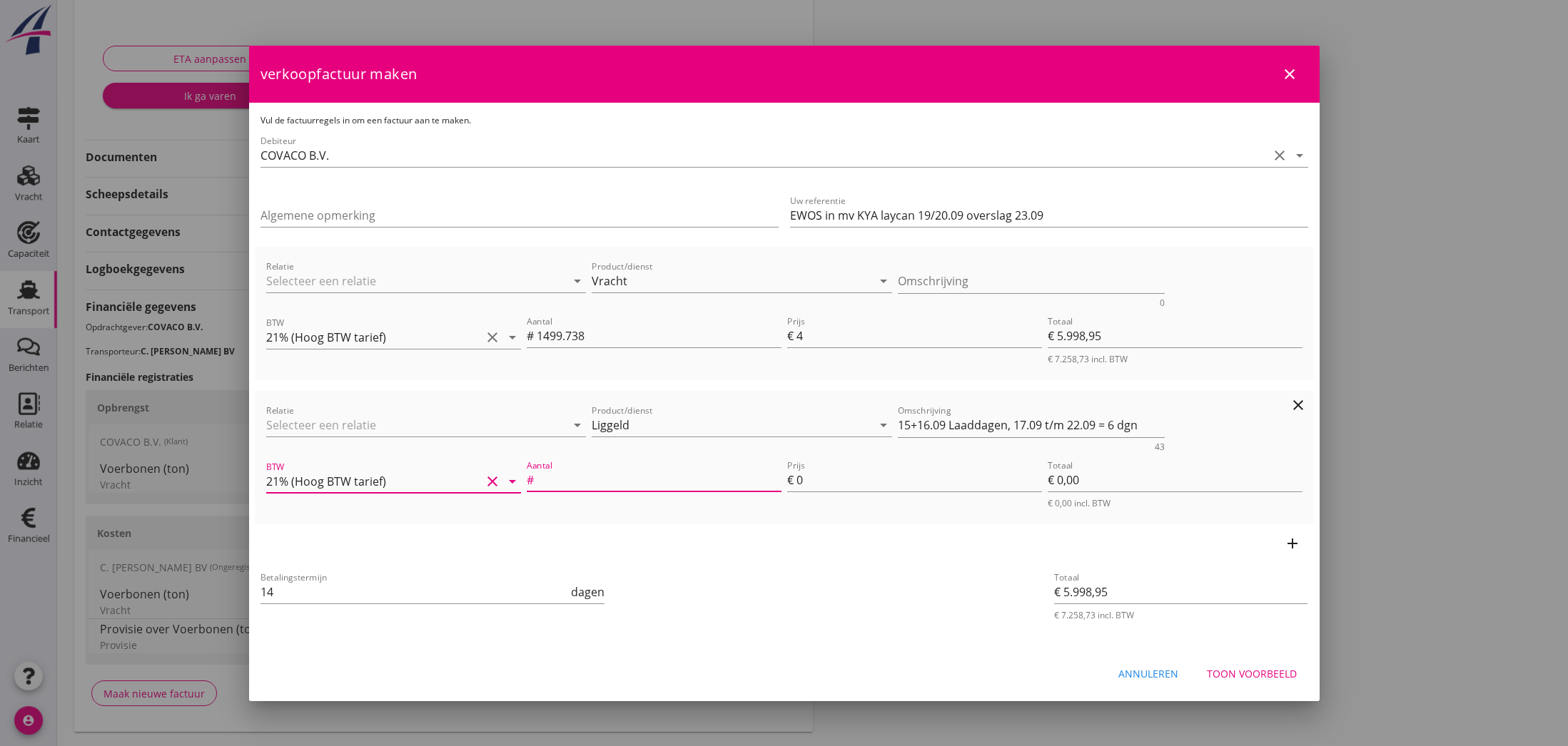
click at [593, 482] on input "Aantal" at bounding box center [659, 479] width 245 height 23
type input "6"
drag, startPoint x: 797, startPoint y: 483, endPoint x: 806, endPoint y: 483, distance: 9.0
click at [806, 483] on input "0" at bounding box center [919, 479] width 246 height 23
type input "€ 6.022,95"
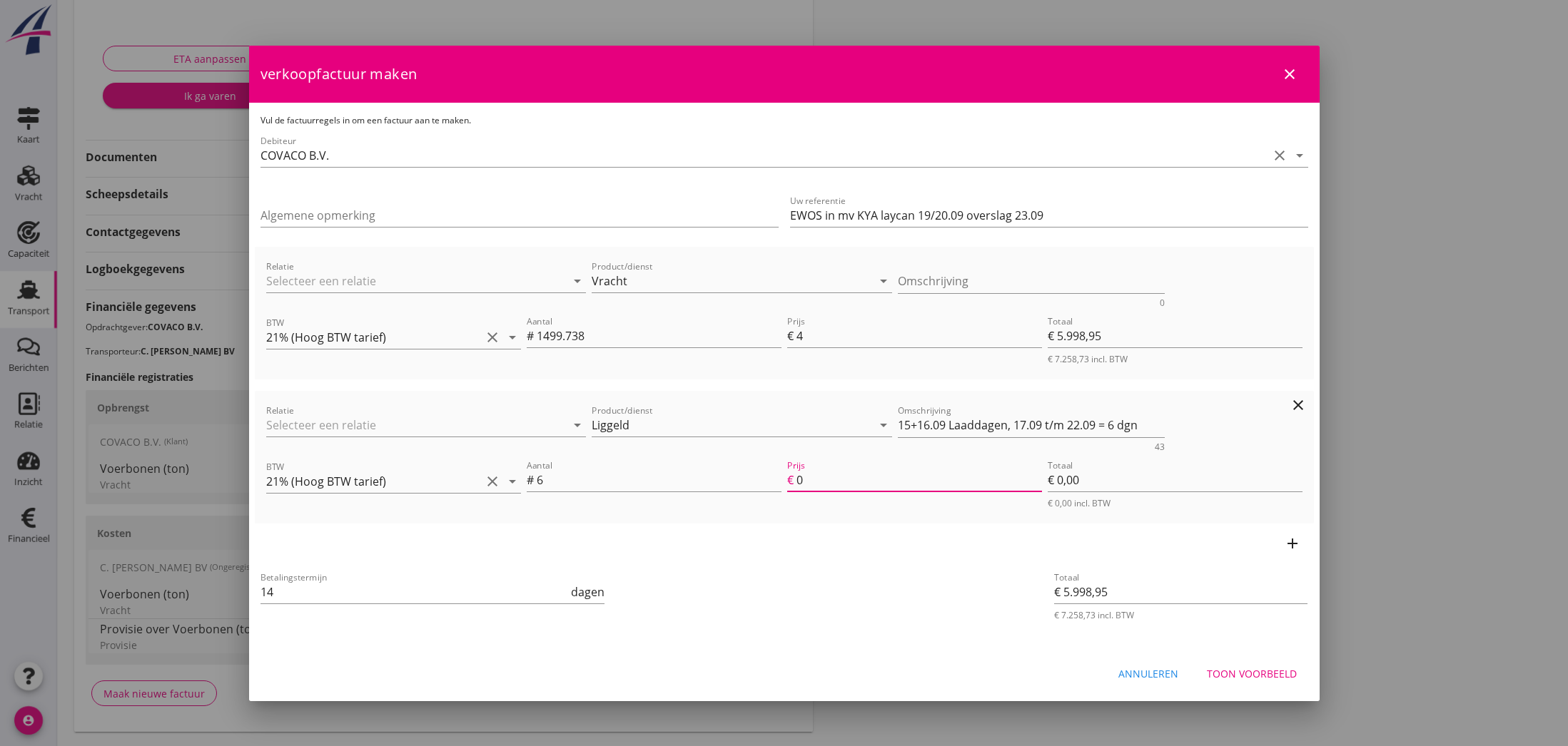
type input "4"
type input "€ 24,00"
type input "€ 6.280,95"
type input "47"
type input "€ 282,00"
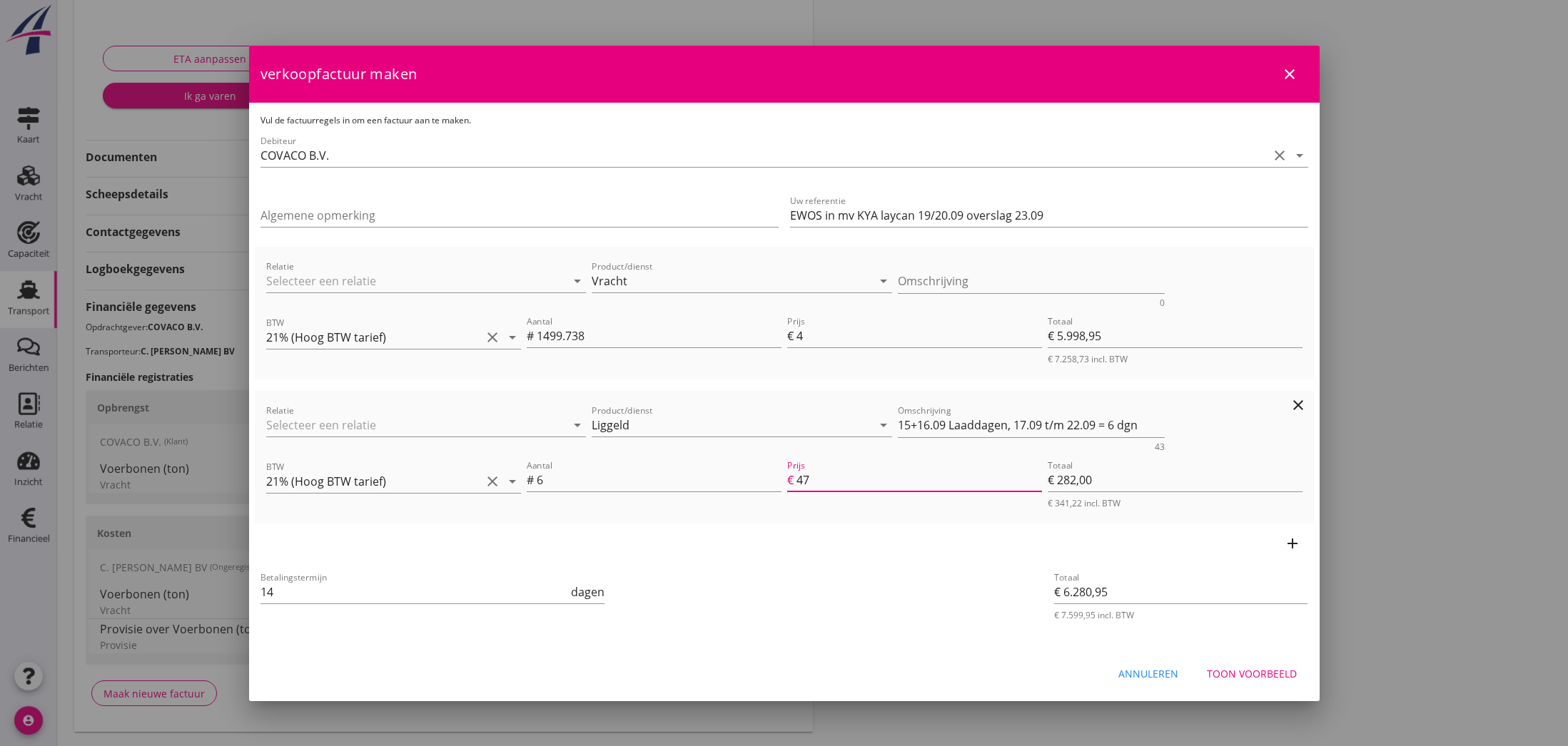
type input "€ 8.848,95"
type input "475"
type input "€ 2.850,00"
type input "475.00"
click at [1292, 543] on icon "add" at bounding box center [1292, 543] width 17 height 17
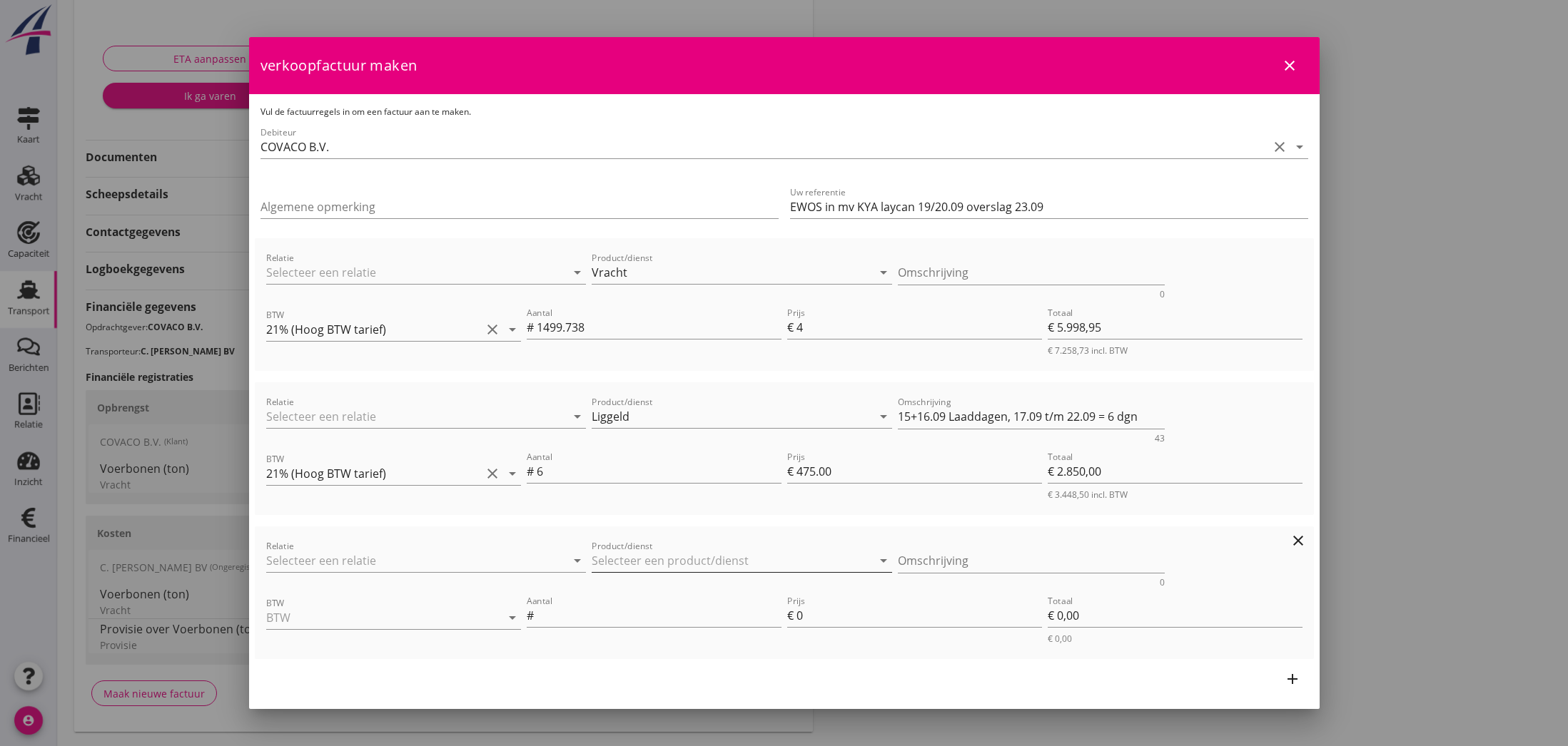
click at [601, 560] on input "Product/dienst" at bounding box center [732, 560] width 281 height 23
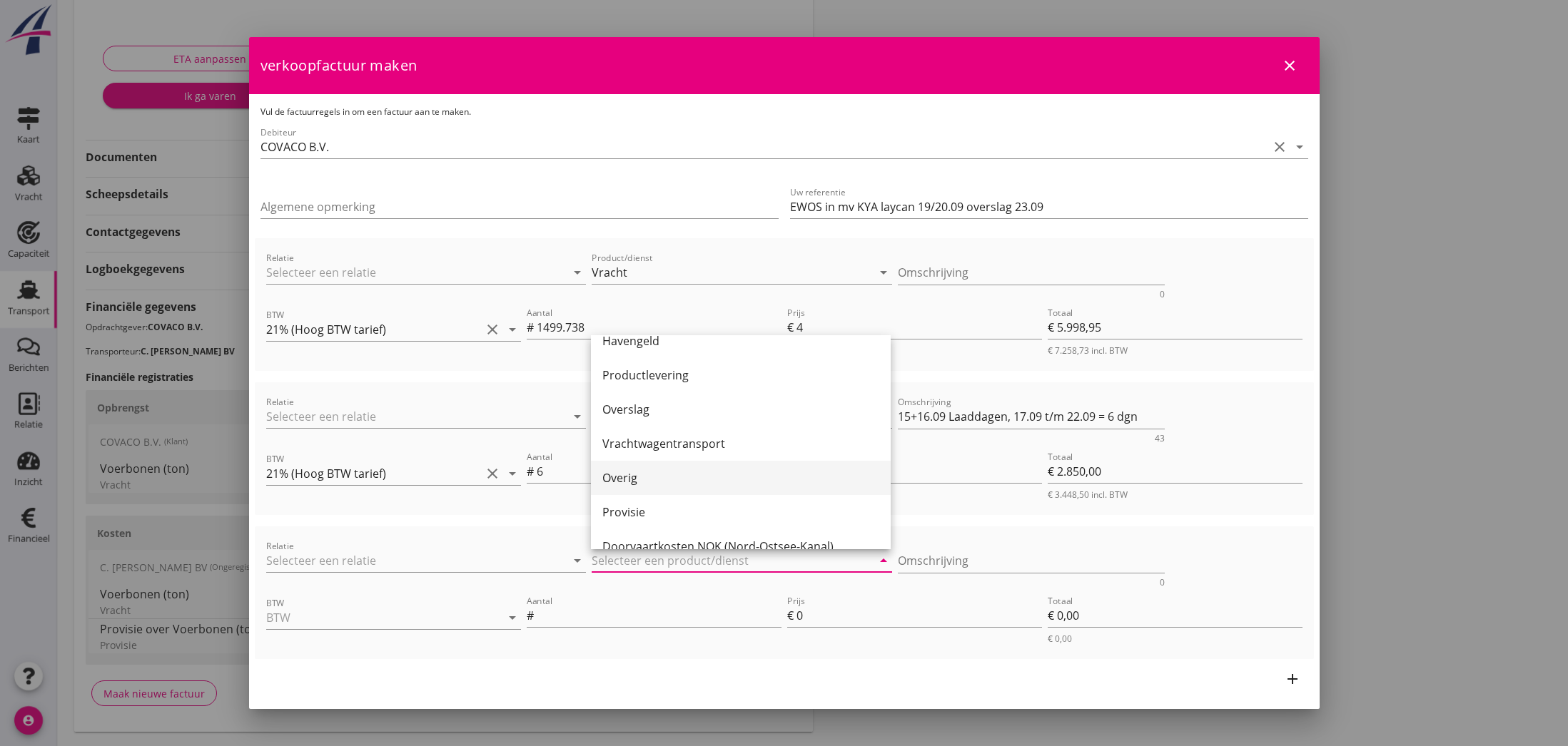
scroll to position [371, 0]
click at [618, 504] on div "Provisie" at bounding box center [741, 500] width 277 height 17
type input "Provisie"
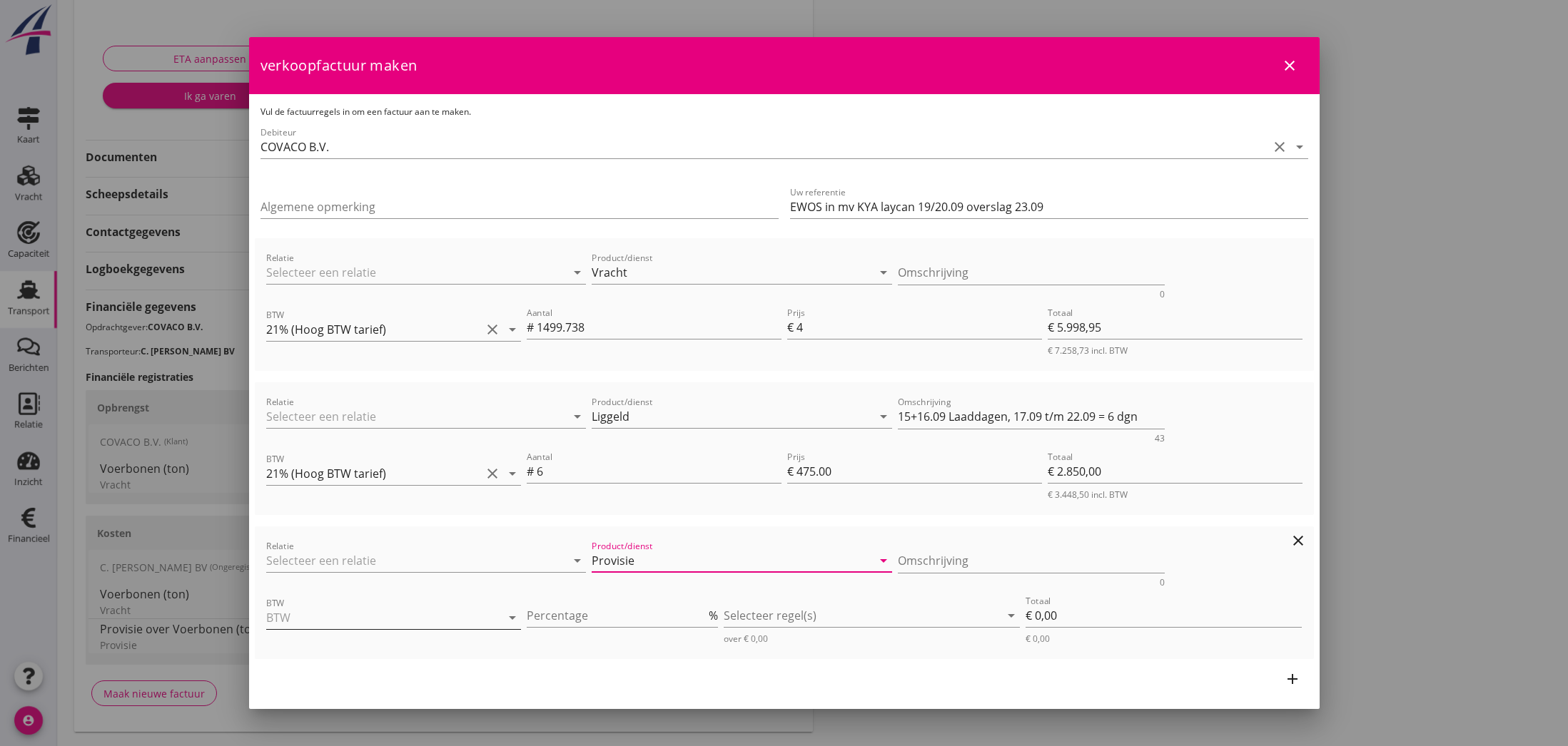
click at [414, 619] on input "BTW" at bounding box center [373, 617] width 215 height 23
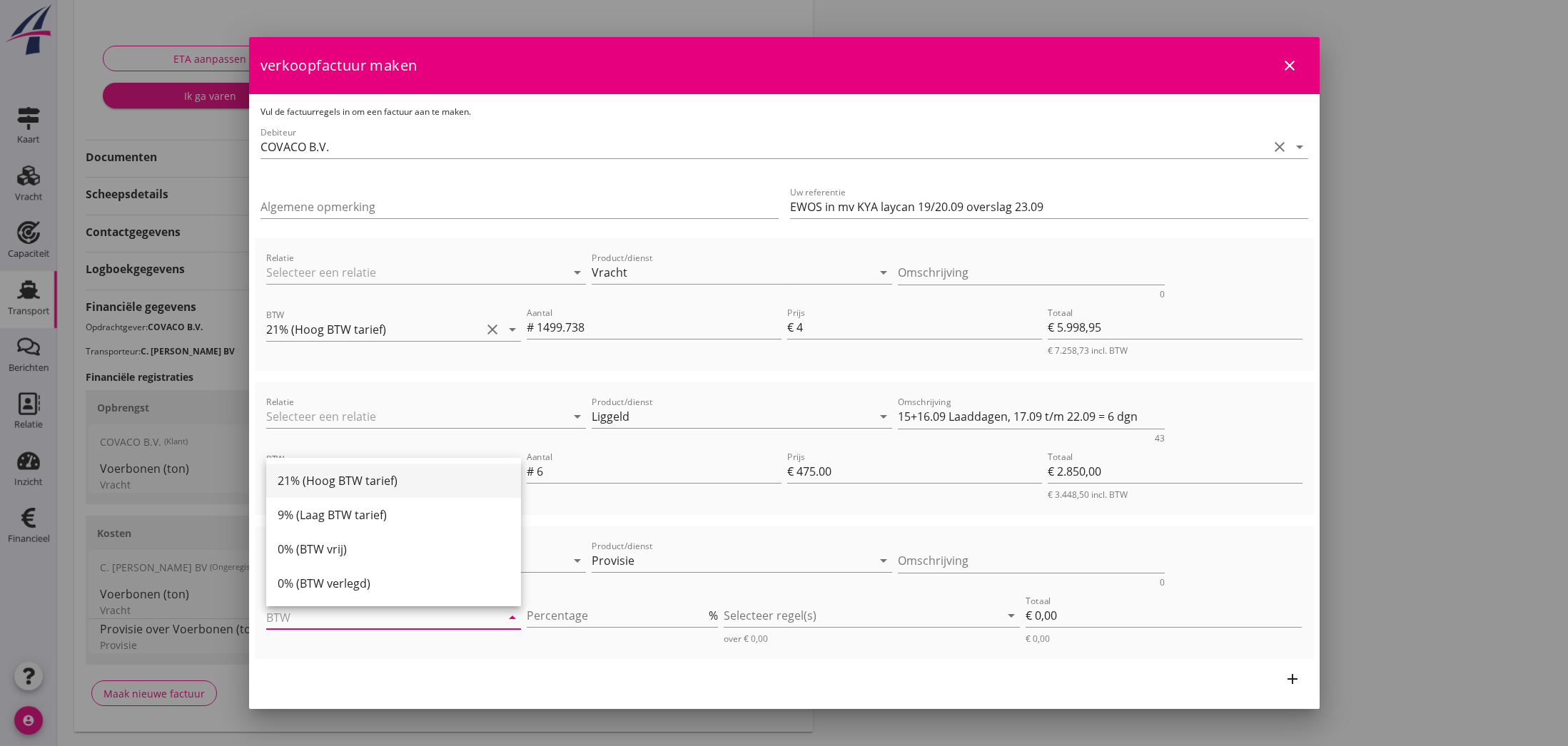
click at [331, 482] on div "21% (Hoog BTW tarief)" at bounding box center [394, 480] width 232 height 17
type input "21% (Hoog BTW tarief)"
click at [960, 560] on textarea "Omschrijving" at bounding box center [1031, 561] width 267 height 23
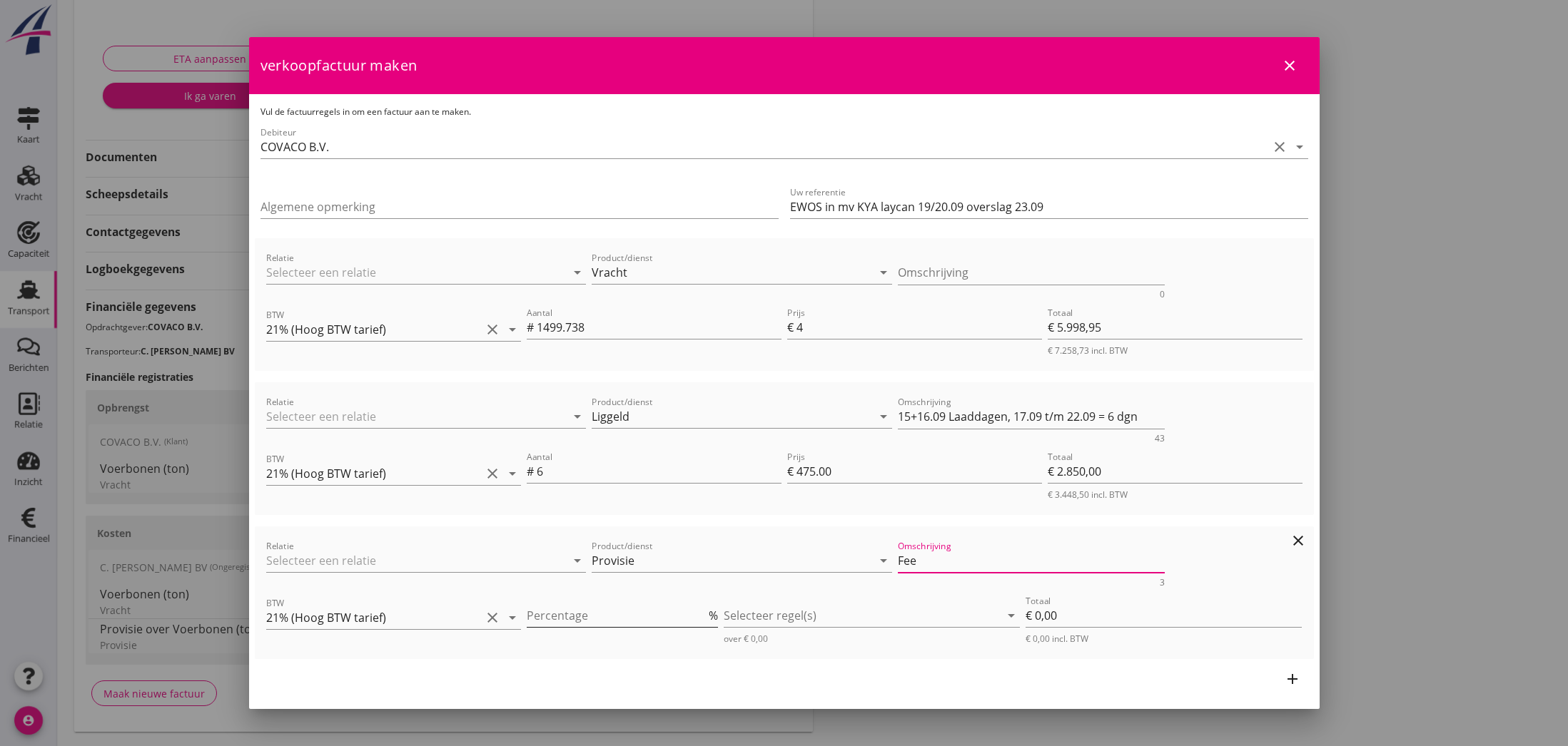
type textarea "Fee"
click at [706, 610] on input "1" at bounding box center [617, 615] width 179 height 23
click at [705, 611] on input "2" at bounding box center [617, 615] width 179 height 23
click at [705, 611] on input "3" at bounding box center [617, 615] width 179 height 23
click at [705, 611] on input "4" at bounding box center [617, 615] width 179 height 23
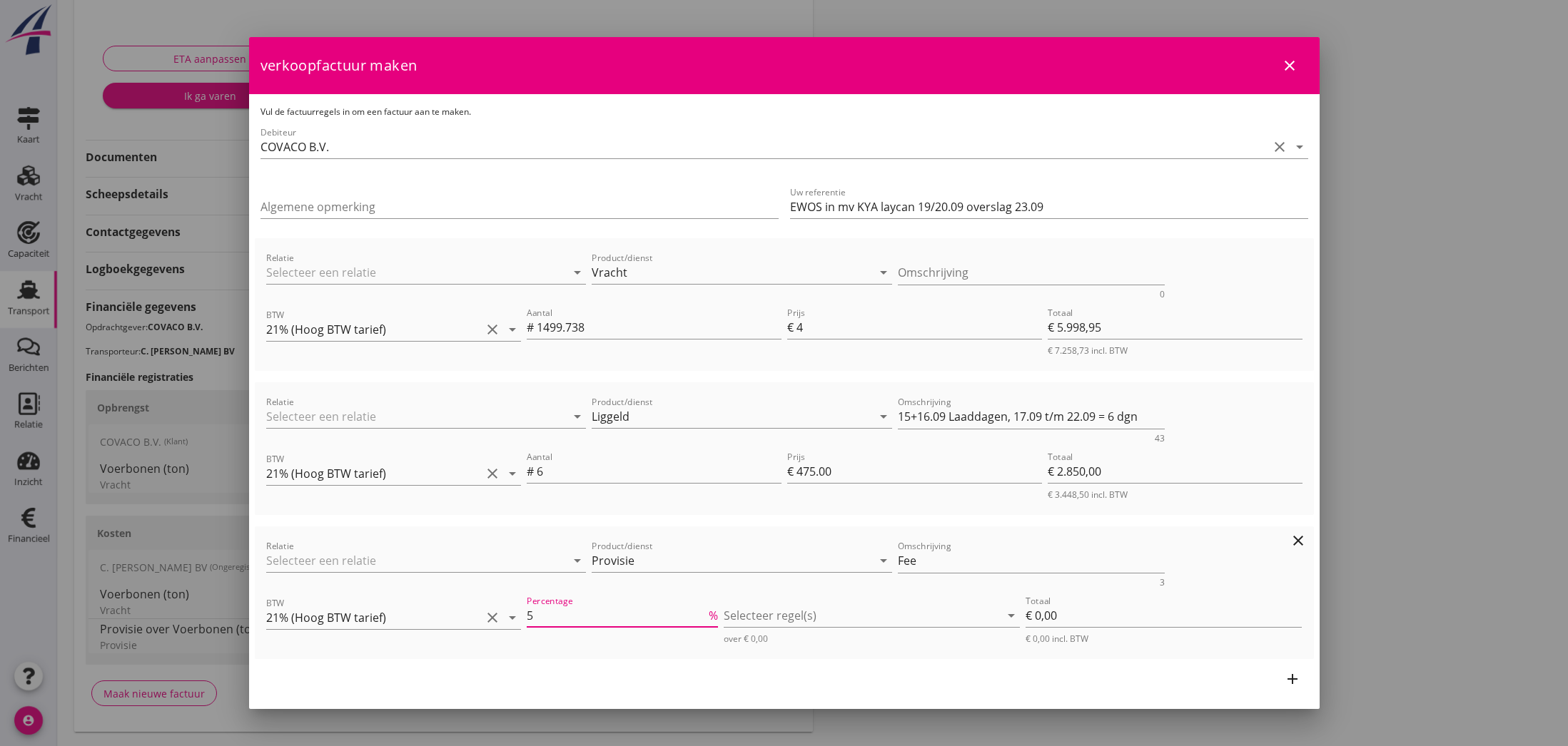
click at [705, 611] on input "5" at bounding box center [617, 615] width 179 height 23
click at [705, 611] on input "6" at bounding box center [617, 615] width 179 height 23
click at [705, 611] on input "7" at bounding box center [617, 615] width 179 height 23
type input "8"
click at [701, 610] on input "8" at bounding box center [617, 615] width 179 height 23
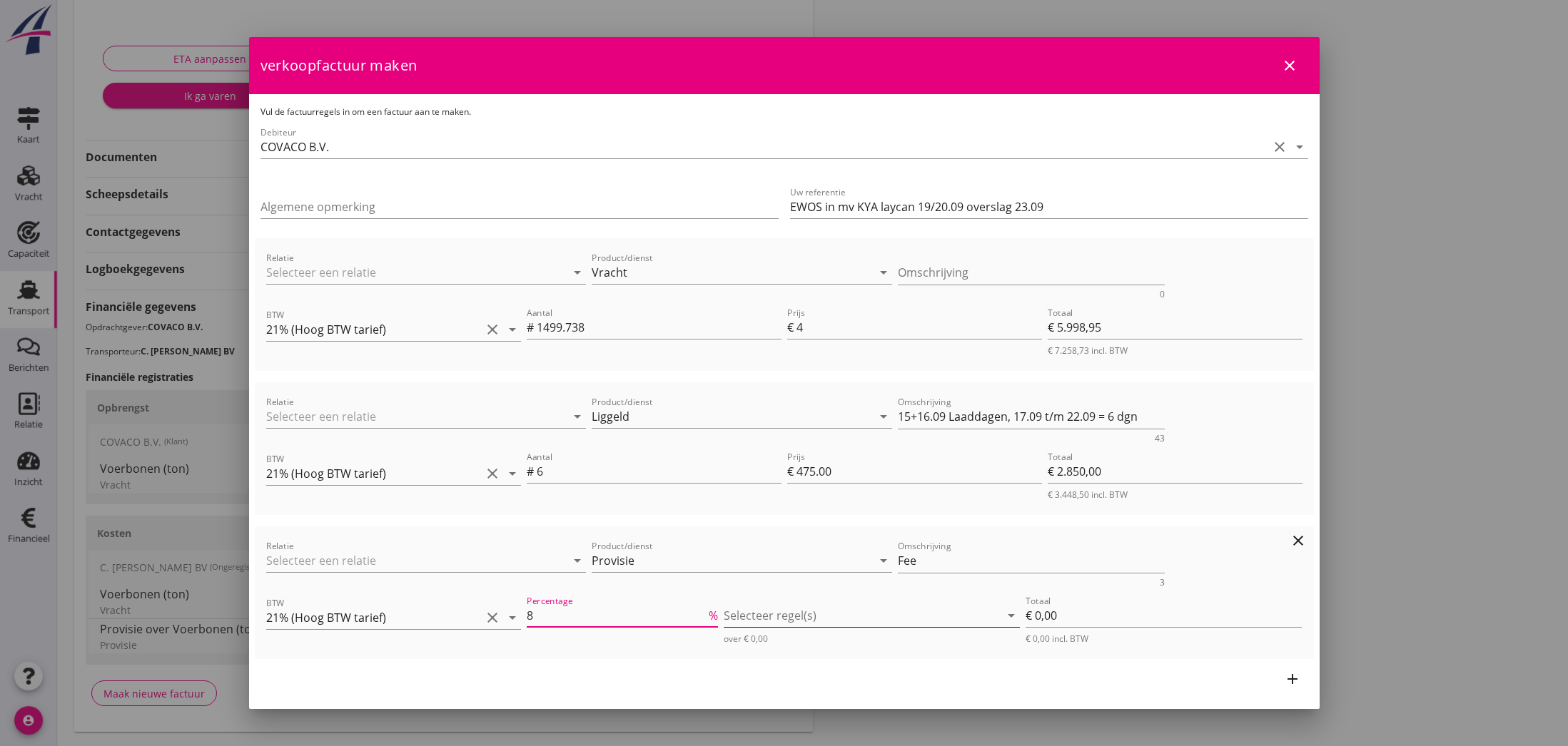
click at [738, 617] on div at bounding box center [862, 615] width 276 height 23
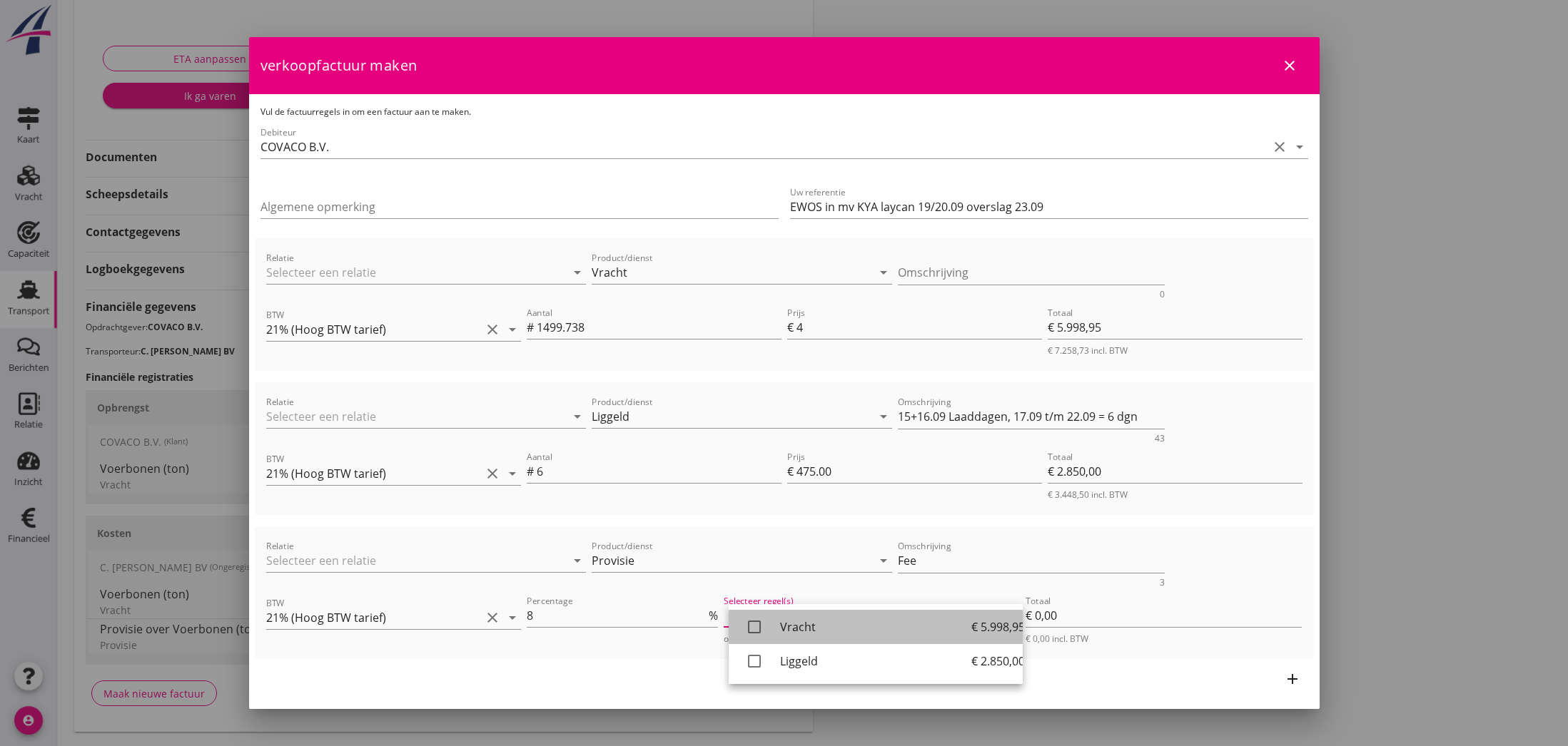
click at [752, 629] on icon "check_box_outline_blank" at bounding box center [754, 627] width 28 height 28
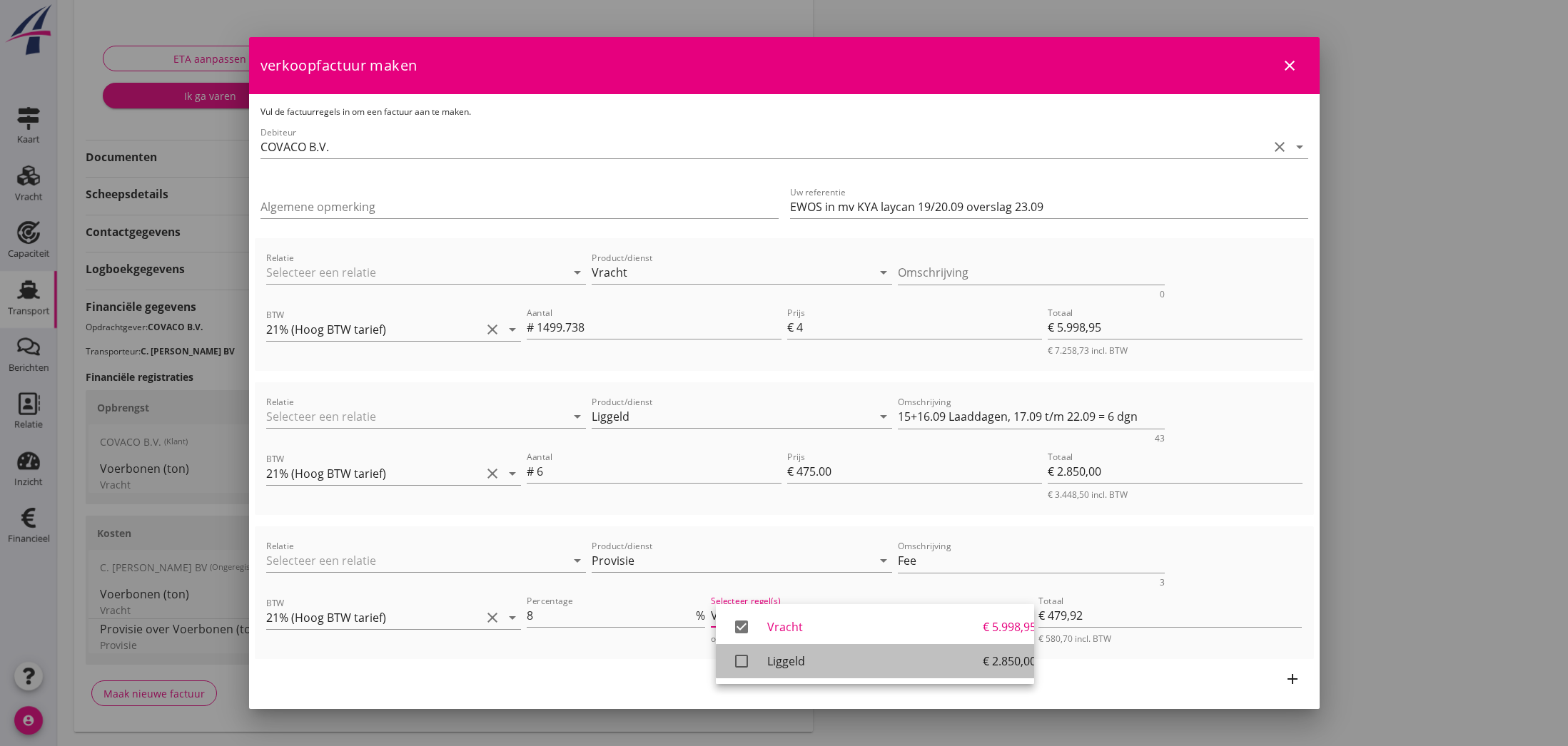
click at [735, 662] on icon "check_box_outline_blank" at bounding box center [741, 661] width 28 height 28
type input "€ 707,92"
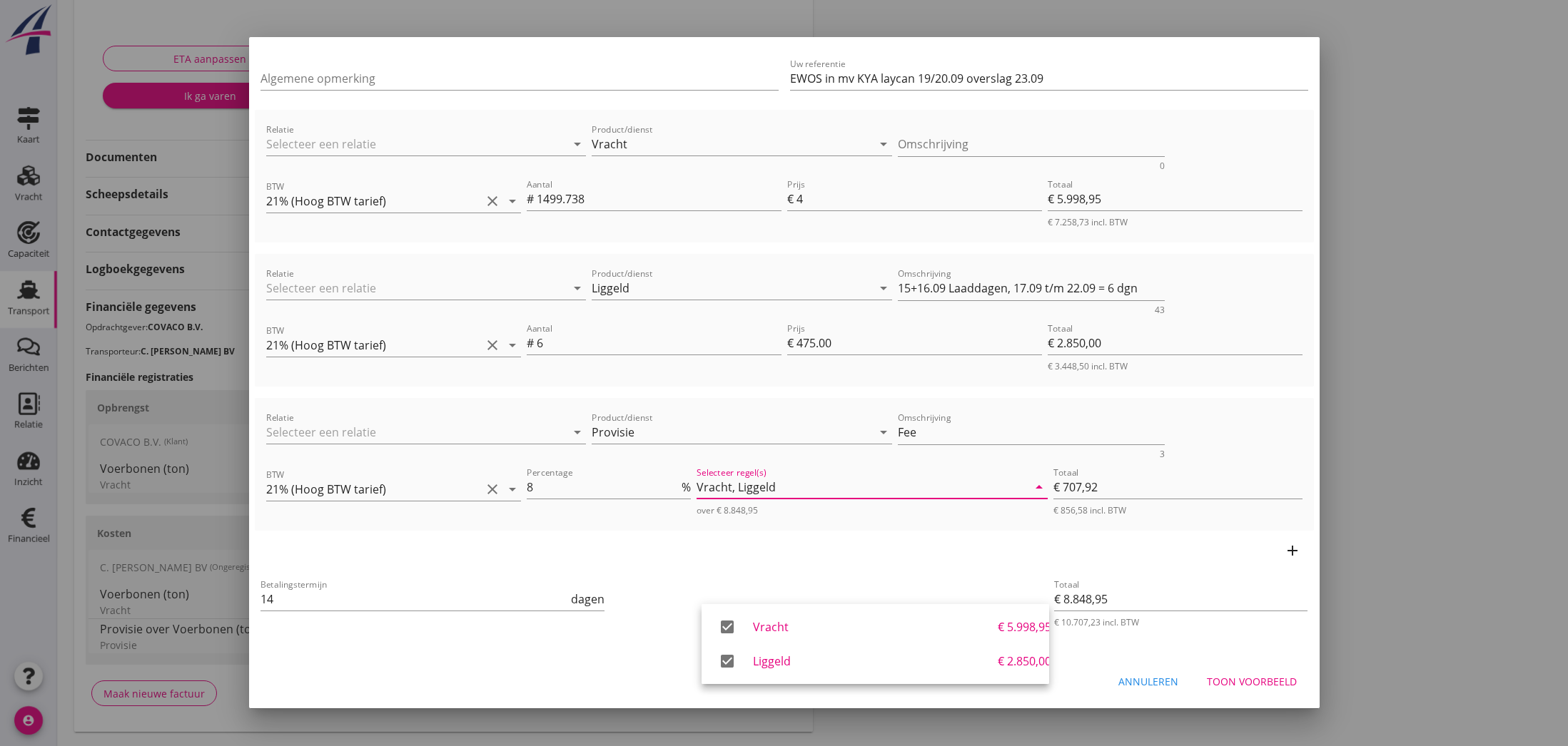
scroll to position [128, 0]
click at [1244, 682] on div "Toon voorbeeld" at bounding box center [1252, 681] width 90 height 15
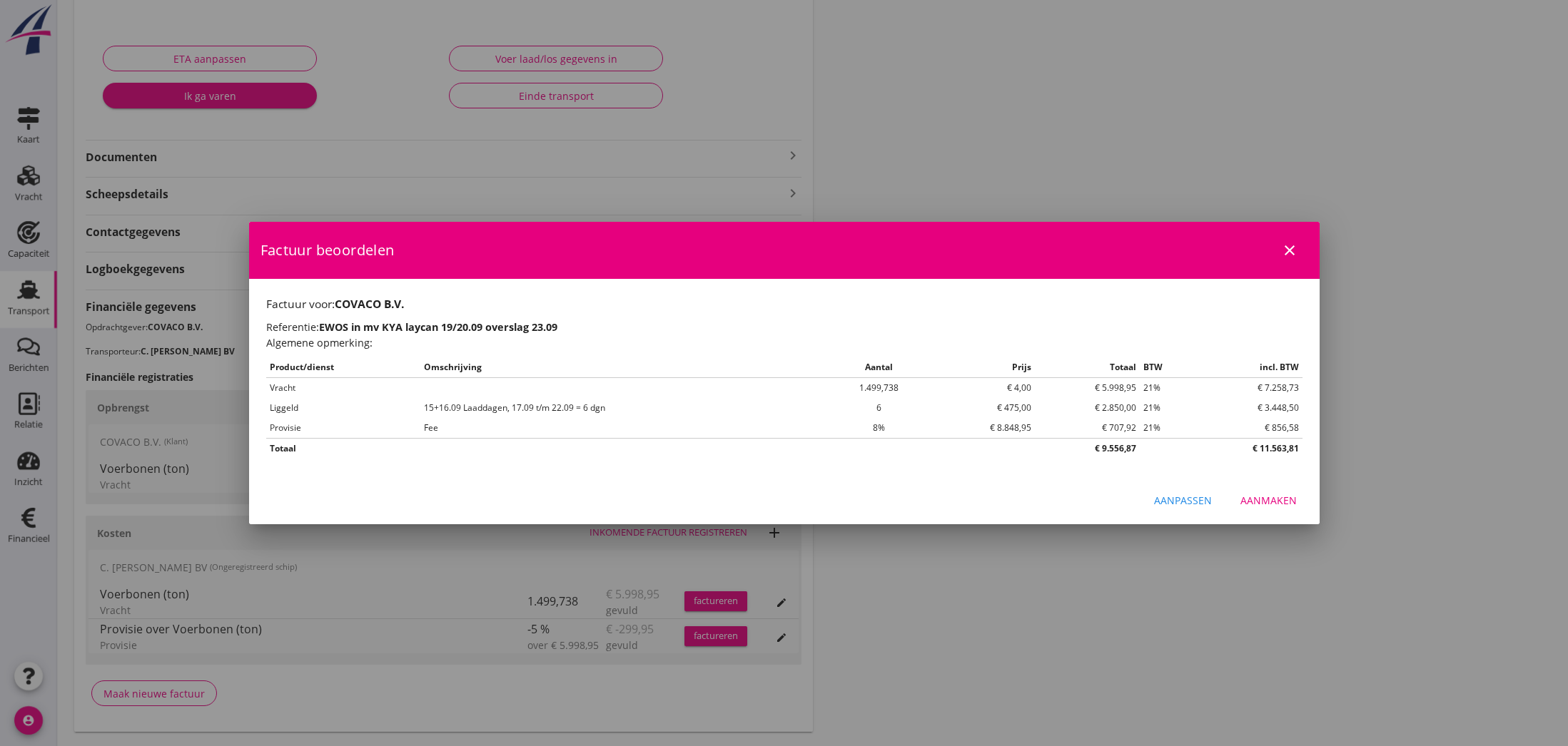
click at [1271, 498] on div "Aanmaken" at bounding box center [1268, 500] width 56 height 15
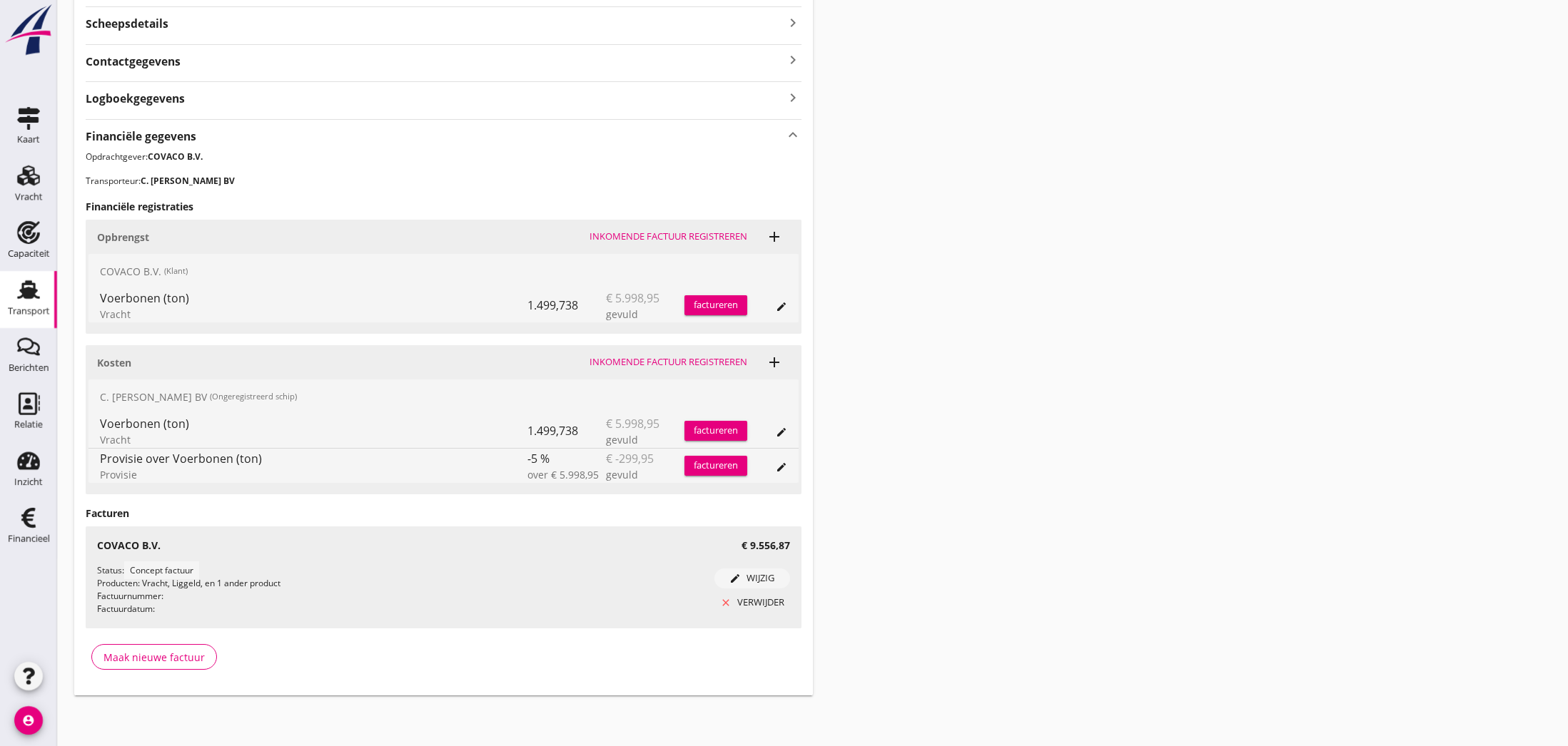
scroll to position [383, 0]
click at [25, 521] on use at bounding box center [28, 517] width 15 height 20
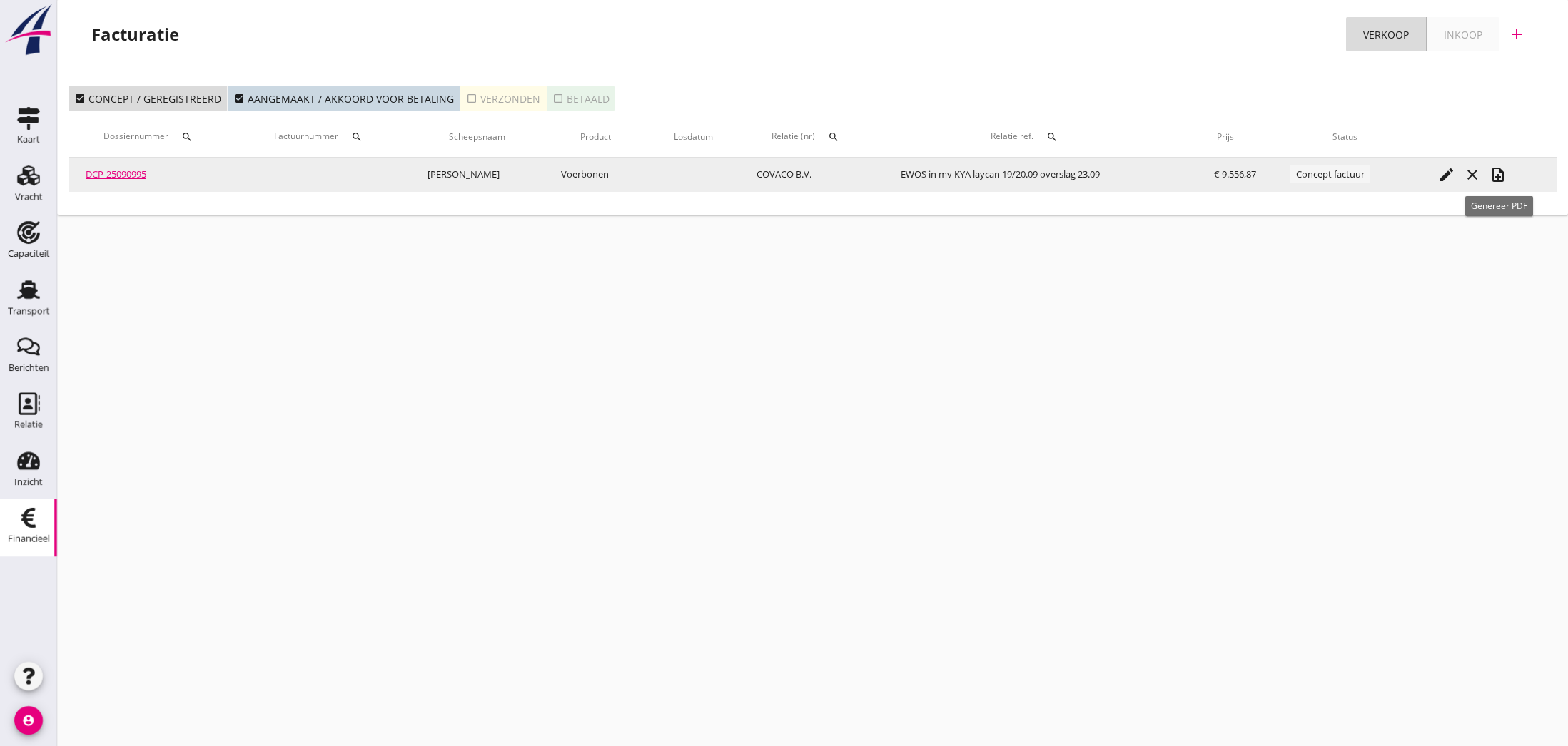
click at [1497, 177] on icon "note_add" at bounding box center [1497, 174] width 17 height 17
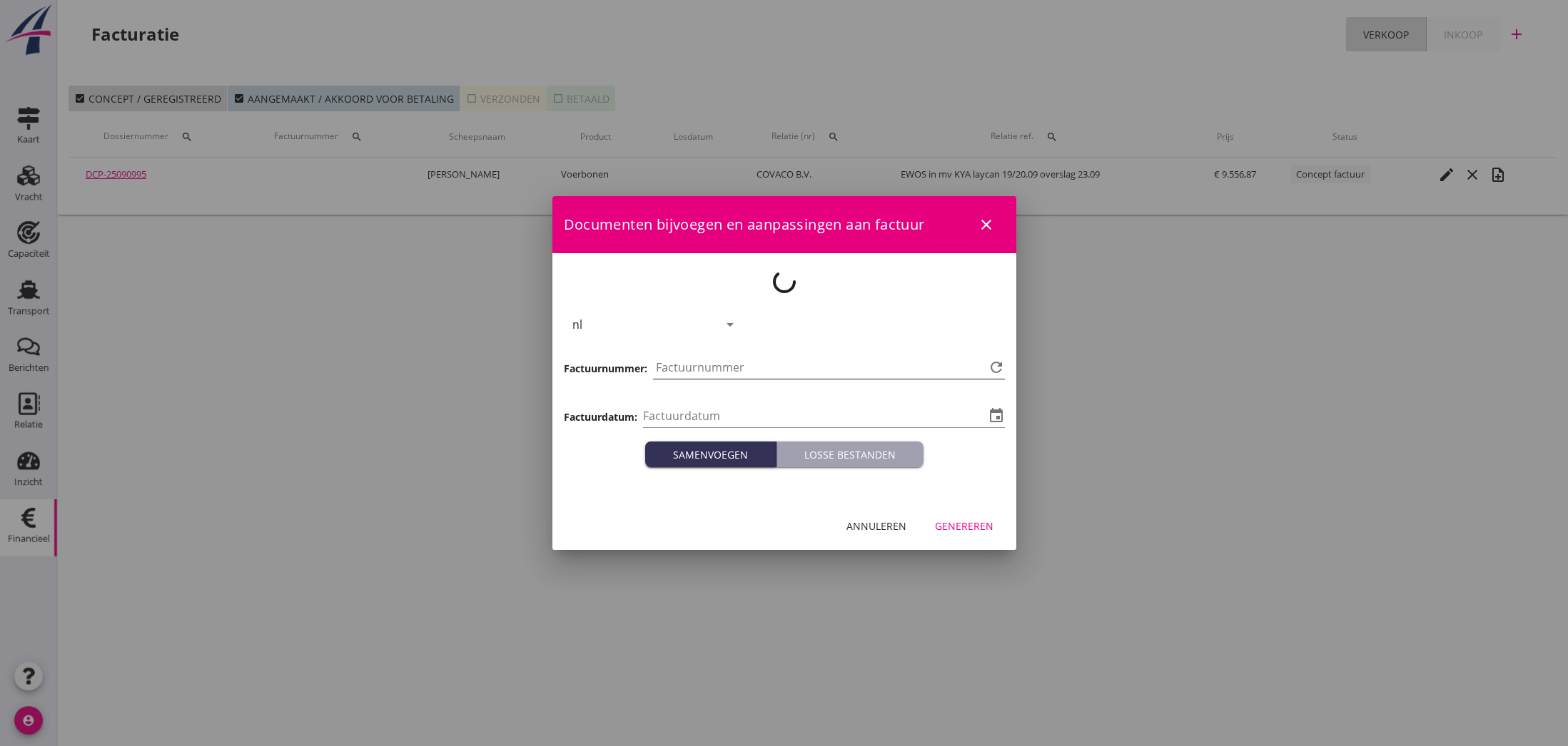
type input "[DATE]"
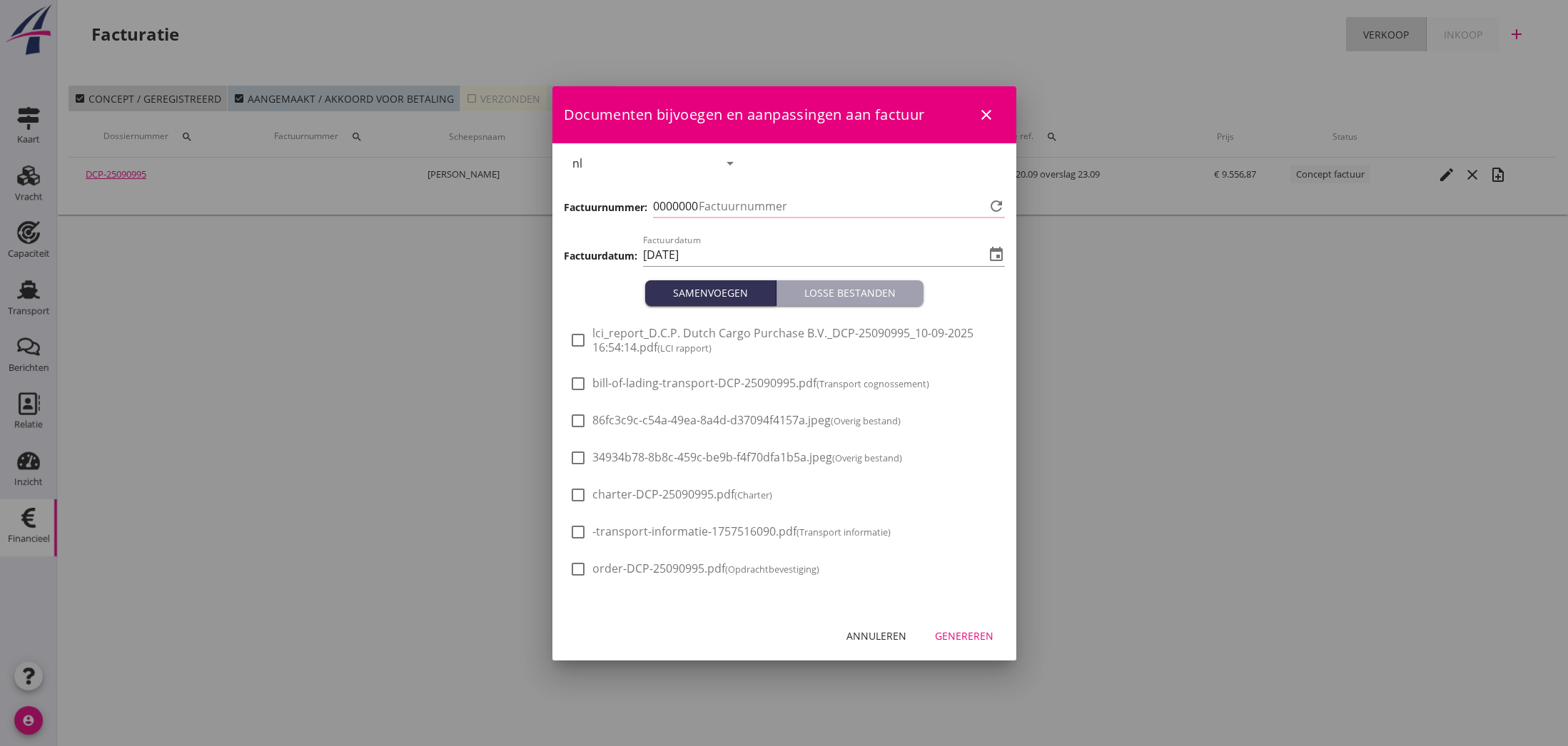
type input "800"
click at [974, 635] on div "Genereren" at bounding box center [964, 636] width 58 height 15
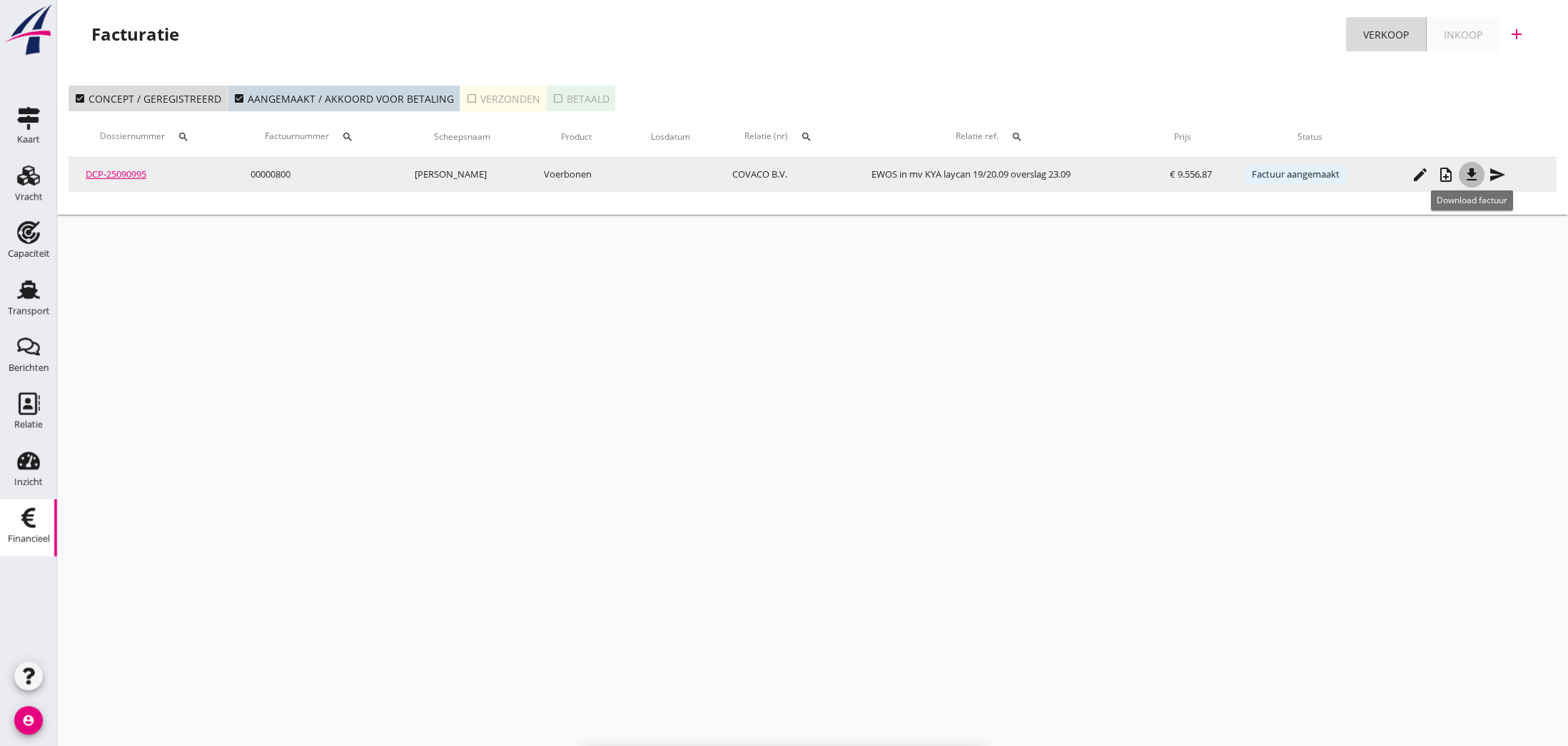
click at [1470, 176] on icon "file_download" at bounding box center [1471, 174] width 17 height 17
click at [1500, 175] on icon "send" at bounding box center [1497, 174] width 17 height 17
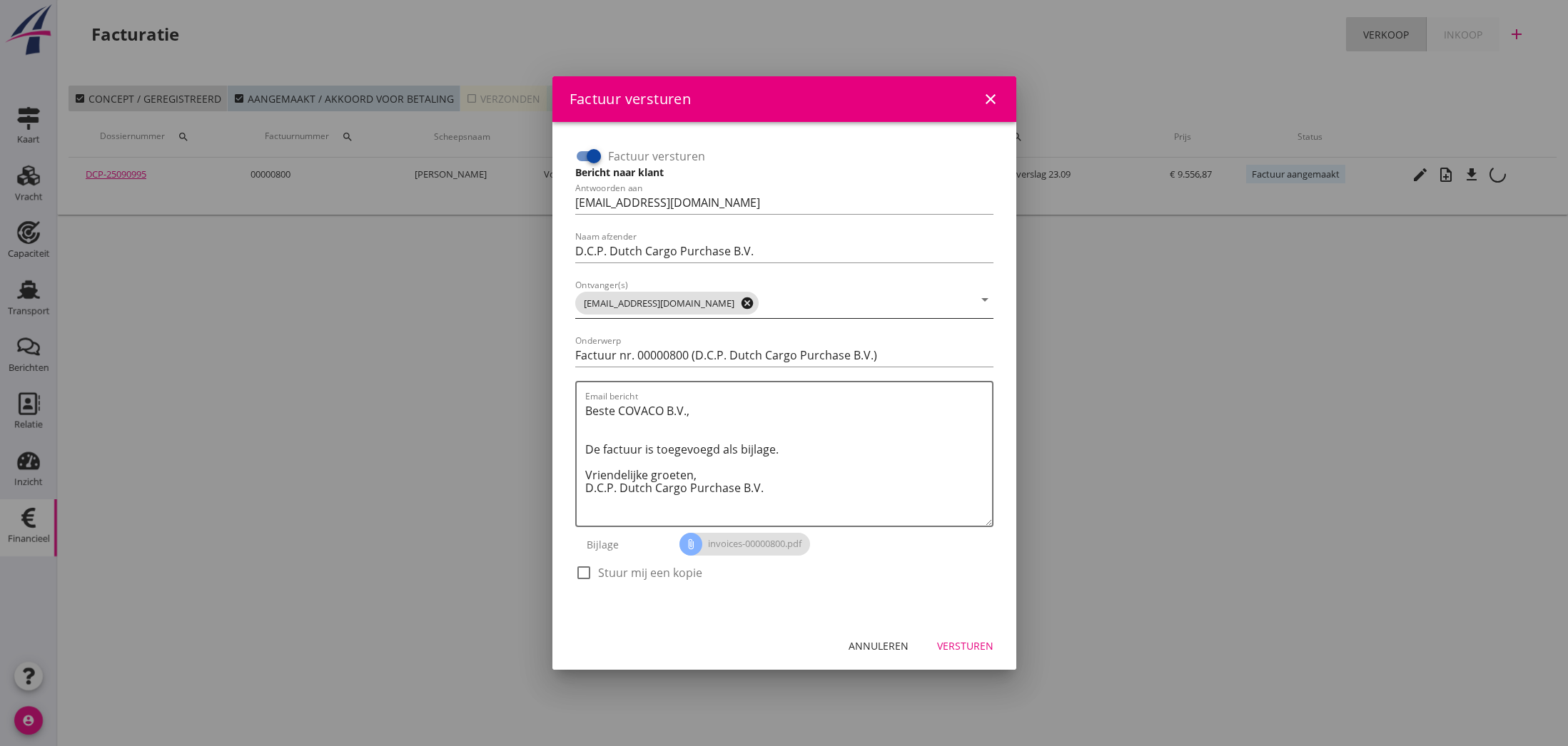
click at [740, 302] on icon "cancel" at bounding box center [747, 303] width 15 height 15
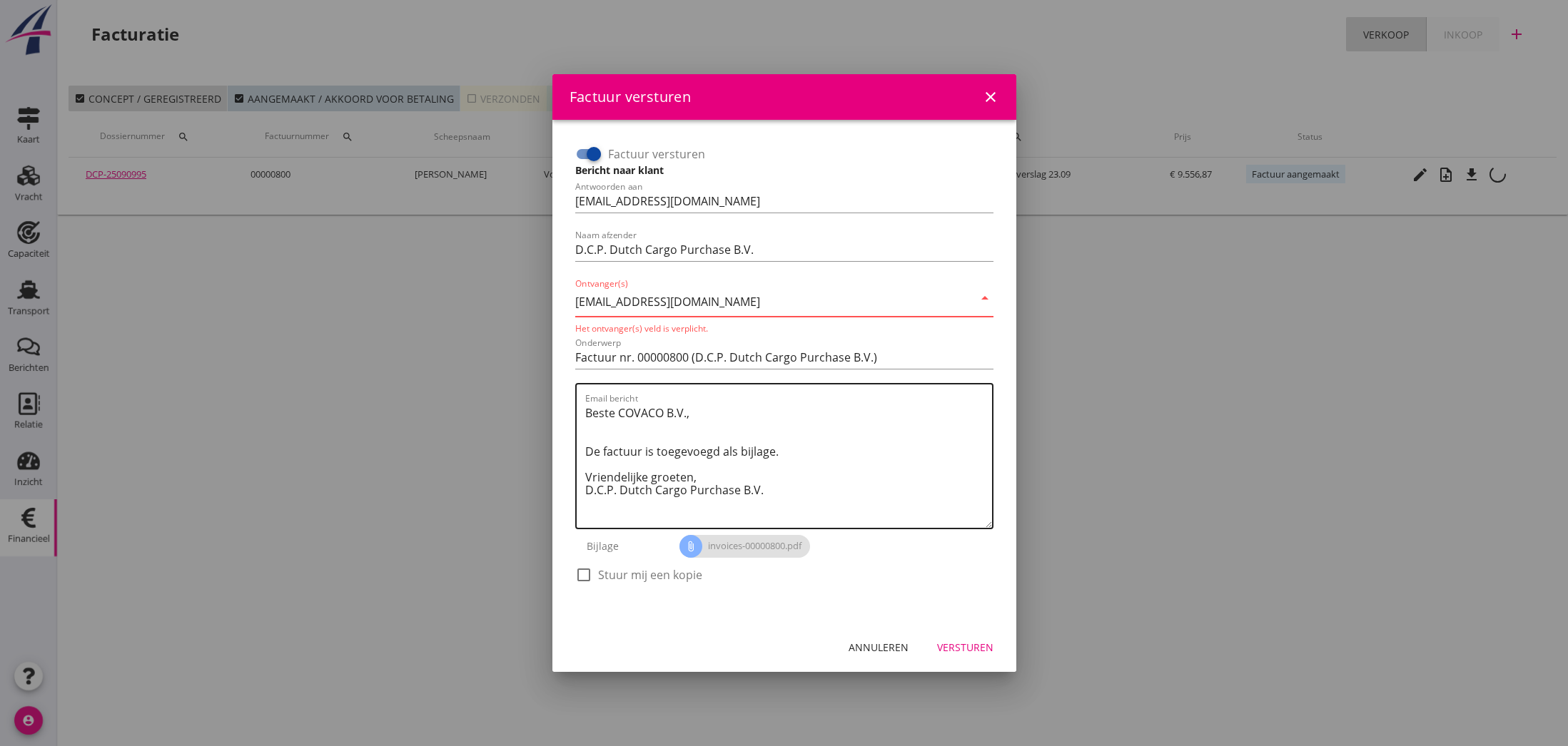
type input "[EMAIL_ADDRESS][DOMAIN_NAME]"
click at [738, 425] on textarea "Beste COVACO B.V., De factuur is toegevoegd als bijlage. Vriendelijke groeten, …" at bounding box center [789, 464] width 407 height 126
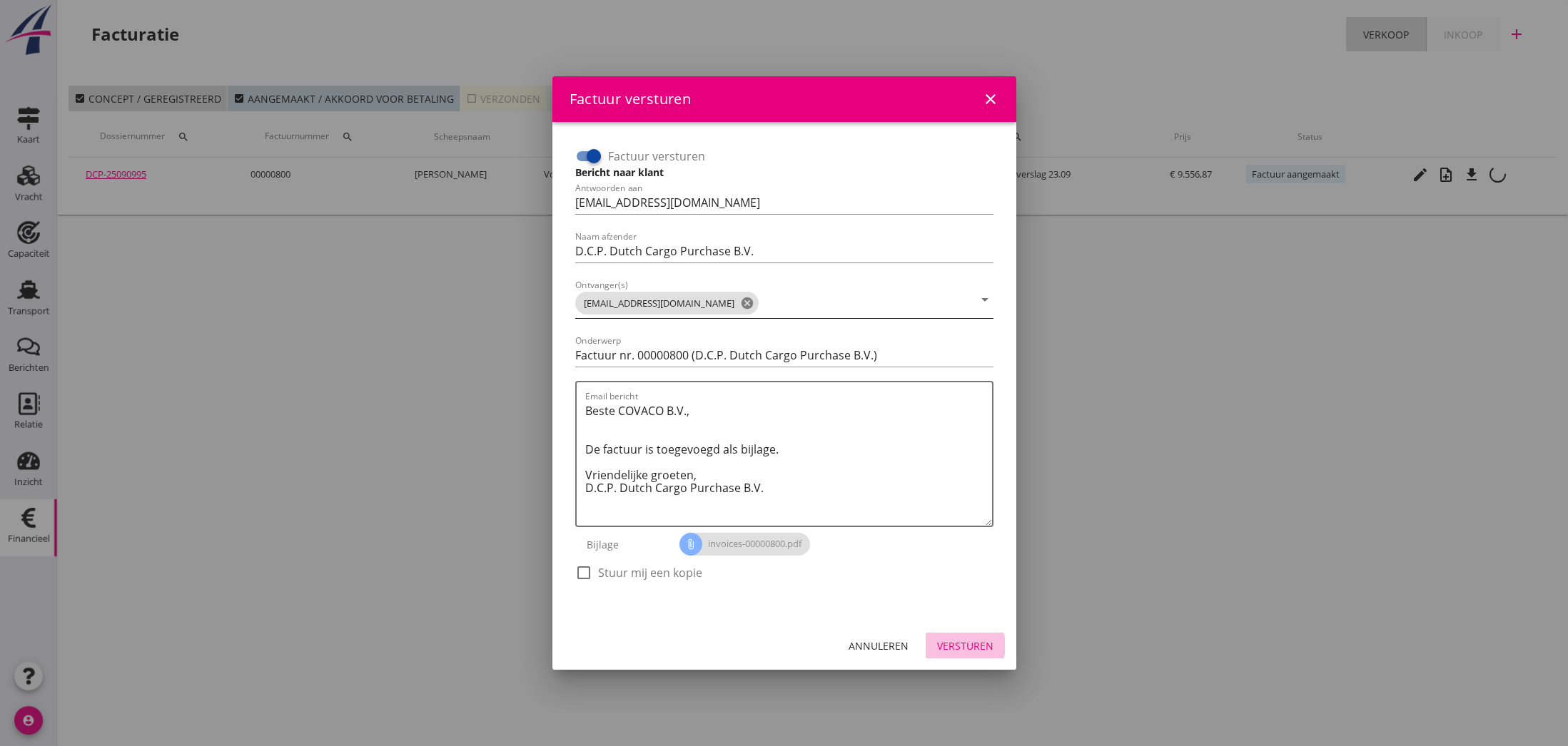
click at [975, 644] on div "Versturen" at bounding box center [965, 645] width 56 height 15
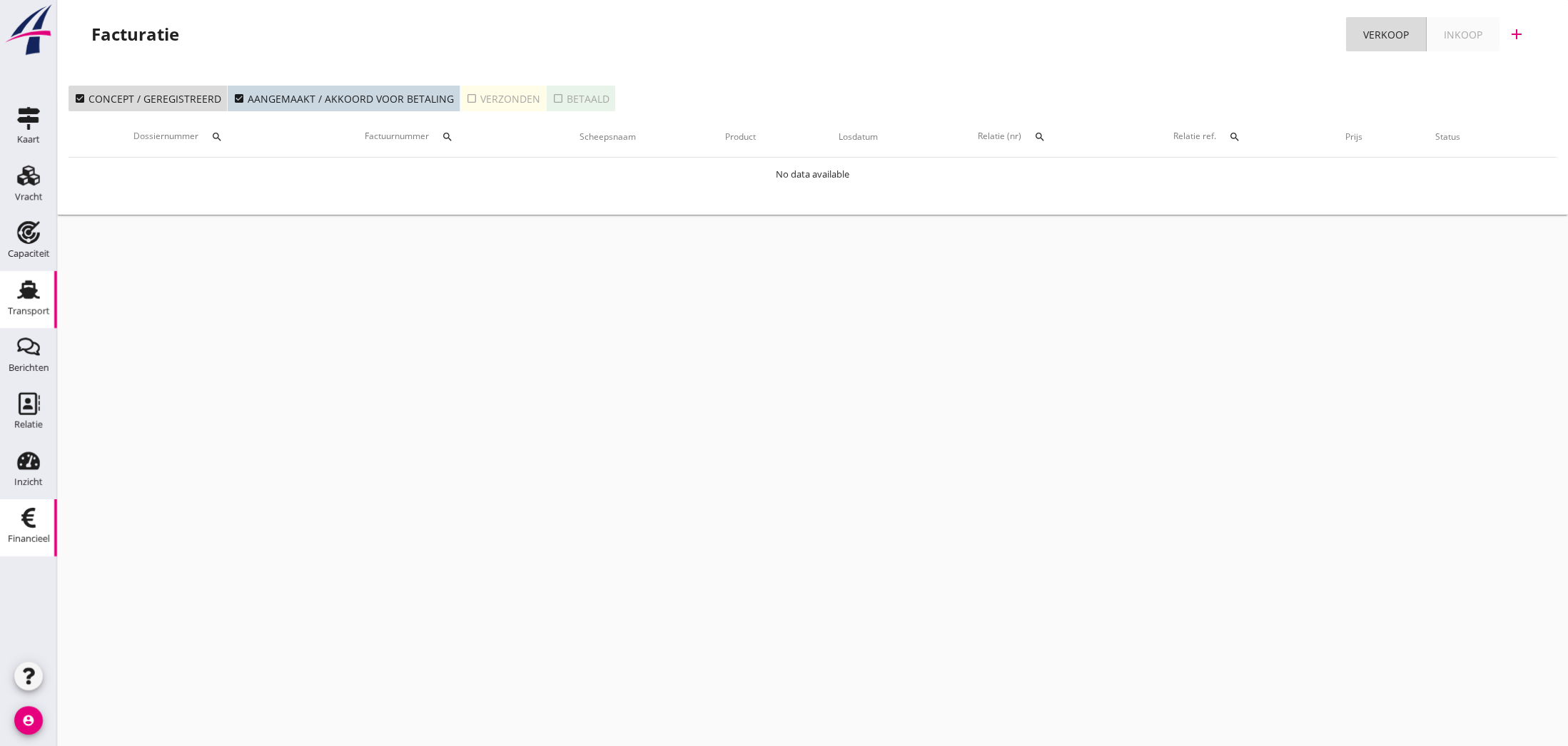
click at [31, 292] on use at bounding box center [28, 289] width 23 height 18
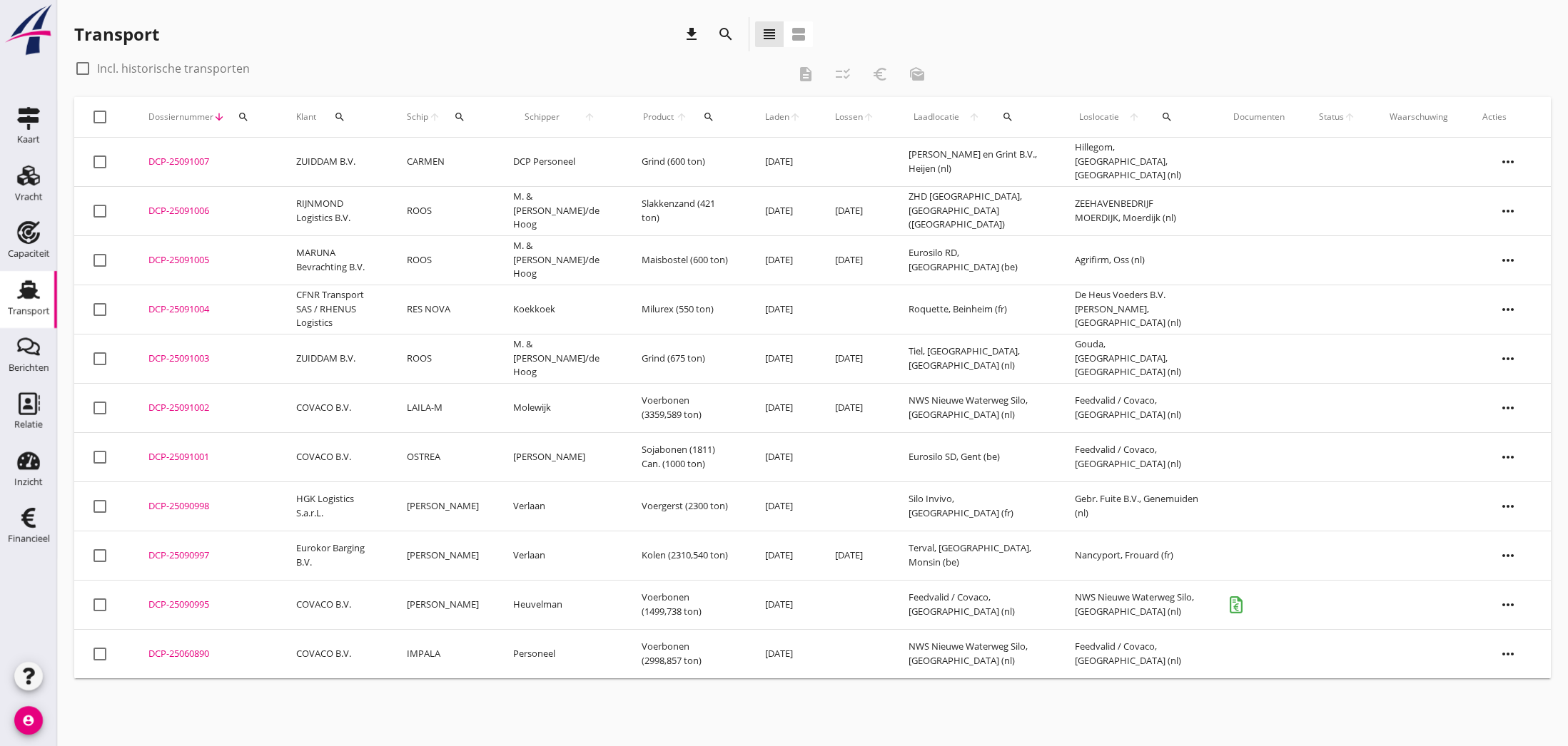
click at [187, 602] on div "DCP-25090995" at bounding box center [206, 605] width 114 height 15
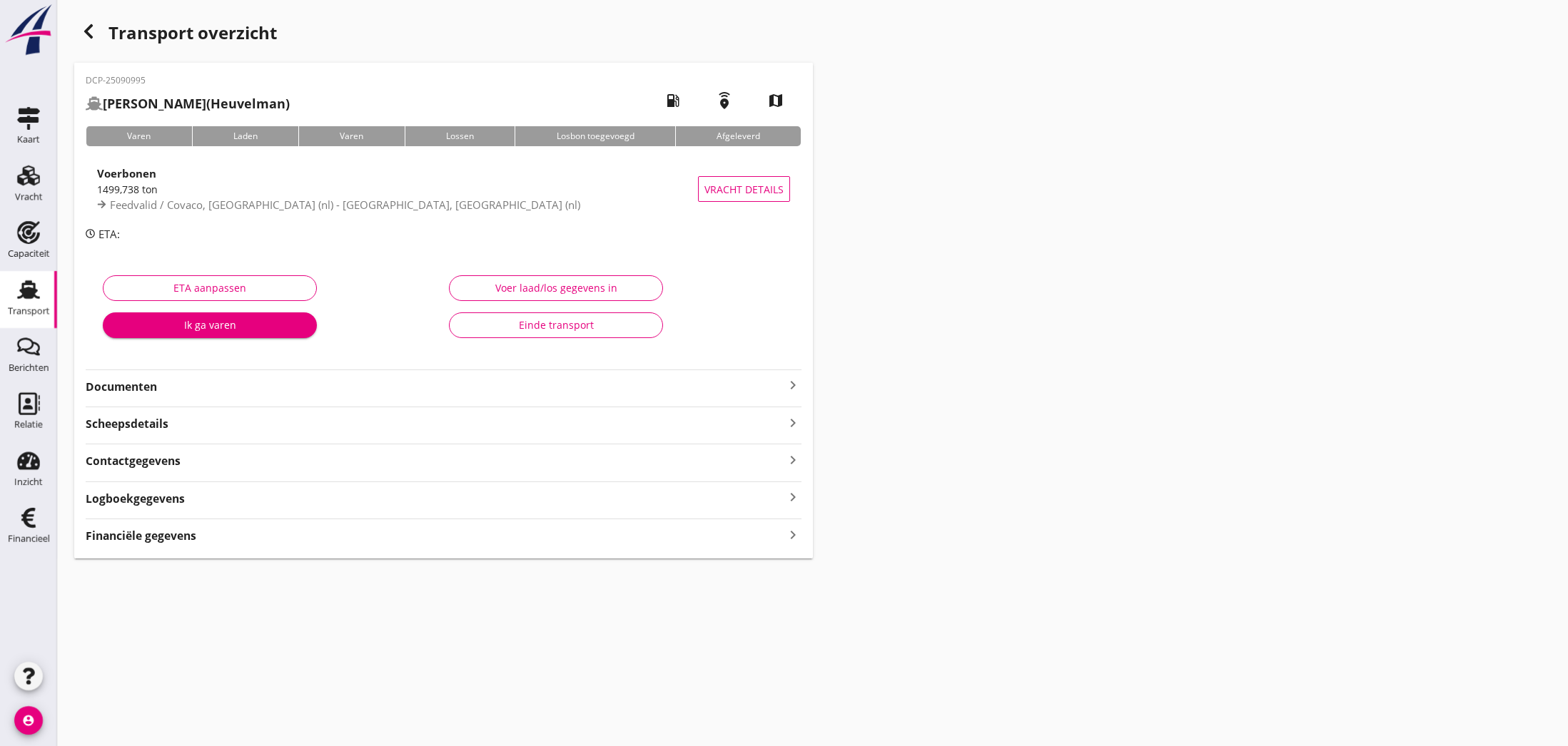
click at [788, 384] on icon "keyboard_arrow_right" at bounding box center [792, 385] width 17 height 17
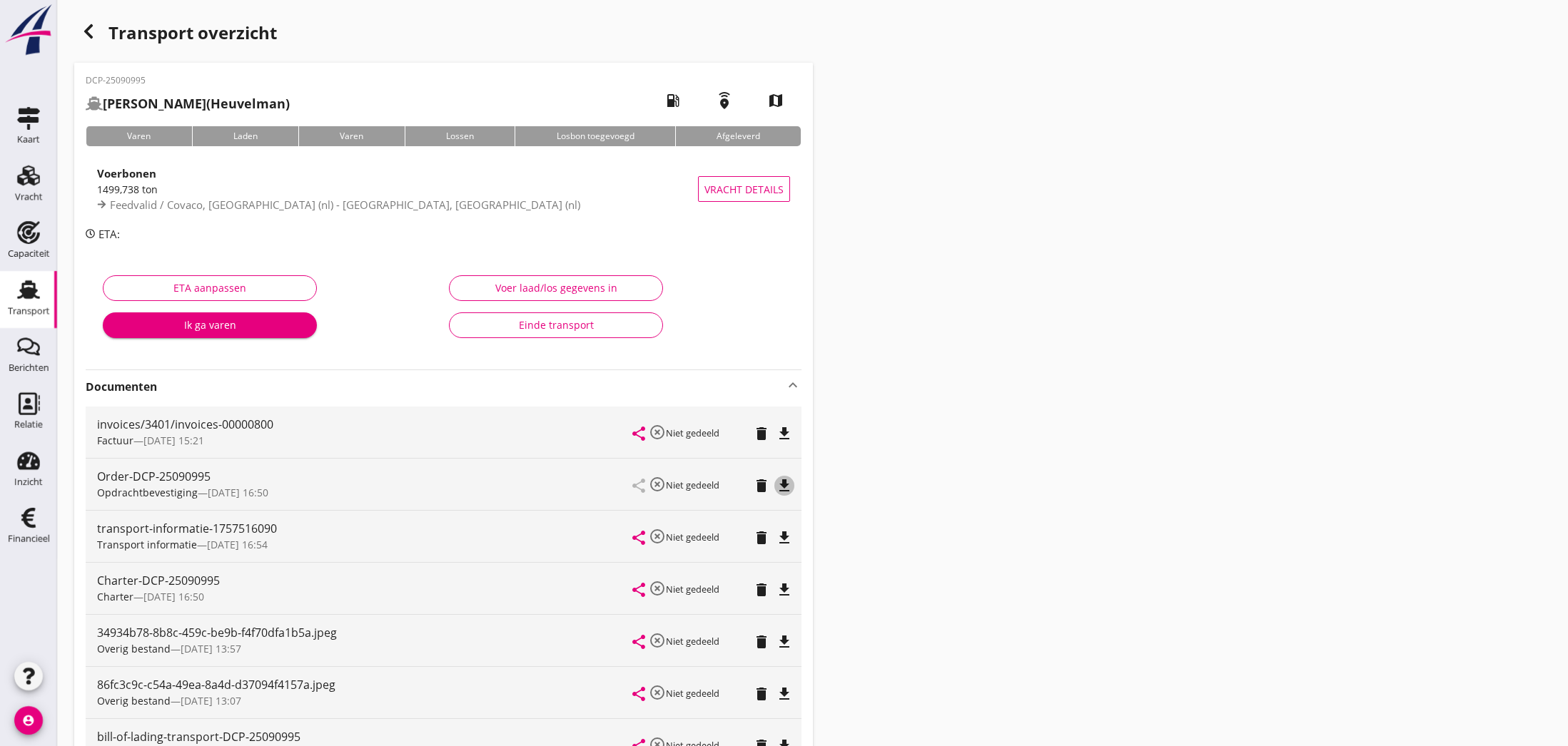
click at [782, 487] on icon "file_download" at bounding box center [784, 485] width 17 height 17
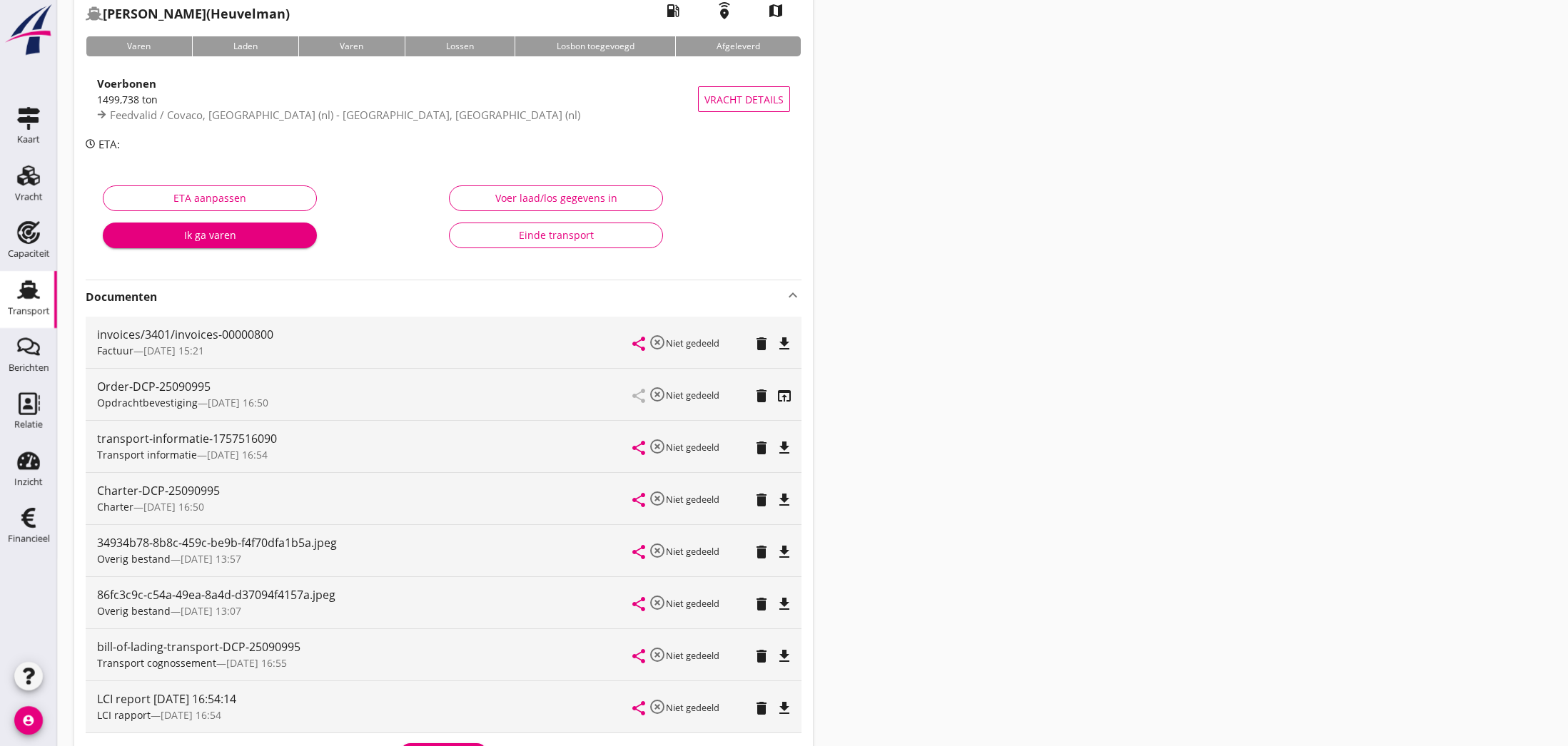
scroll to position [92, 0]
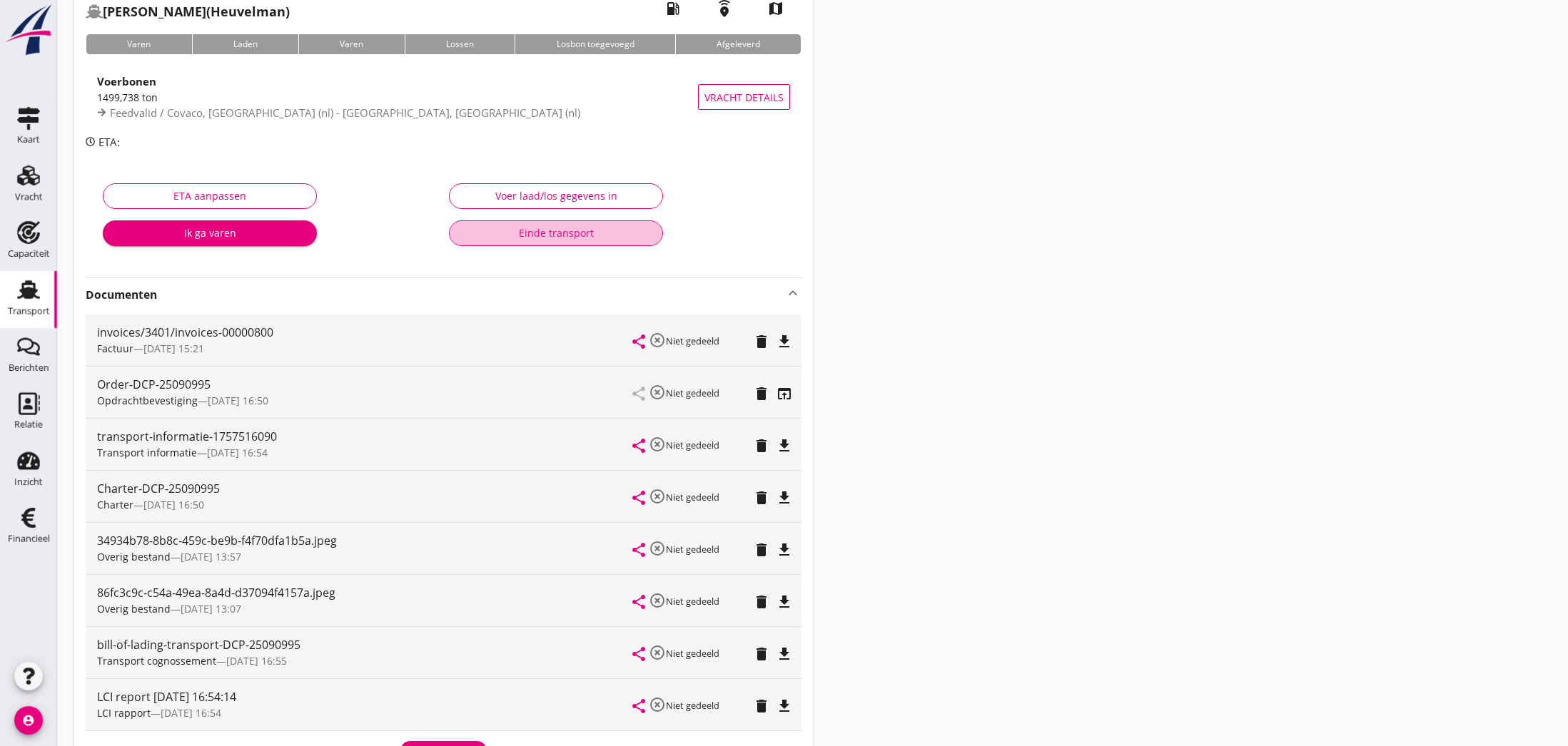
click at [565, 233] on div "Einde transport" at bounding box center [556, 232] width 190 height 15
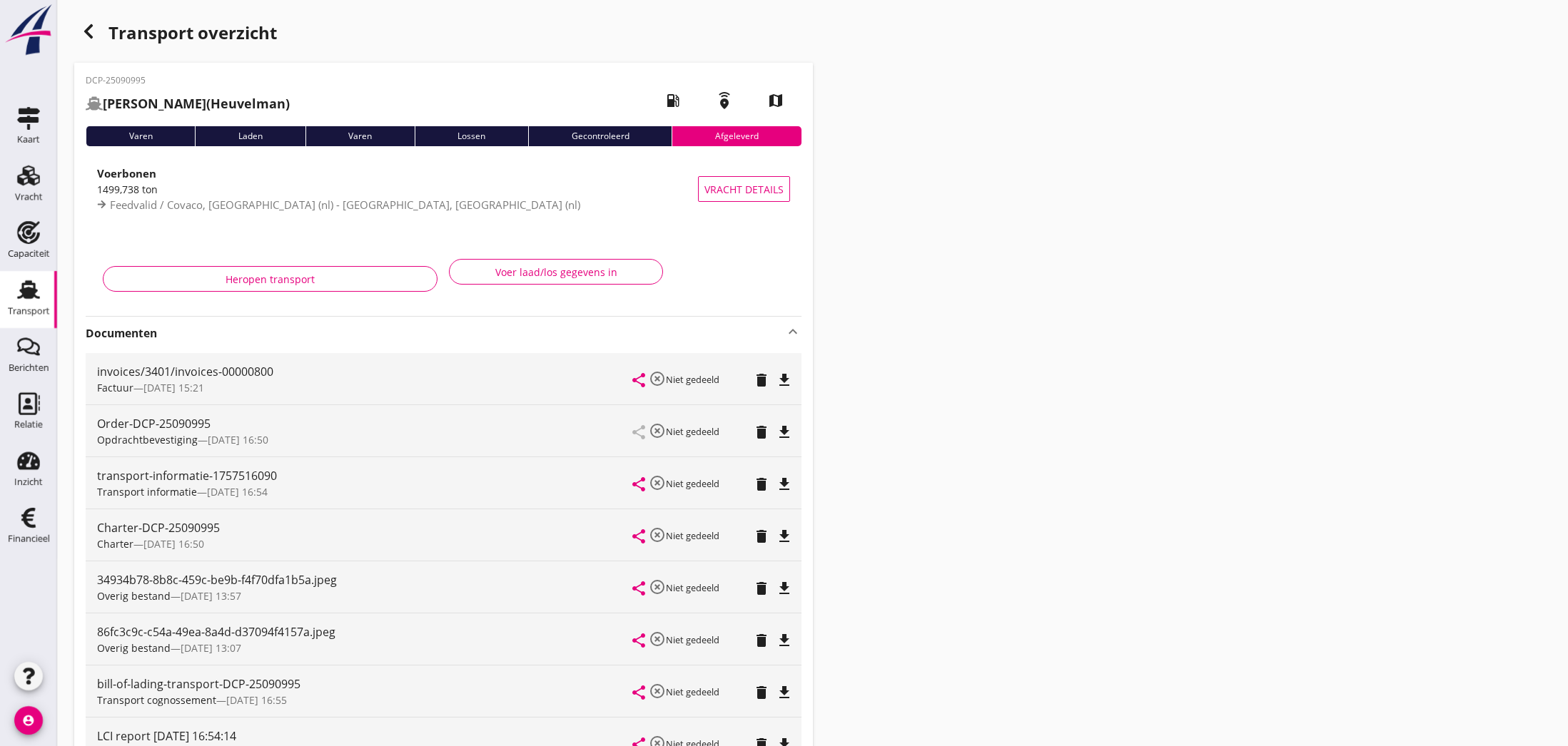
scroll to position [0, 0]
click at [95, 31] on icon "button" at bounding box center [88, 31] width 17 height 17
